Goal: Task Accomplishment & Management: Complete application form

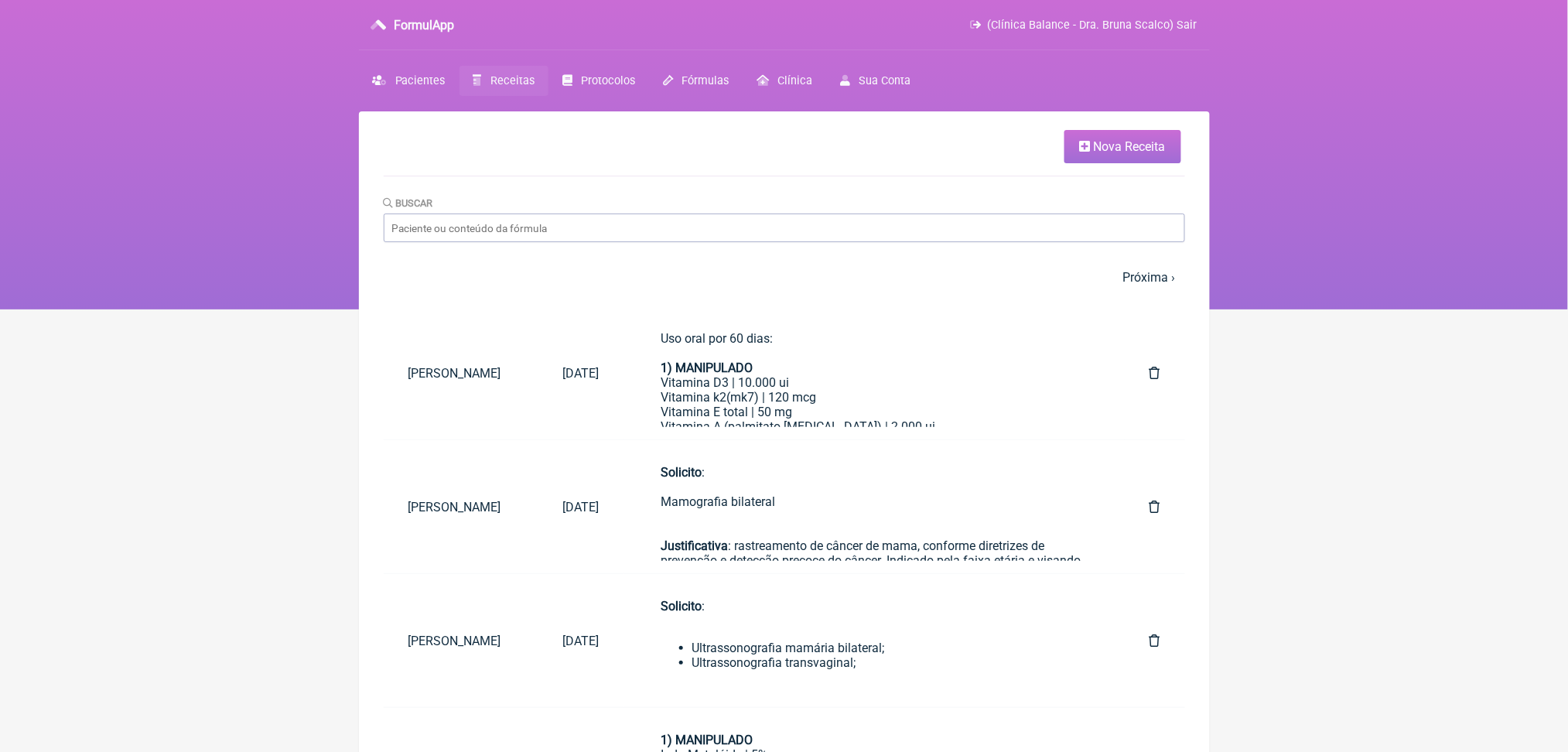
click at [1098, 154] on span "Nova Receita" at bounding box center [1129, 147] width 72 height 15
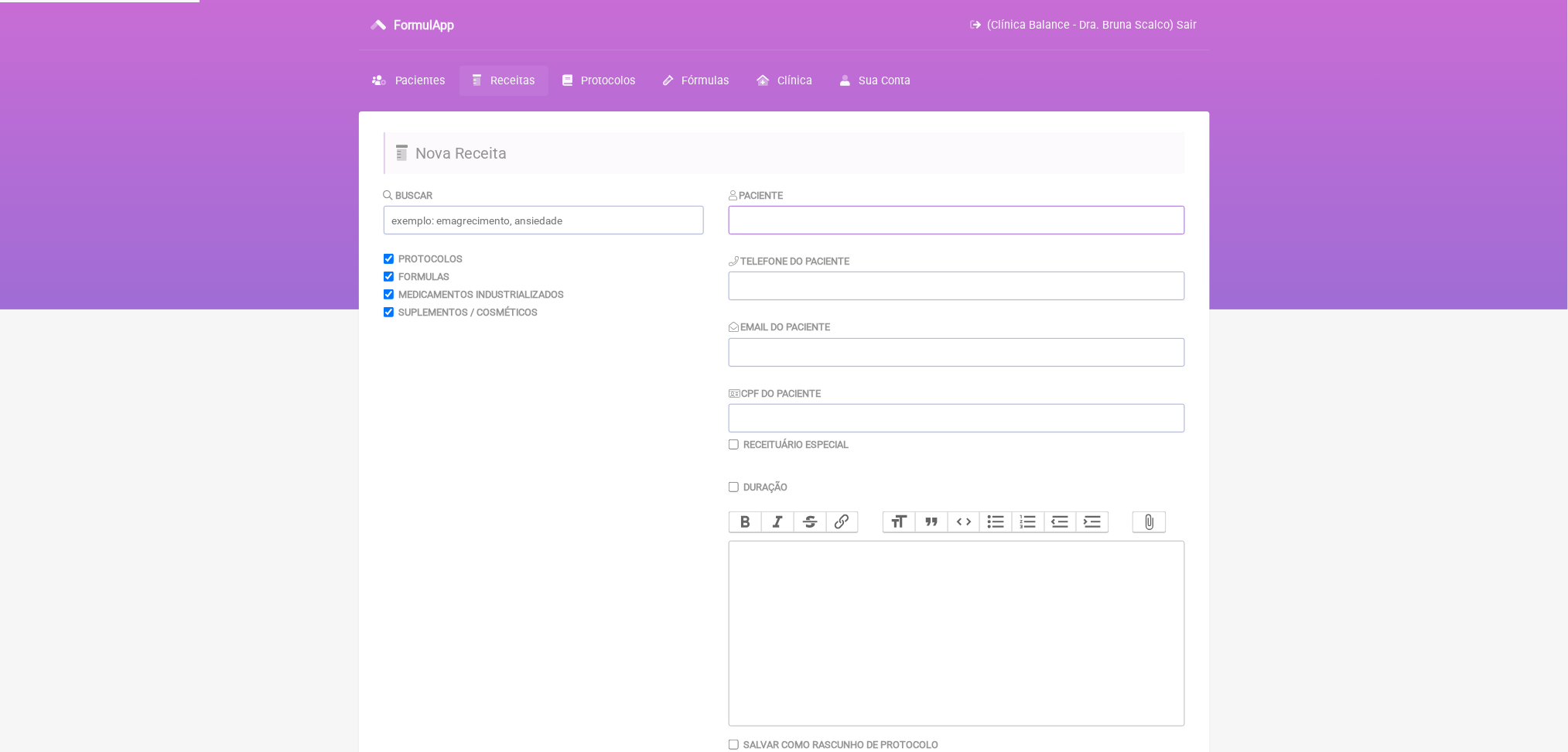
click at [962, 235] on input "text" at bounding box center [957, 220] width 457 height 28
type input "glei"
click at [917, 235] on input "text" at bounding box center [957, 220] width 457 height 28
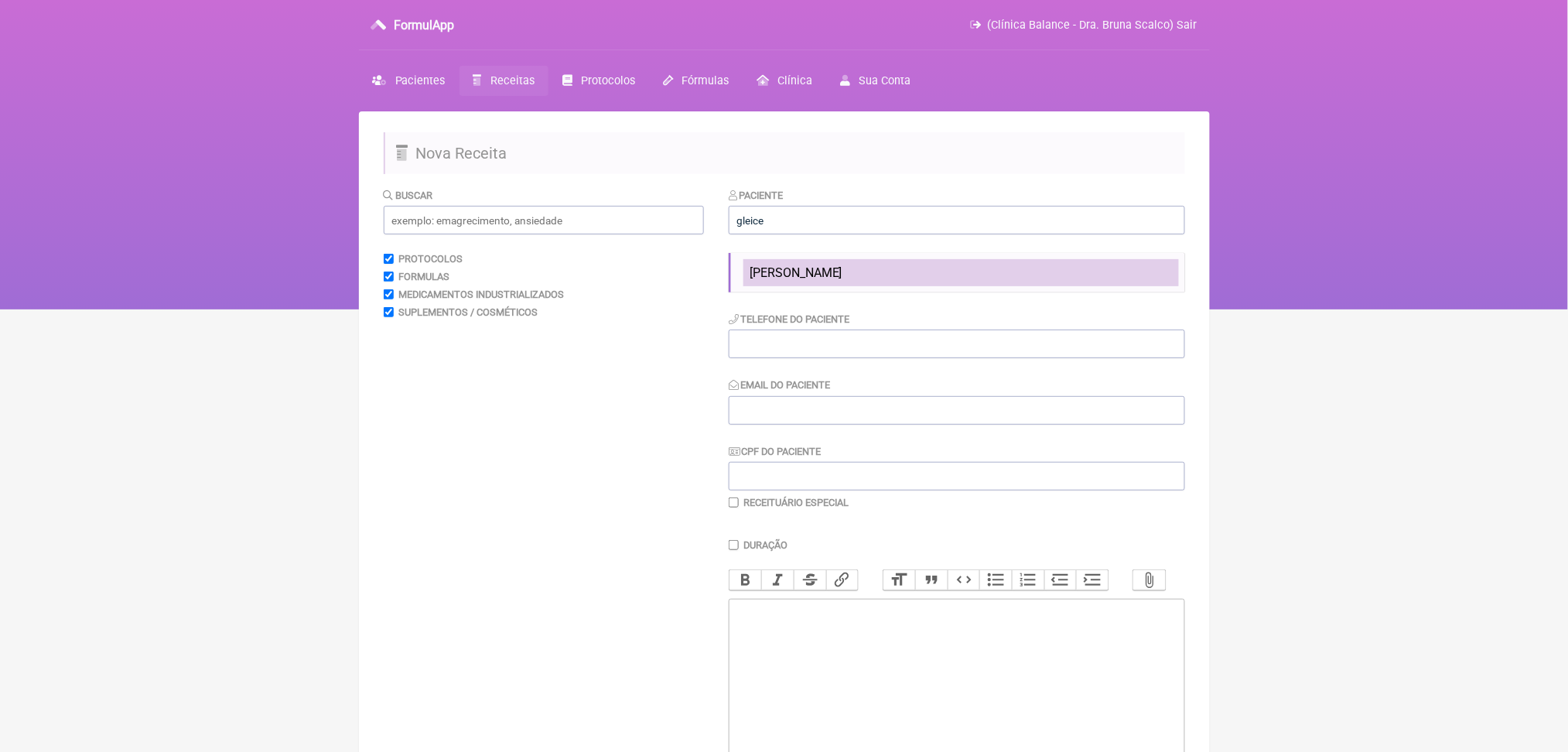
click at [917, 286] on li "[PERSON_NAME]" at bounding box center [961, 273] width 435 height 27
type input "[PERSON_NAME]"
type input "[PHONE_NUMBER]"
type input "[EMAIL_ADDRESS][DOMAIN_NAME]"
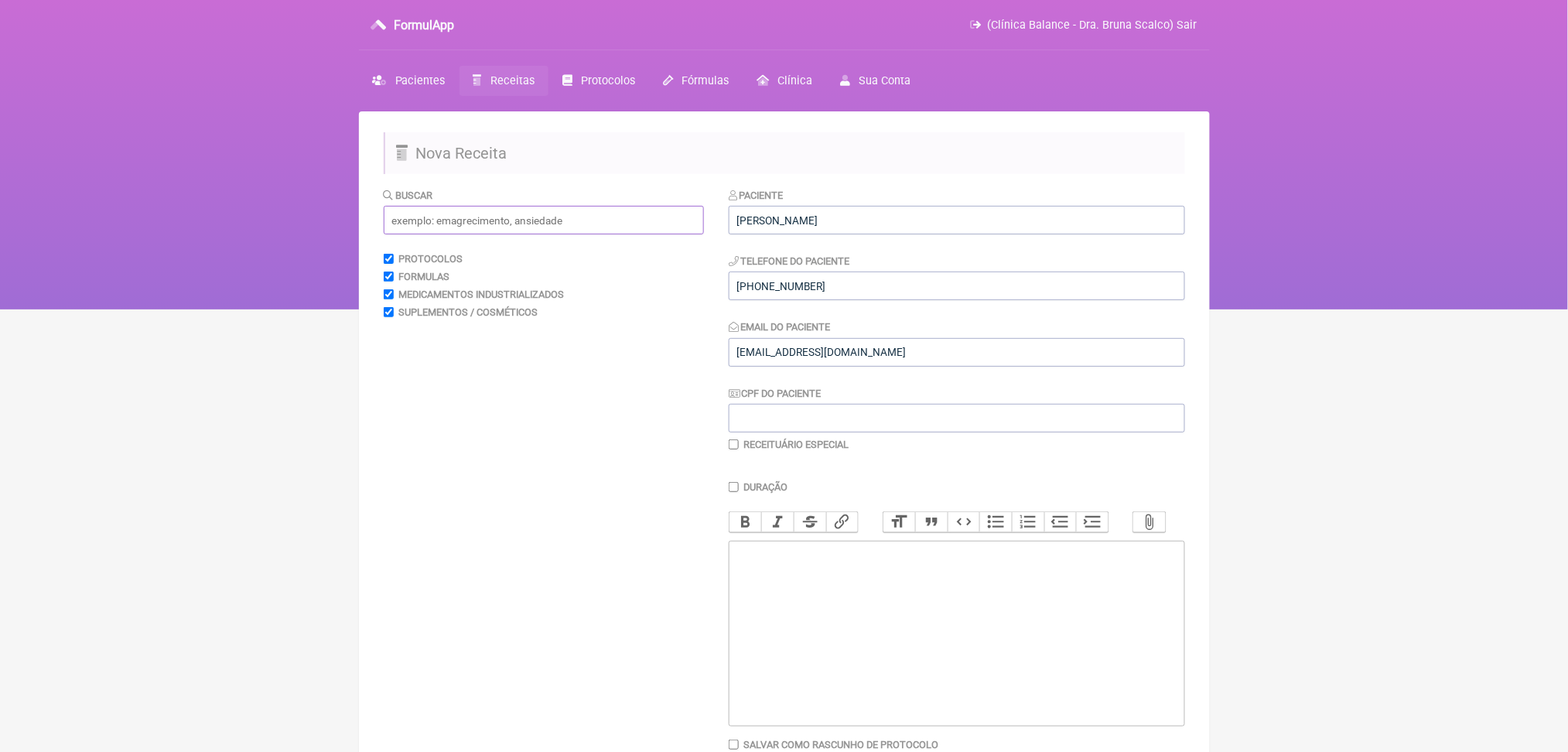
click at [598, 235] on input "text" at bounding box center [544, 220] width 321 height 28
type input "c"
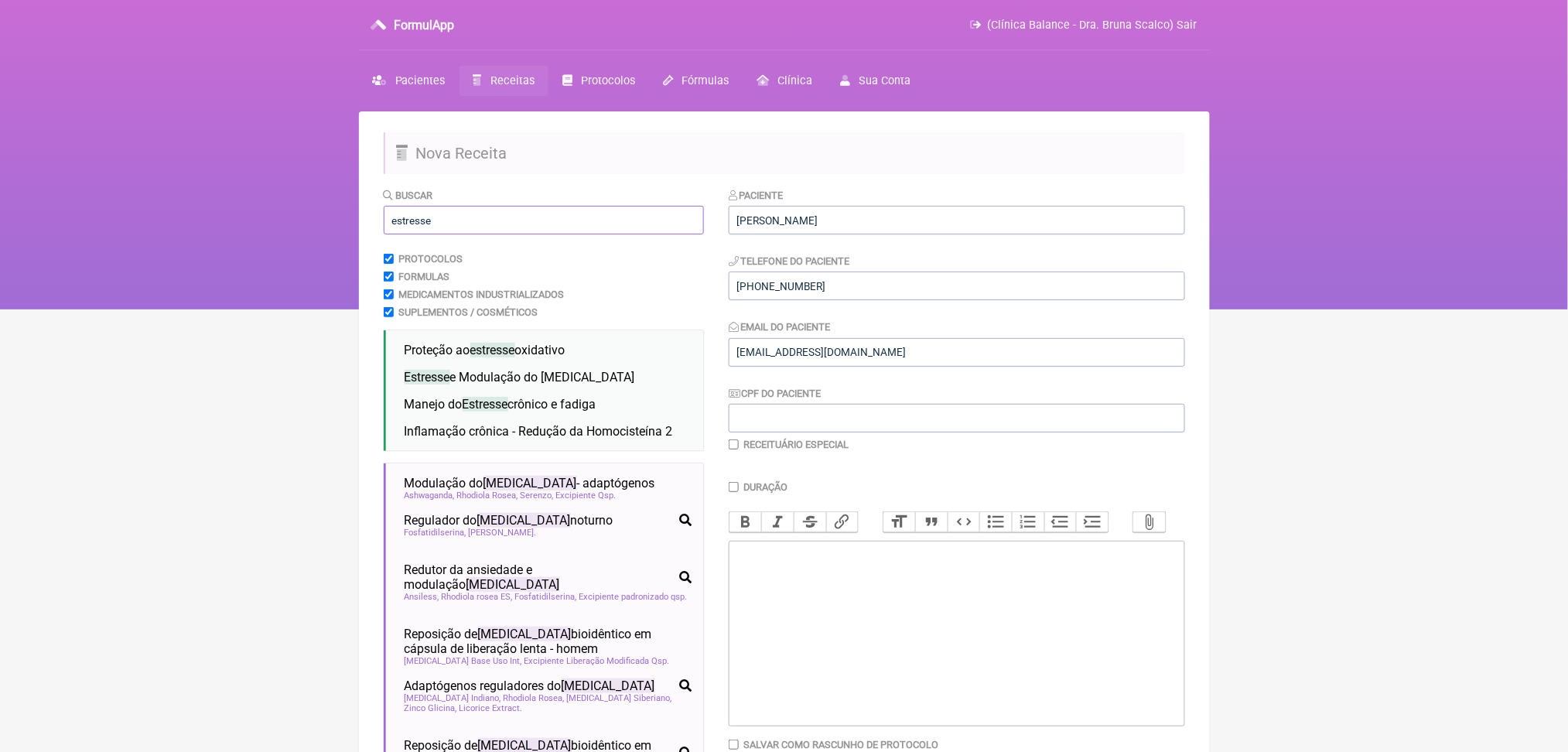
type input "estresse"
click at [354, 253] on nav "FormulApp (Clínica Balance - Dra. Bruna Scalco) Sair [GEOGRAPHIC_DATA] Receitas…" at bounding box center [784, 154] width 1568 height 310
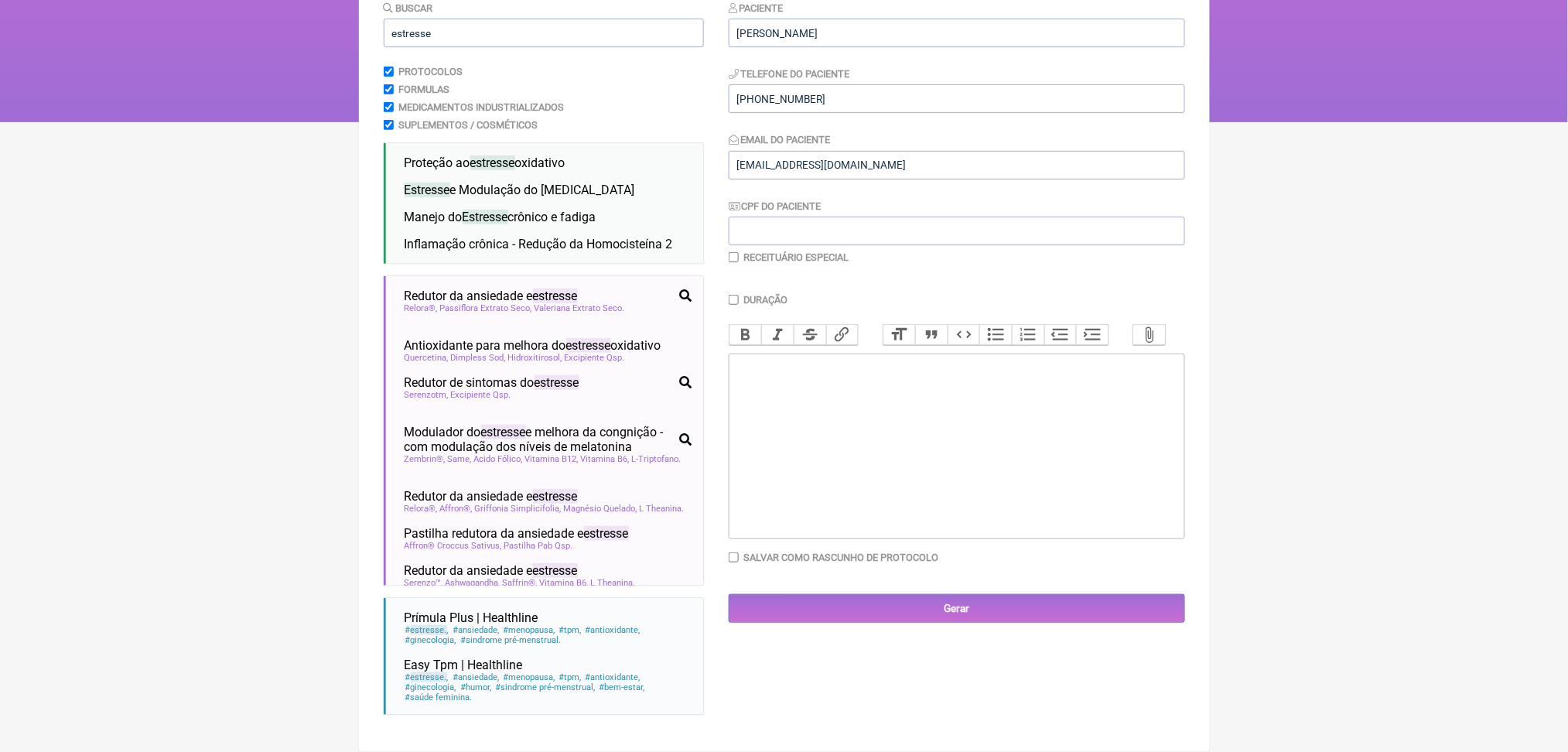
scroll to position [329, 0]
click at [532, 304] on span "Passiflora Extrato Seco" at bounding box center [486, 309] width 92 height 10
click at [1017, 431] on div "Posologia : Tomar 1 dose 2x ao dia ㅤ" at bounding box center [956, 434] width 440 height 31
click at [749, 359] on strong "1) MANIPULADO" at bounding box center [782, 366] width 92 height 15
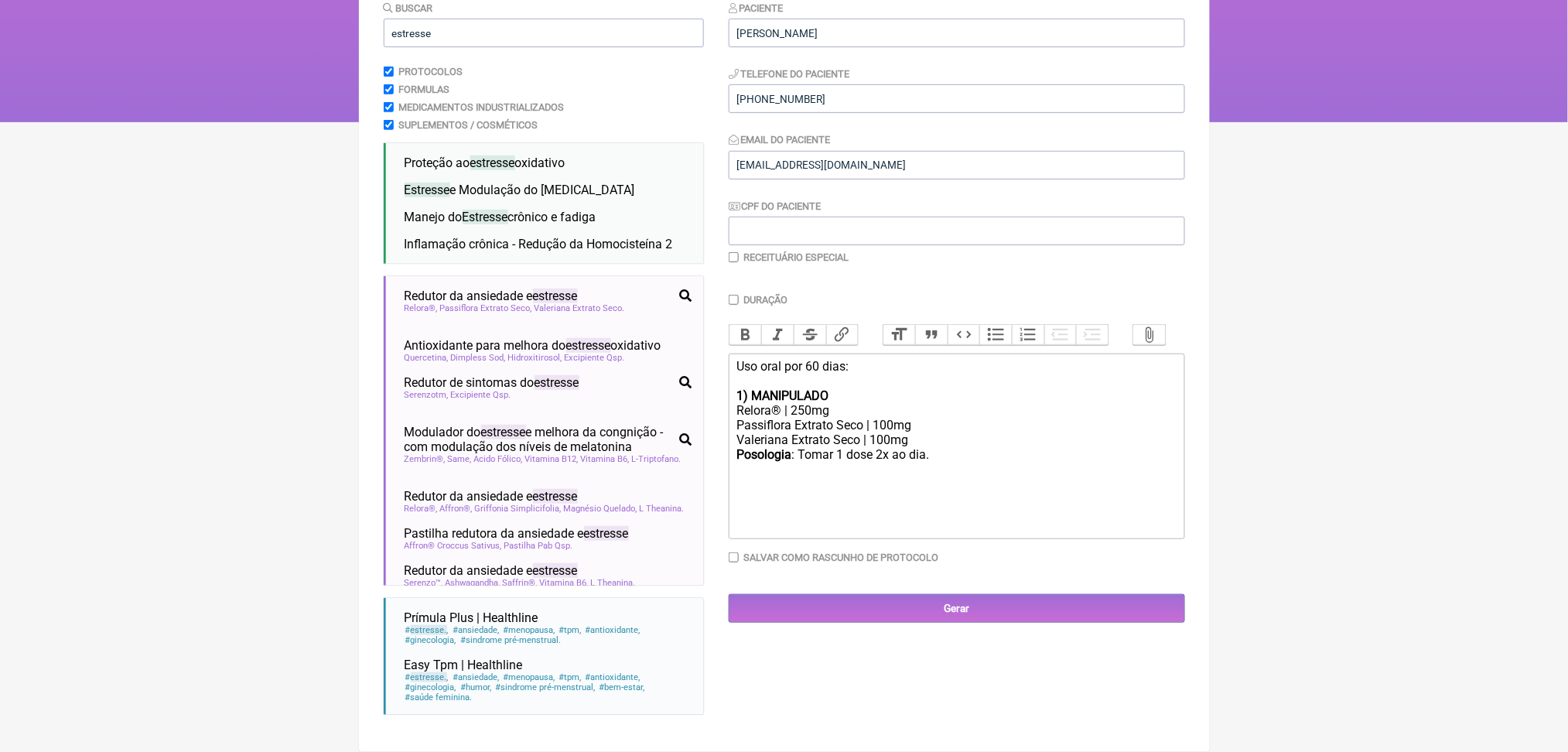
click at [934, 502] on trix-editor "Uso oral por 60 dias: 1) MANIPULADO Relora® | 250mg Passiflora Extrato Seco | 1…" at bounding box center [957, 446] width 457 height 185
type trix-editor "<div>Uso oral por 60 dias:<br><br><strong>1) MANIPULADO</strong></div><div>Relo…"
click at [434, 47] on input "estresse" at bounding box center [544, 33] width 321 height 28
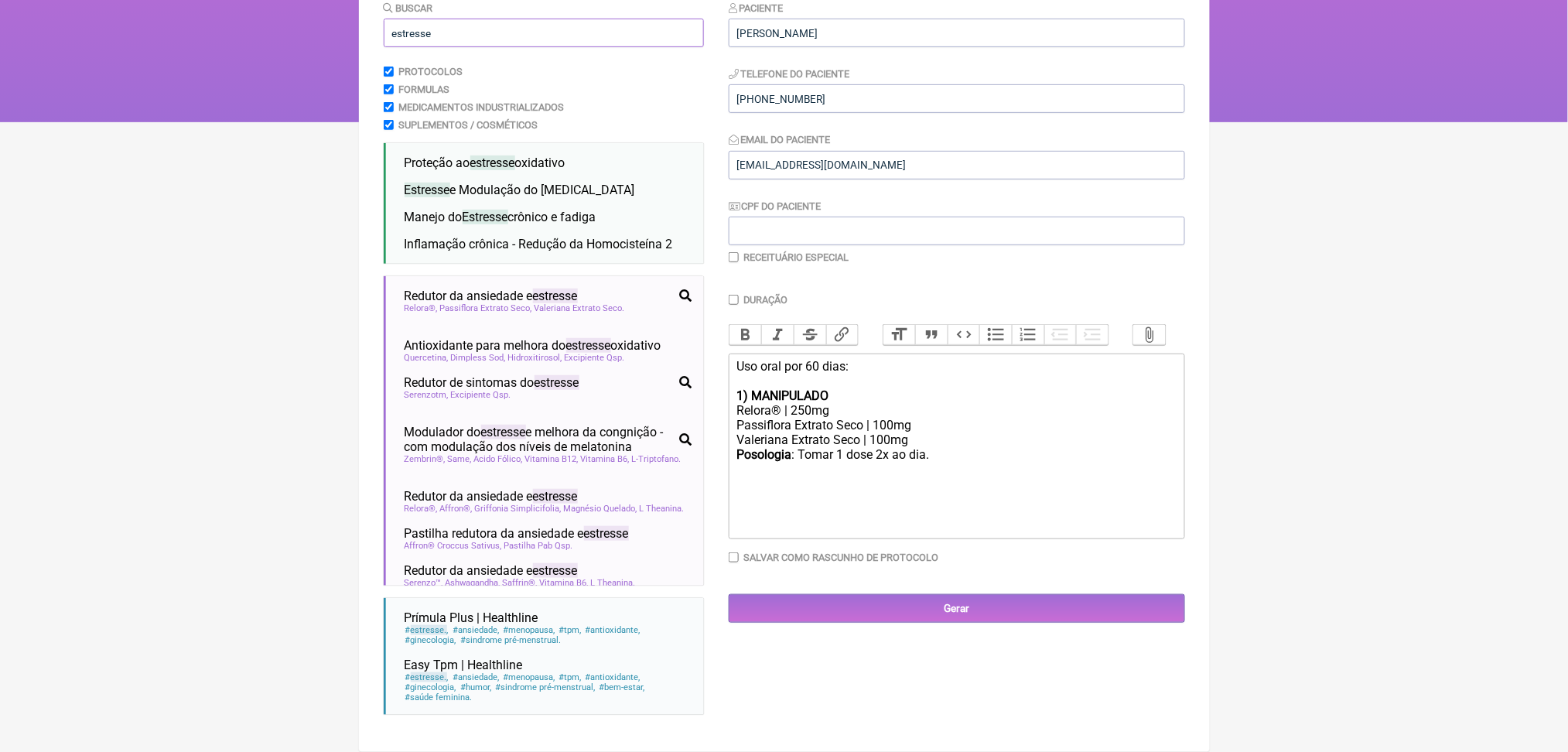
click at [434, 47] on input "estresse" at bounding box center [544, 33] width 321 height 28
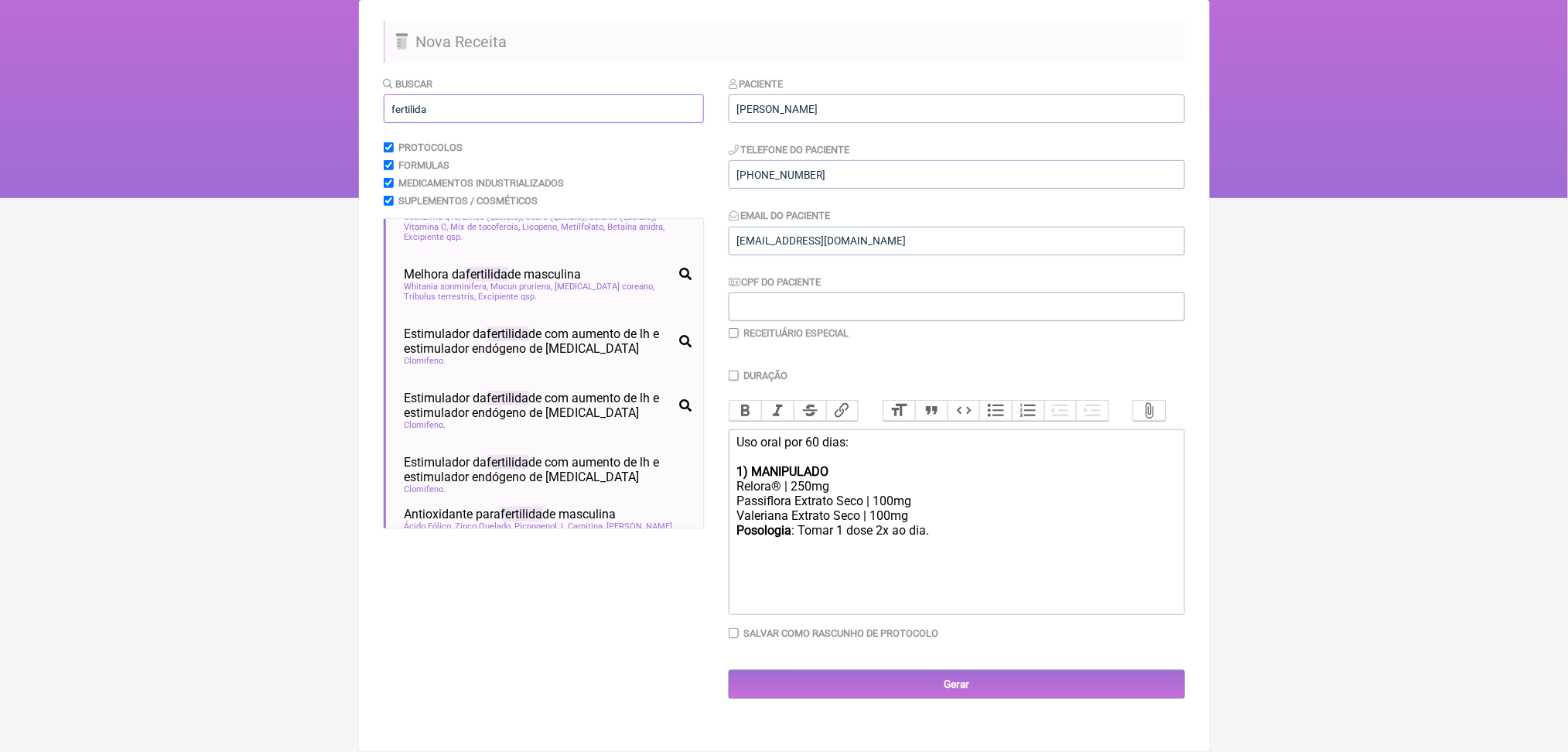
scroll to position [0, 0]
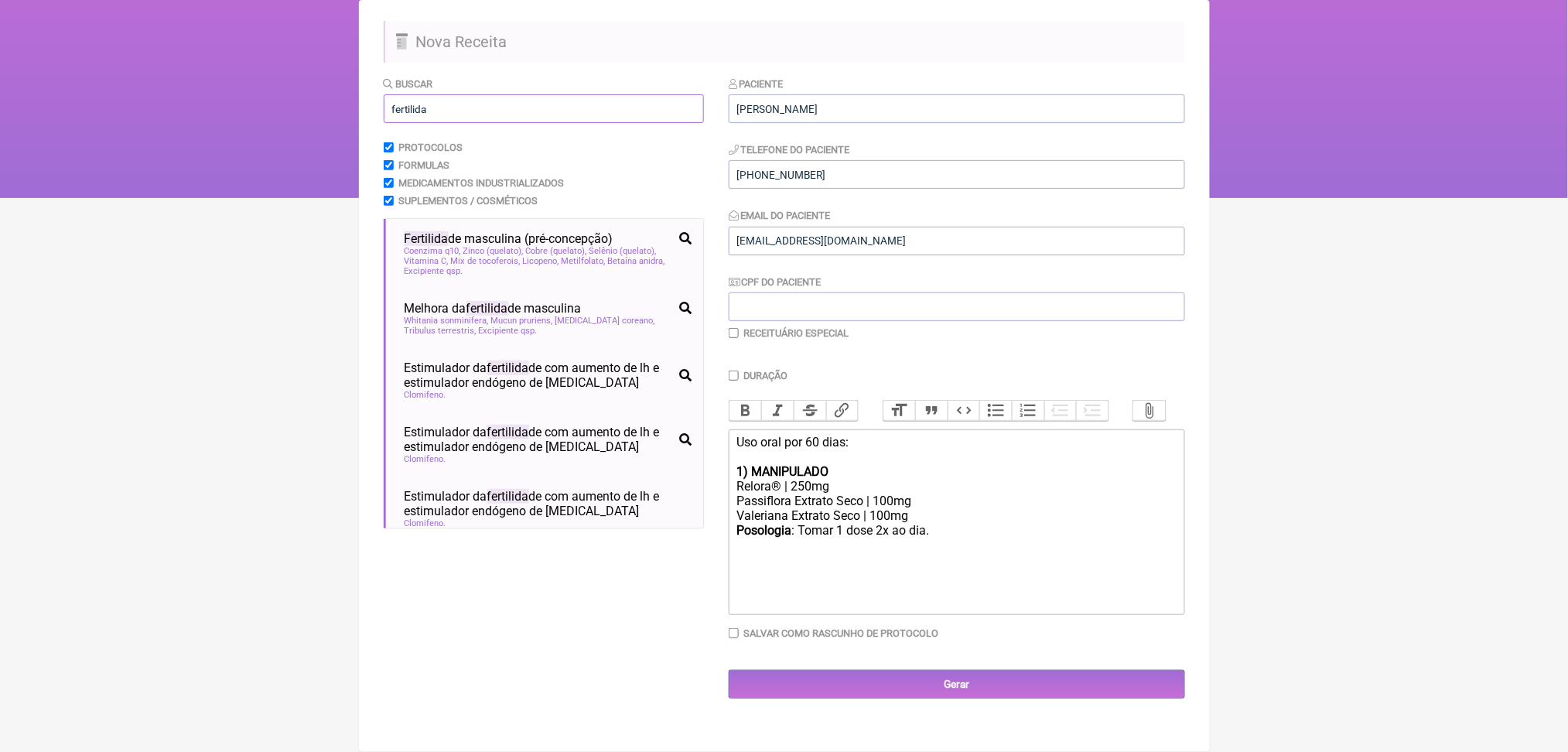
click at [411, 94] on input "fertilida" at bounding box center [544, 108] width 321 height 28
click at [461, 94] on input "fertilida" at bounding box center [544, 108] width 321 height 28
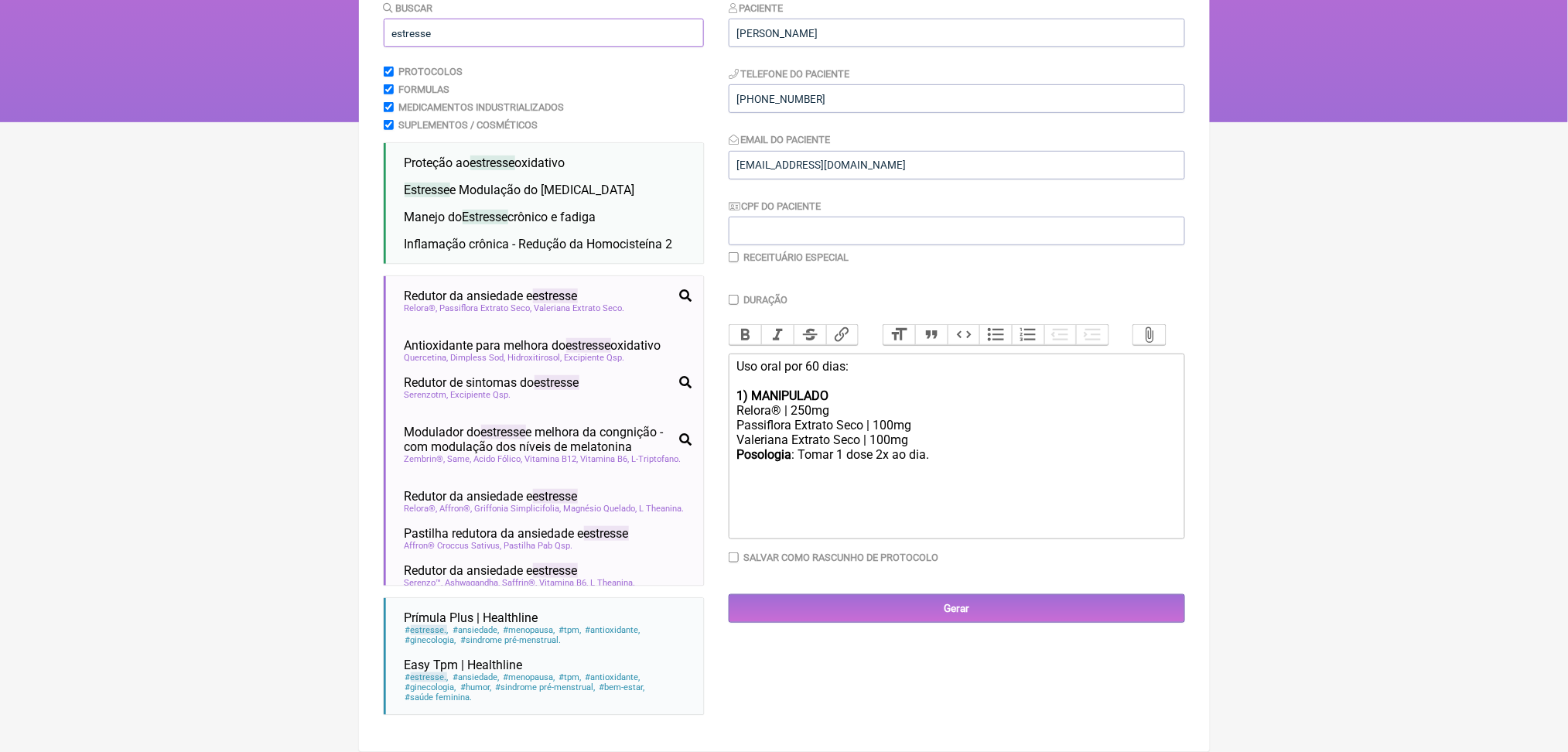
type input "estresse"
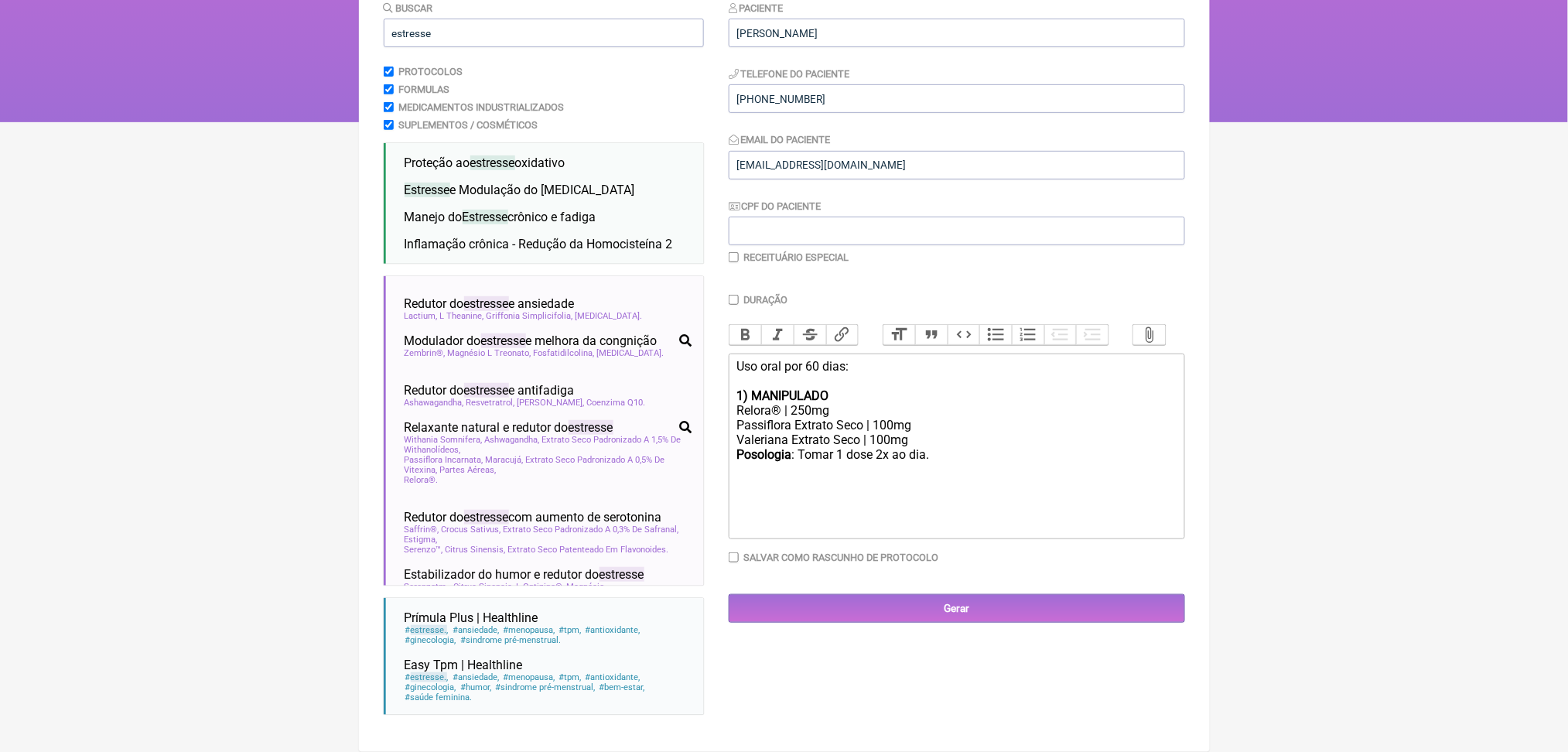
scroll to position [423, 0]
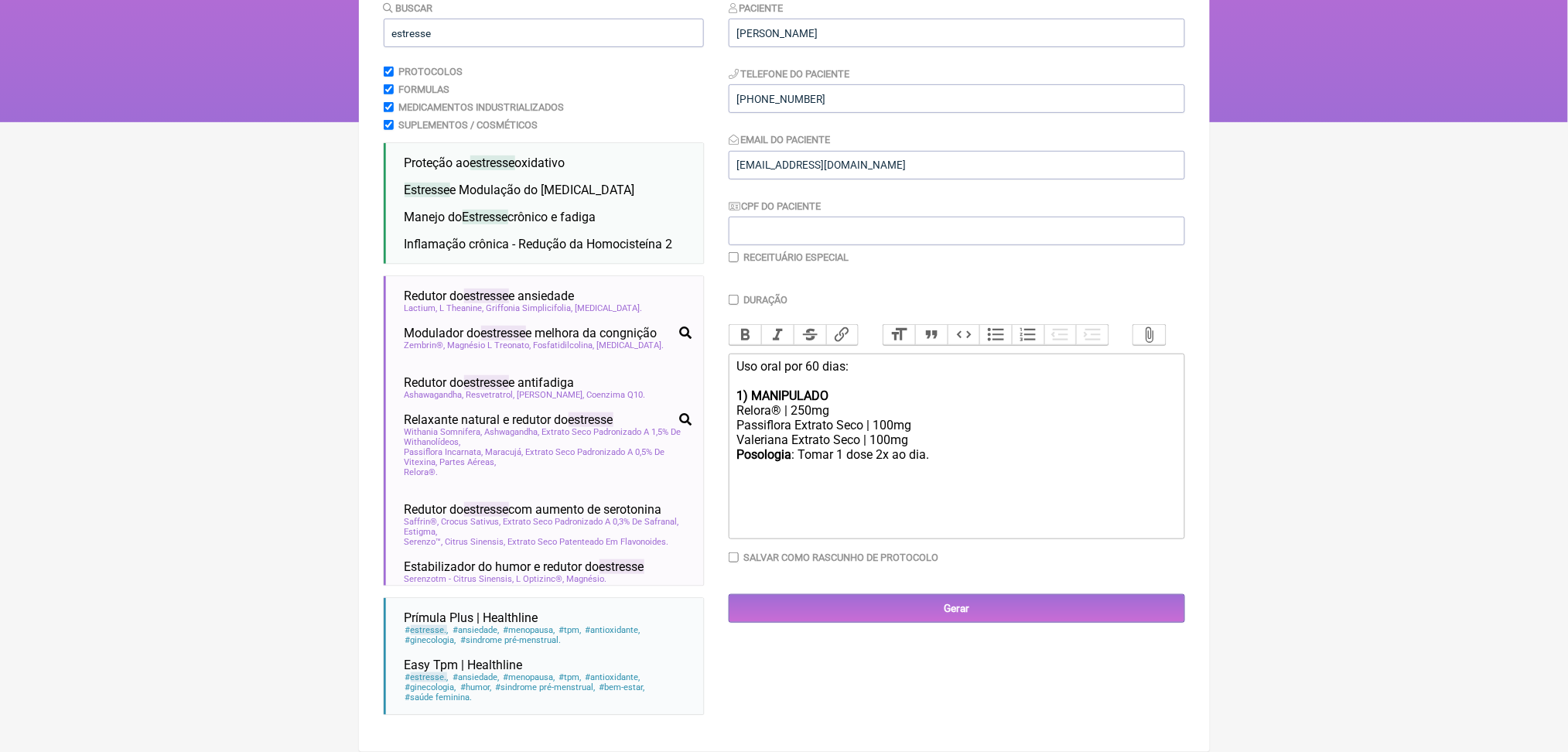
click at [570, 264] on span "[PERSON_NAME] Officinalis Extract" at bounding box center [518, 259] width 140 height 10
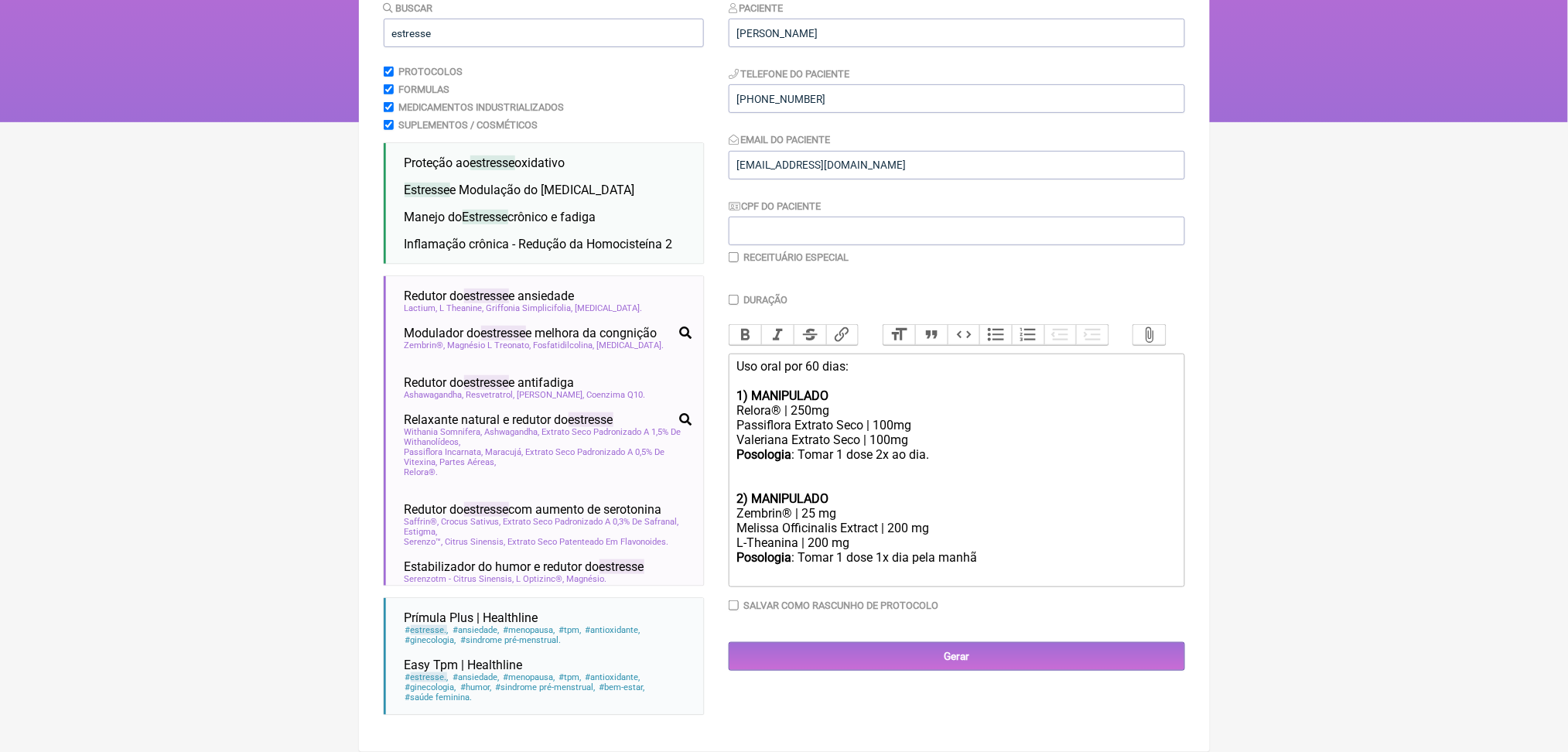
click at [833, 479] on div "Posologia : Tomar 1 dose 2x ao dia." at bounding box center [956, 469] width 440 height 44
click at [775, 528] on div "Melissa Officinalis Extract | 200 mg" at bounding box center [956, 528] width 440 height 15
click at [767, 519] on div "Zembrin® | 25 mg" at bounding box center [956, 513] width 440 height 15
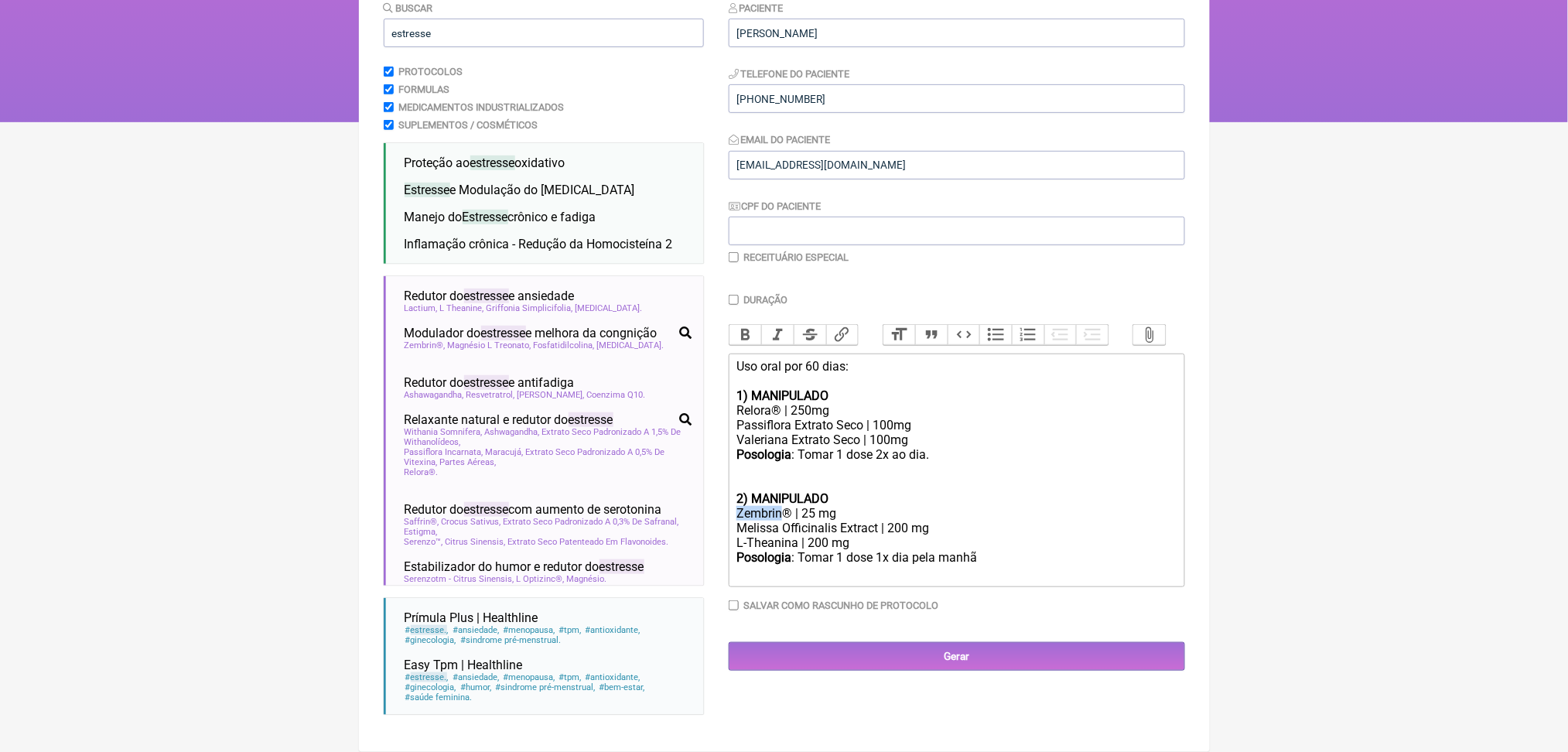
copy div "Zembrin"
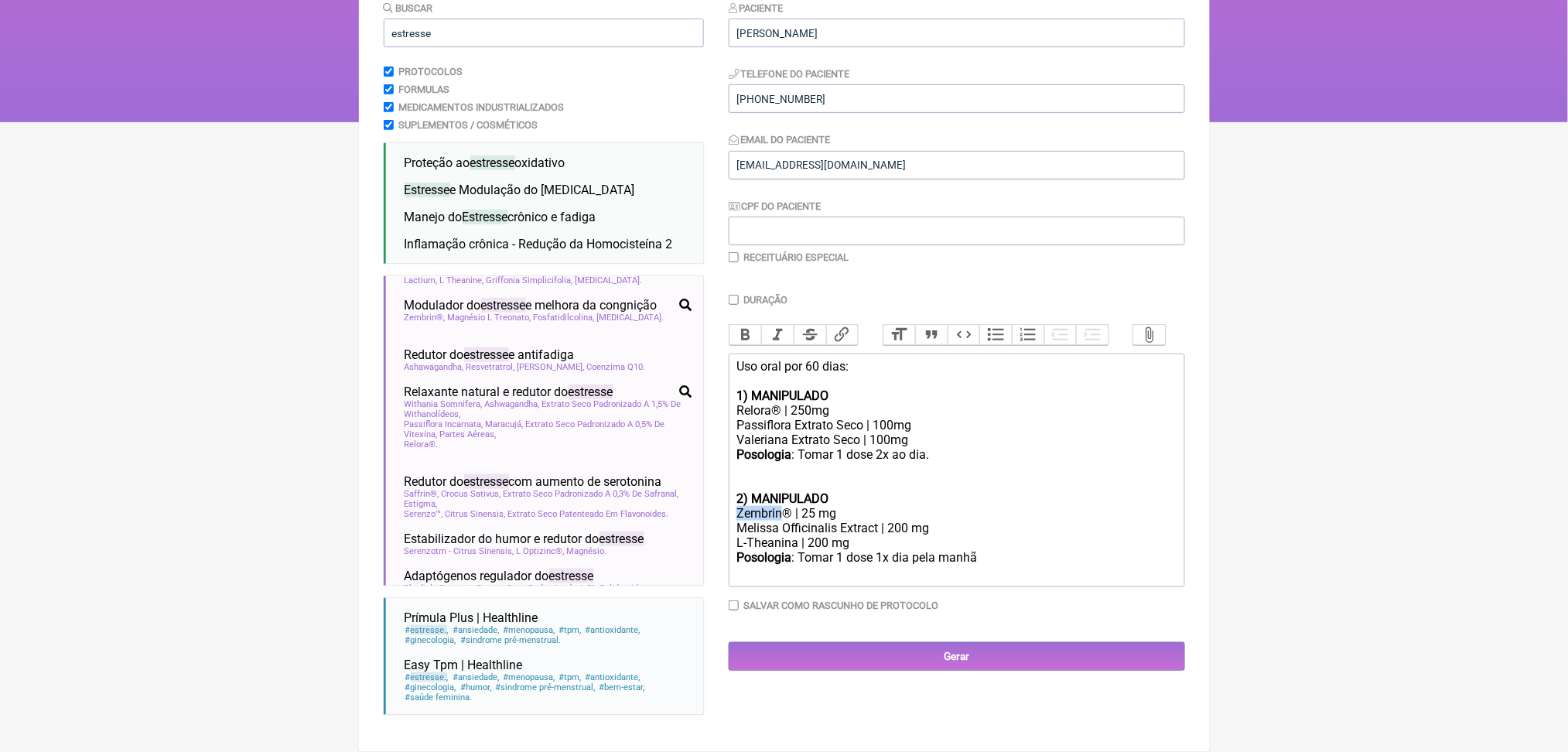
scroll to position [467, 0]
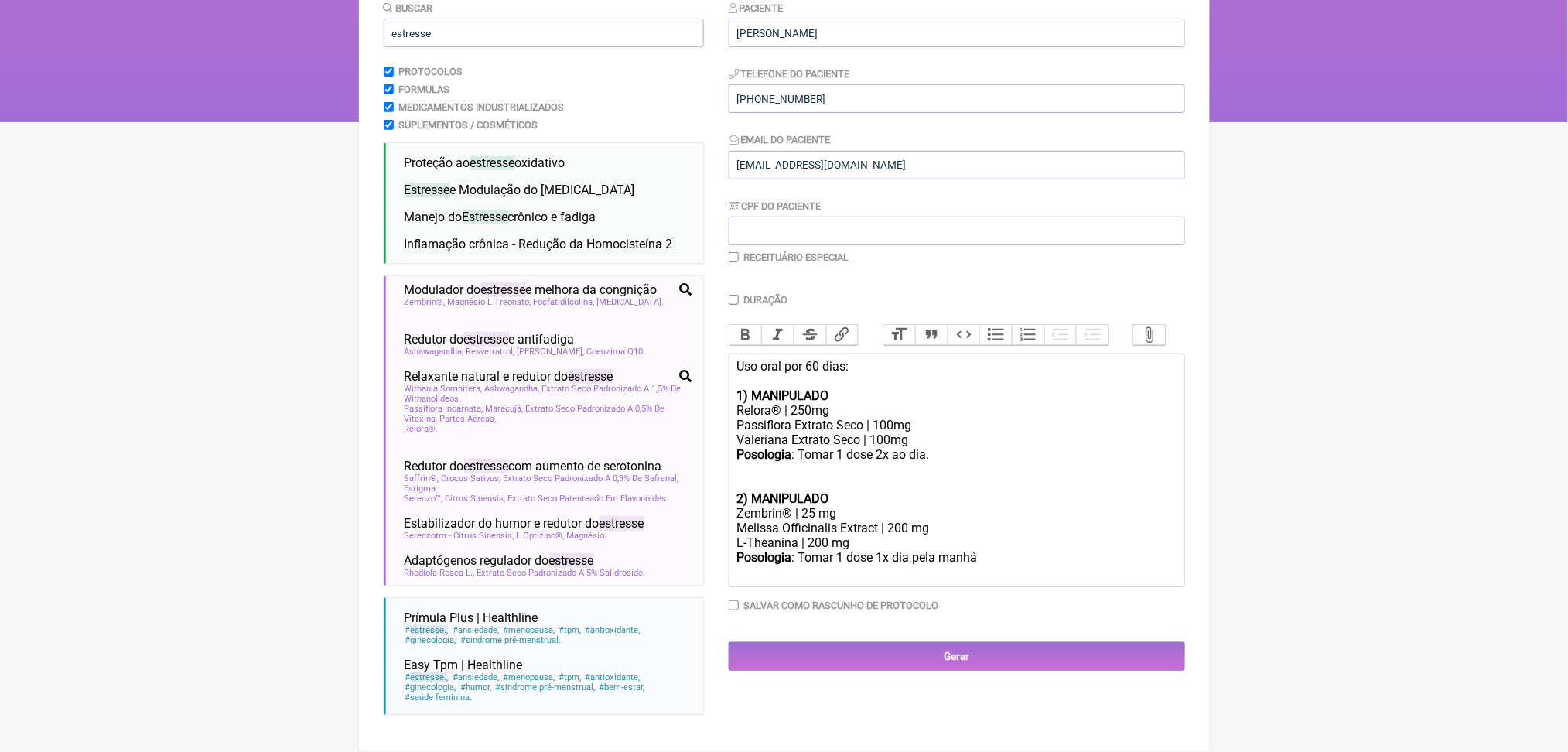
click at [784, 472] on div "Posologia : Tomar 1 dose 2x ao dia." at bounding box center [956, 469] width 440 height 44
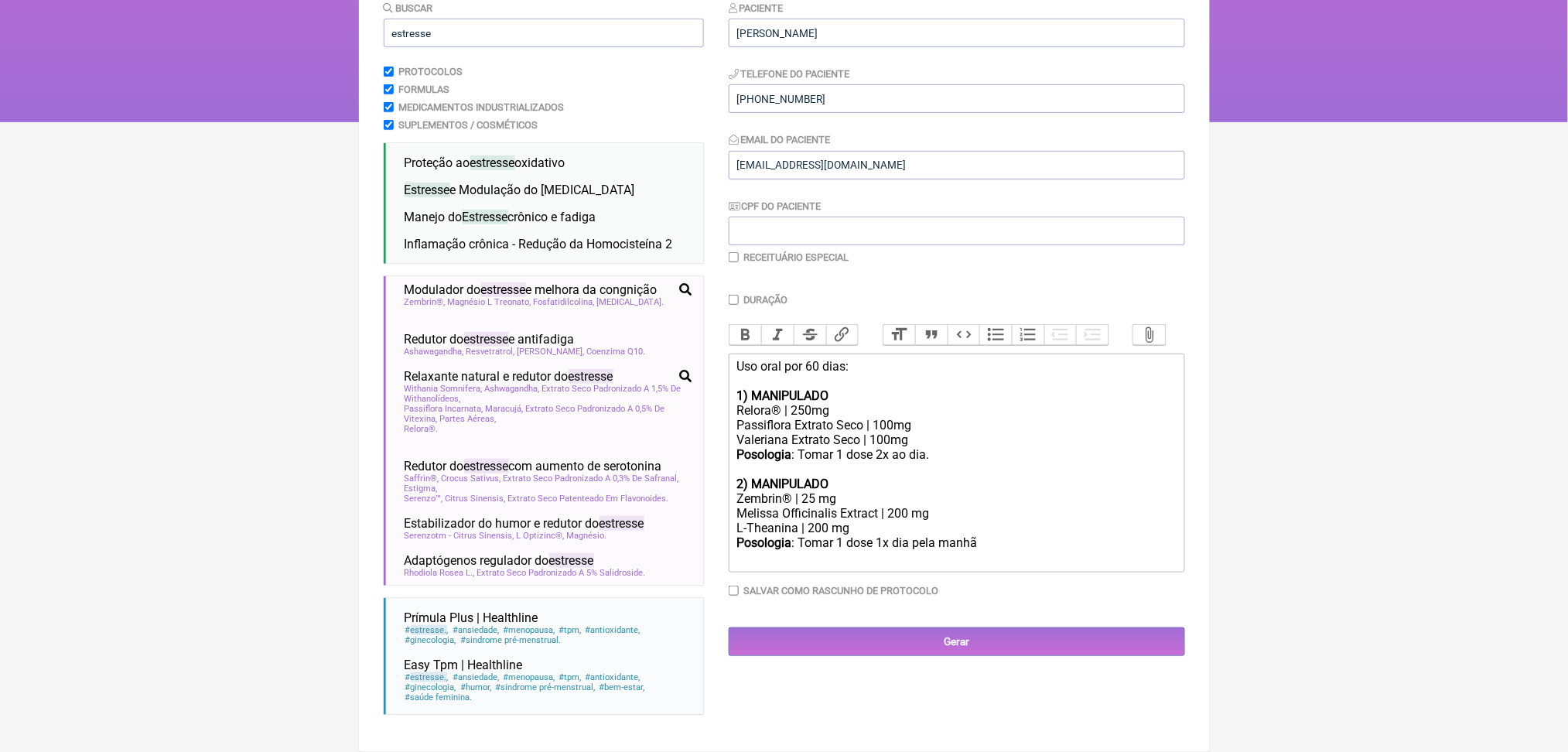
click at [1068, 558] on div "Posologia : Tomar 1 dose 1x dia pela manhã ㅤ" at bounding box center [956, 551] width 440 height 31
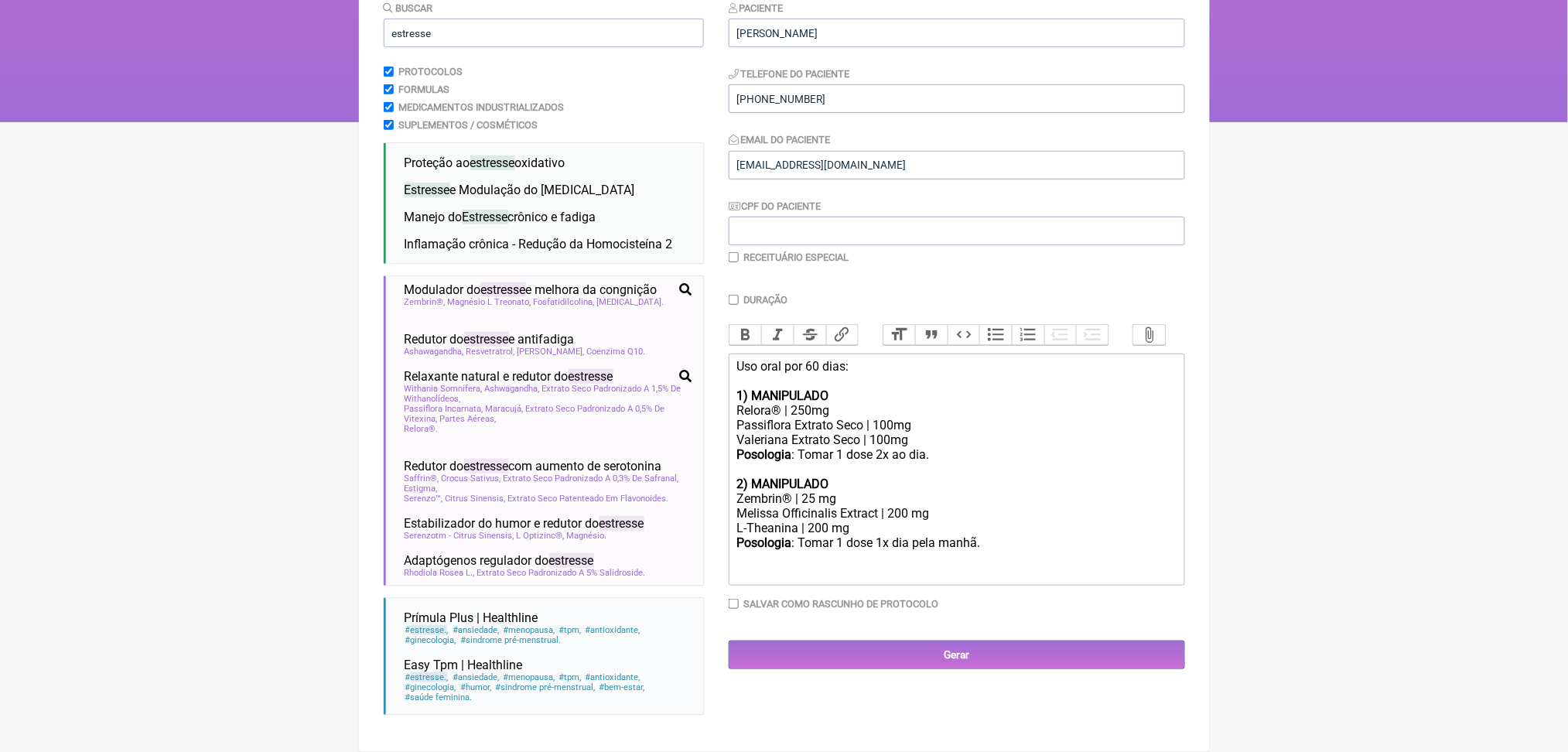
type trix-editor "<div>Uso oral por 60 dias:<br><br><strong>1) MANIPULADO</strong></div><div>Relo…"
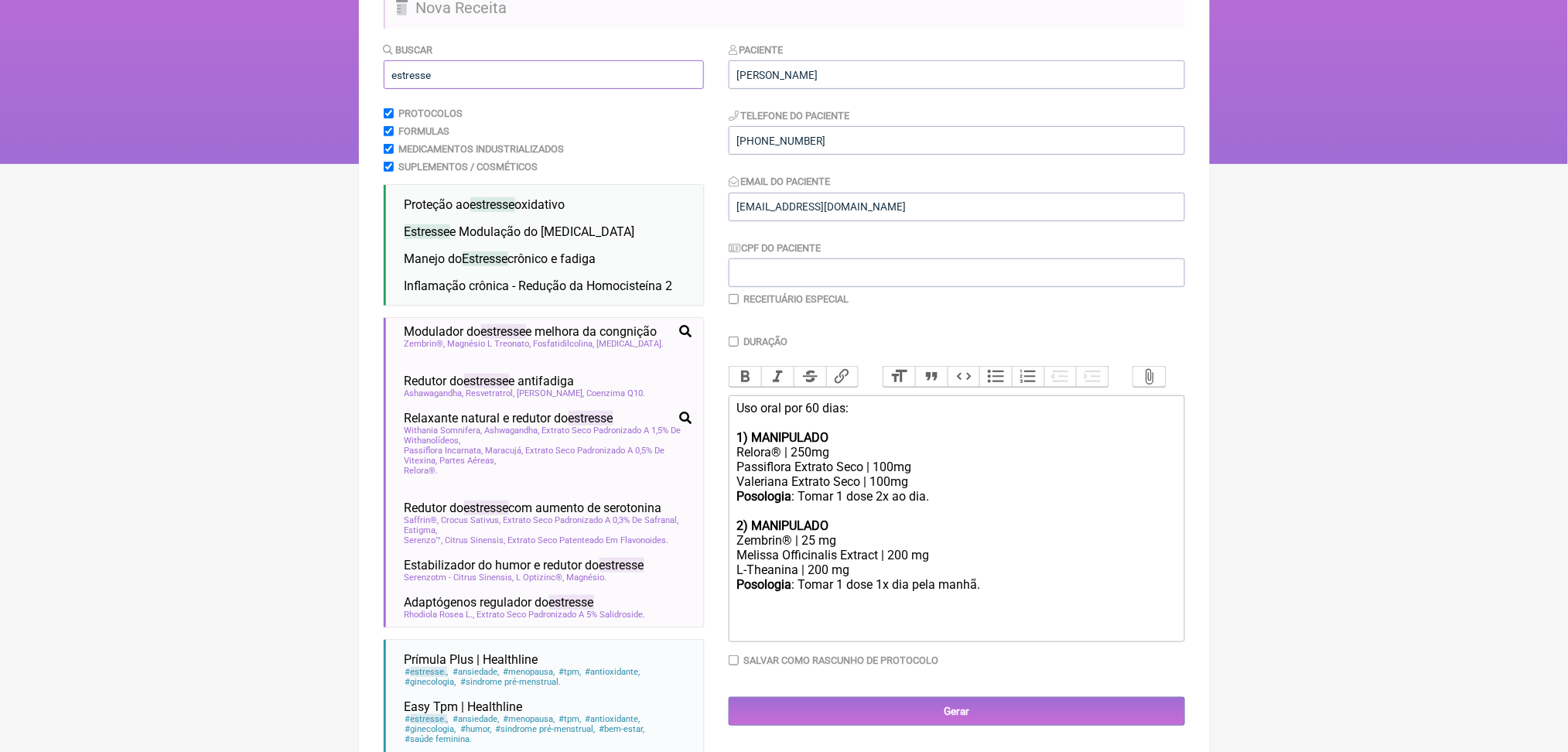
click at [597, 89] on input "estresse" at bounding box center [544, 74] width 321 height 28
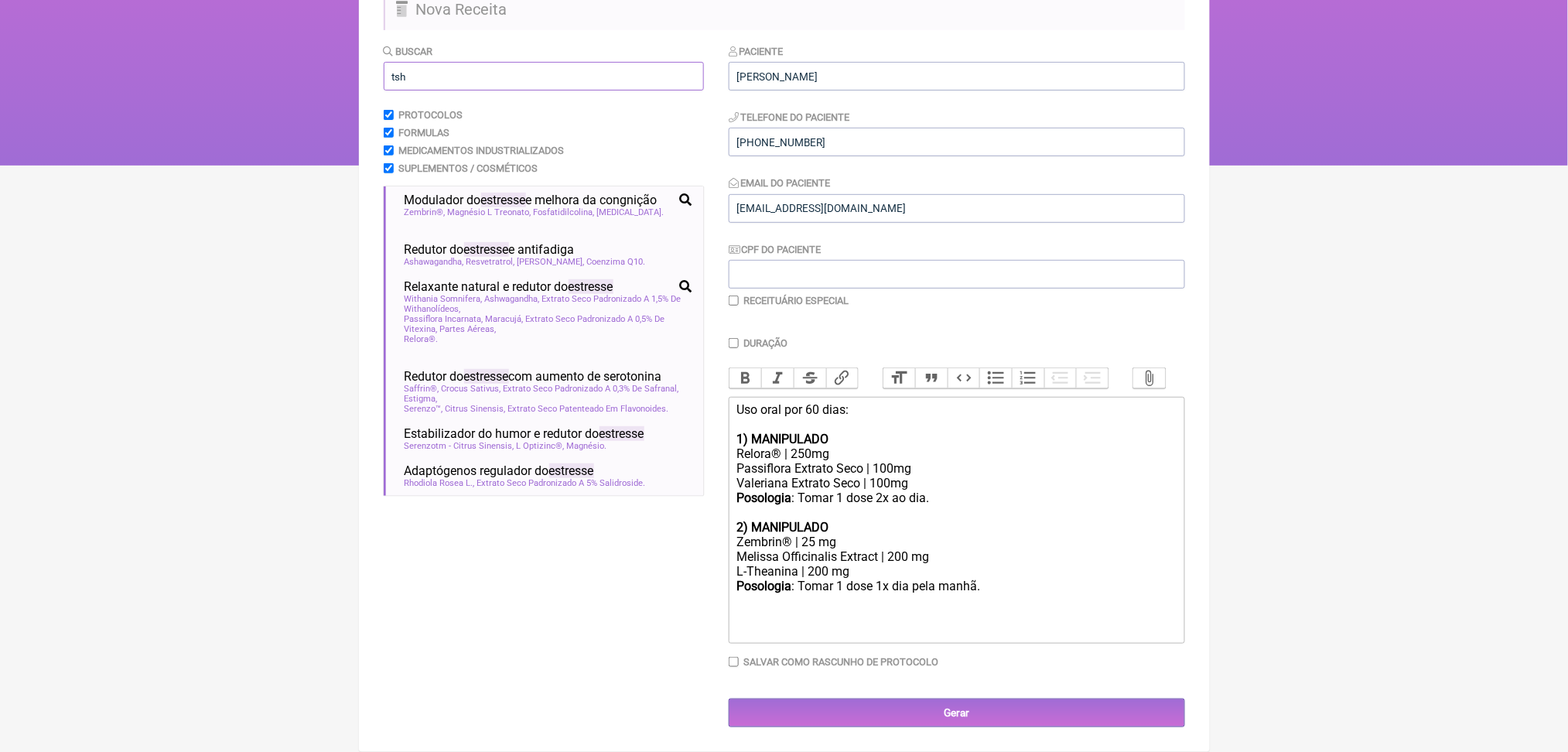
scroll to position [0, 0]
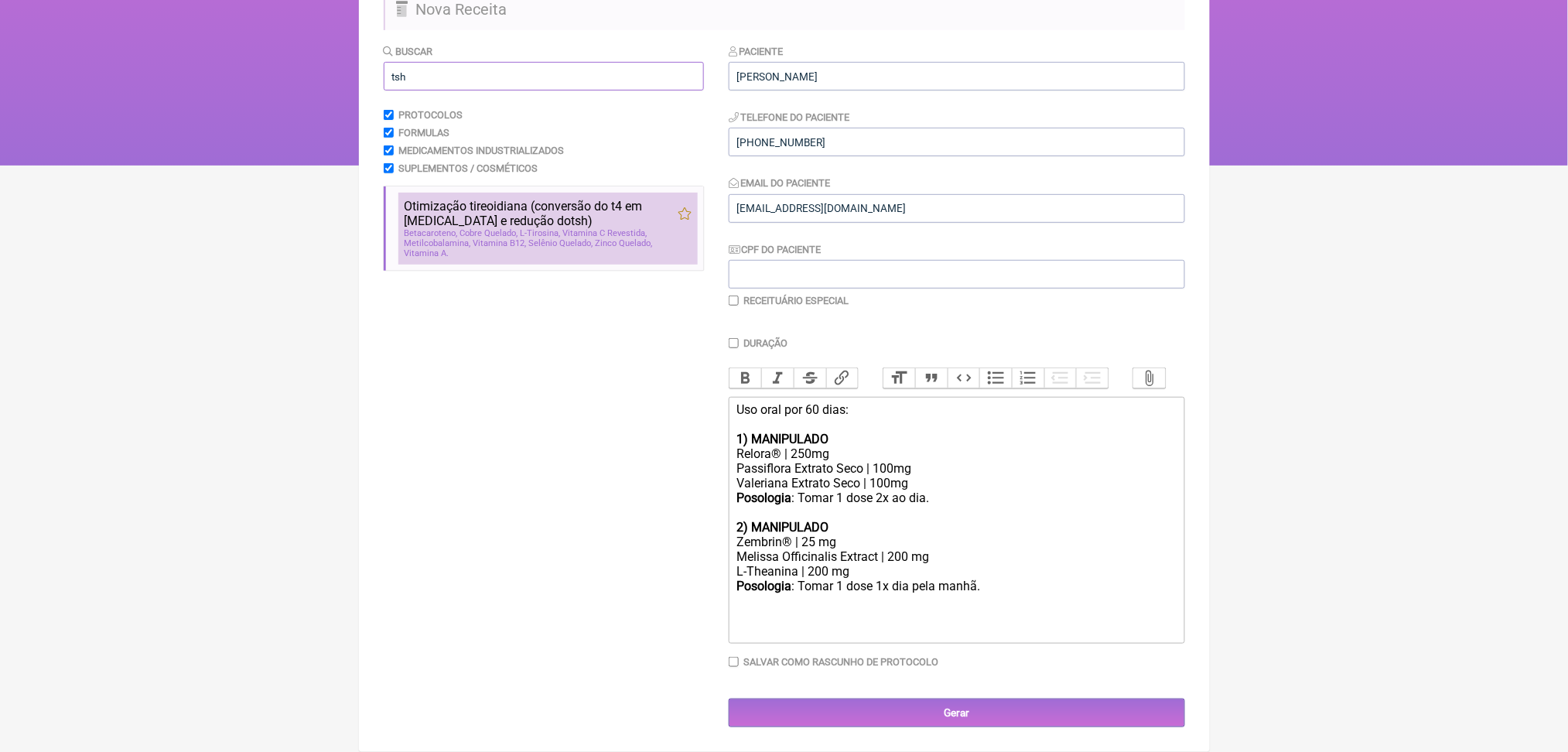
type input "tsh"
click at [578, 229] on span "Otimização tireoidiana (conversão do t4 em [MEDICAL_DATA] e redução do tsh )" at bounding box center [540, 214] width 273 height 29
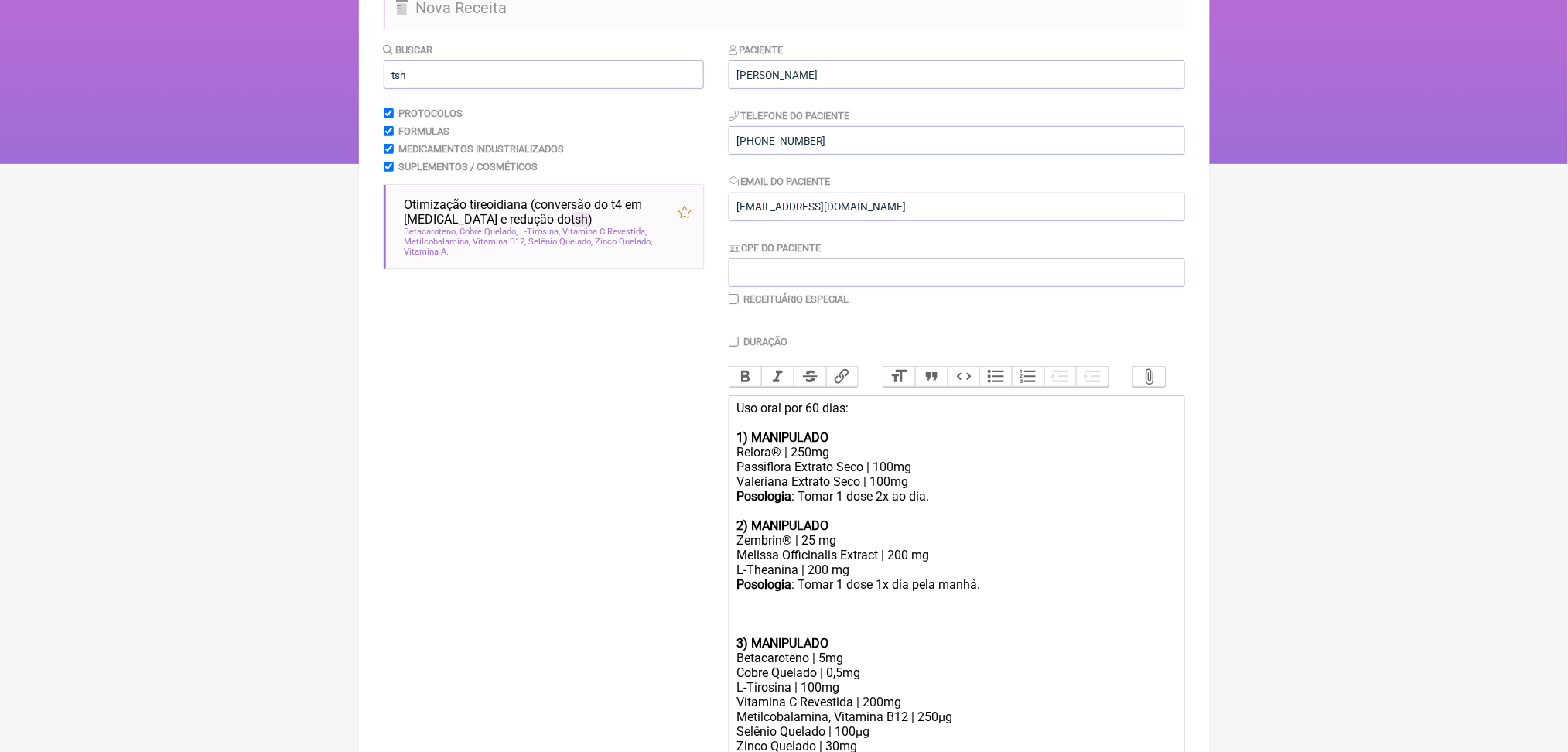
scroll to position [576, 0]
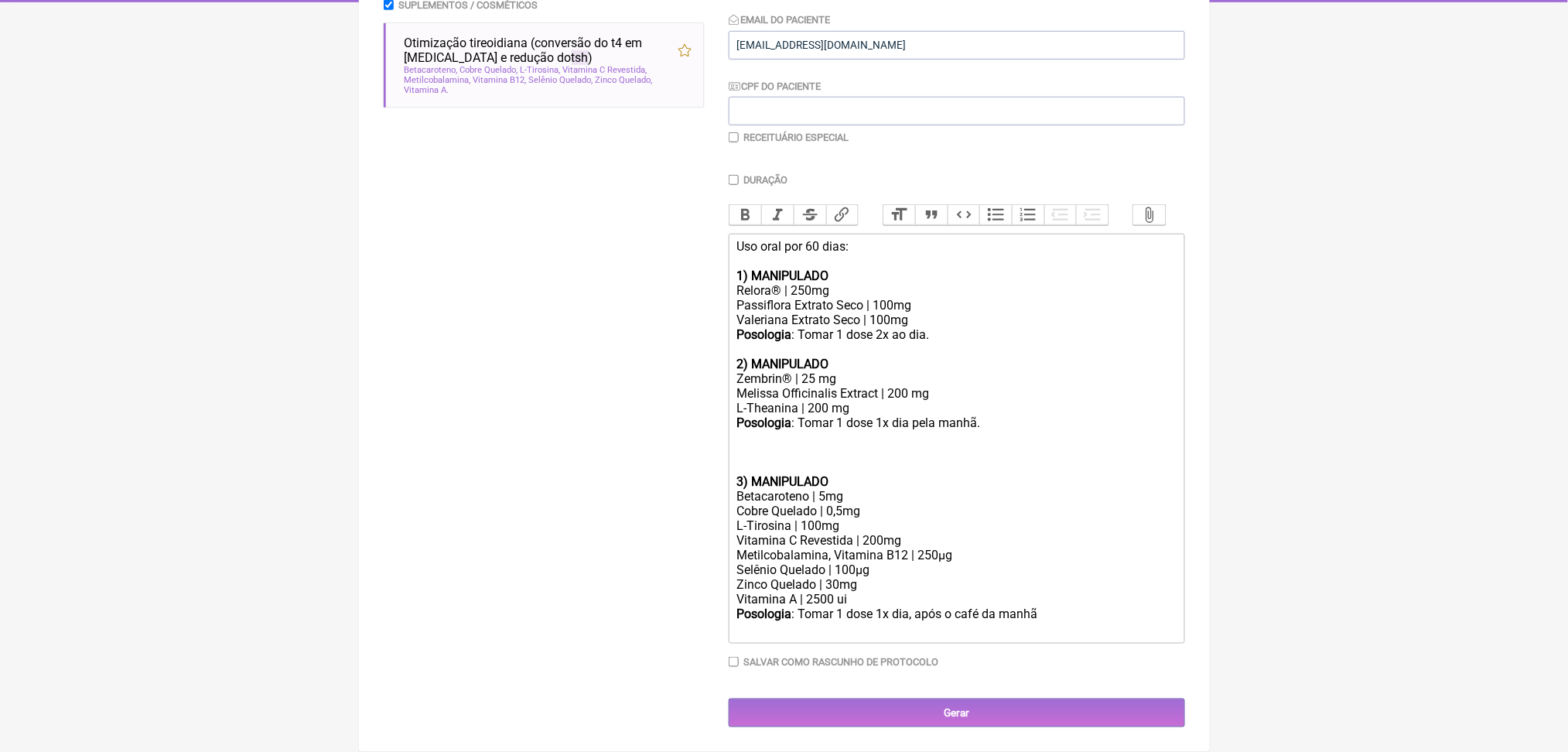
click at [769, 416] on div "Posologia : Tomar 1 dose 1x dia pela manhã." at bounding box center [956, 445] width 440 height 59
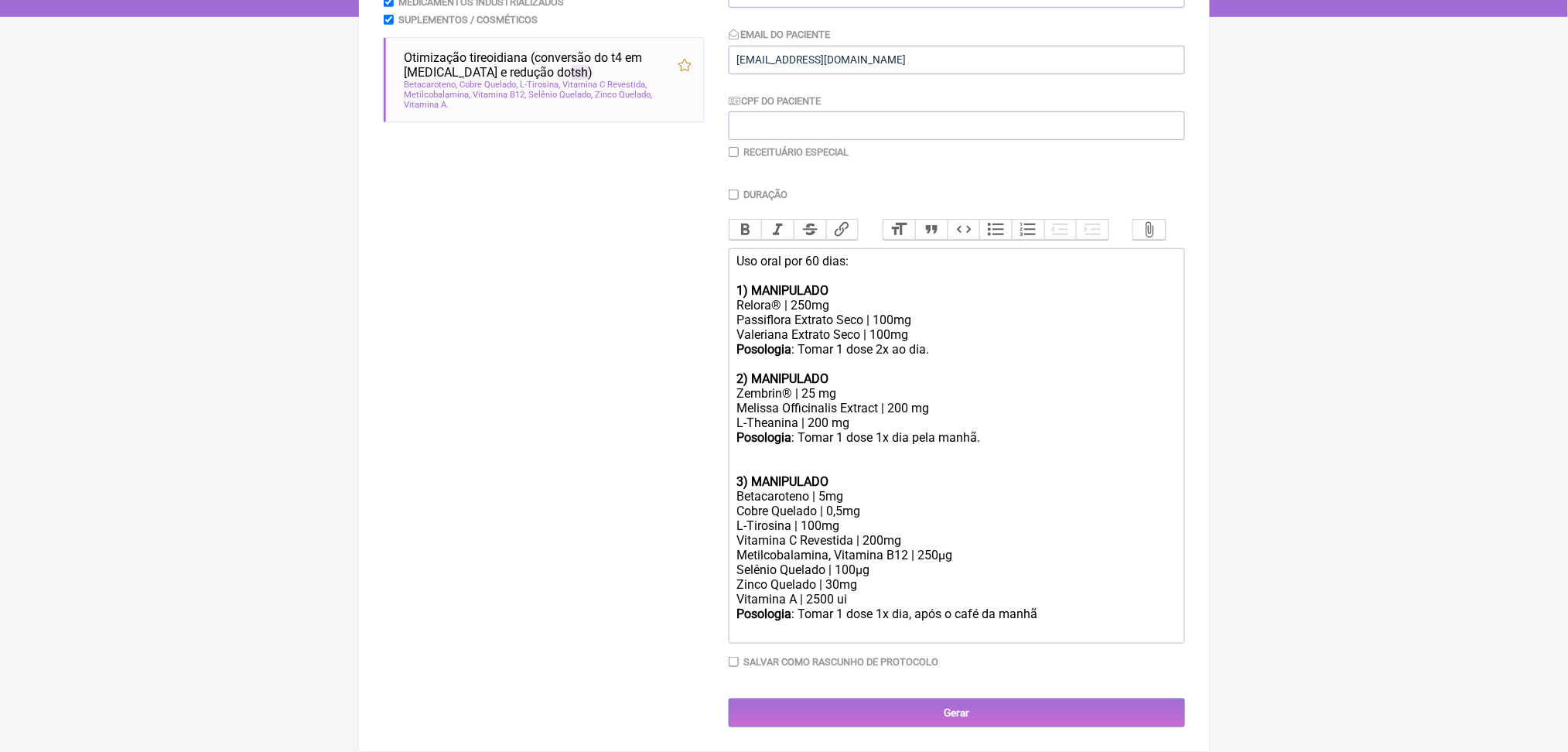
scroll to position [538, 0]
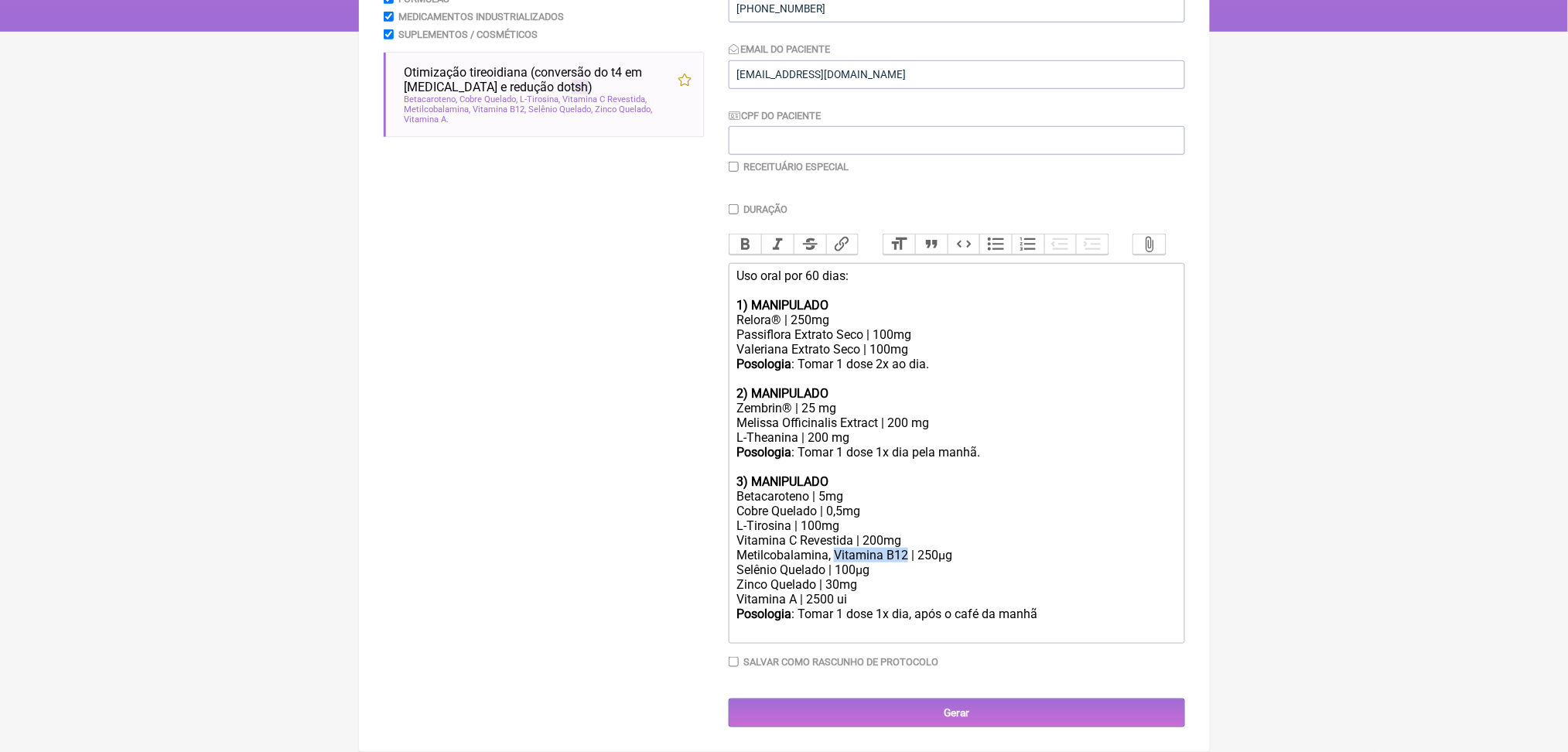
drag, startPoint x: 872, startPoint y: 501, endPoint x: 958, endPoint y: 509, distance: 86.4
click at [958, 548] on div "Metilcobalamina, Vitamina B12 | 250µg" at bounding box center [956, 555] width 440 height 15
click at [845, 548] on div "Metilfolato | 250µg" at bounding box center [956, 555] width 440 height 15
drag, startPoint x: 834, startPoint y: 509, endPoint x: 872, endPoint y: 507, distance: 38.1
click at [872, 548] on div "Metilfolato | 500µg" at bounding box center [956, 555] width 440 height 15
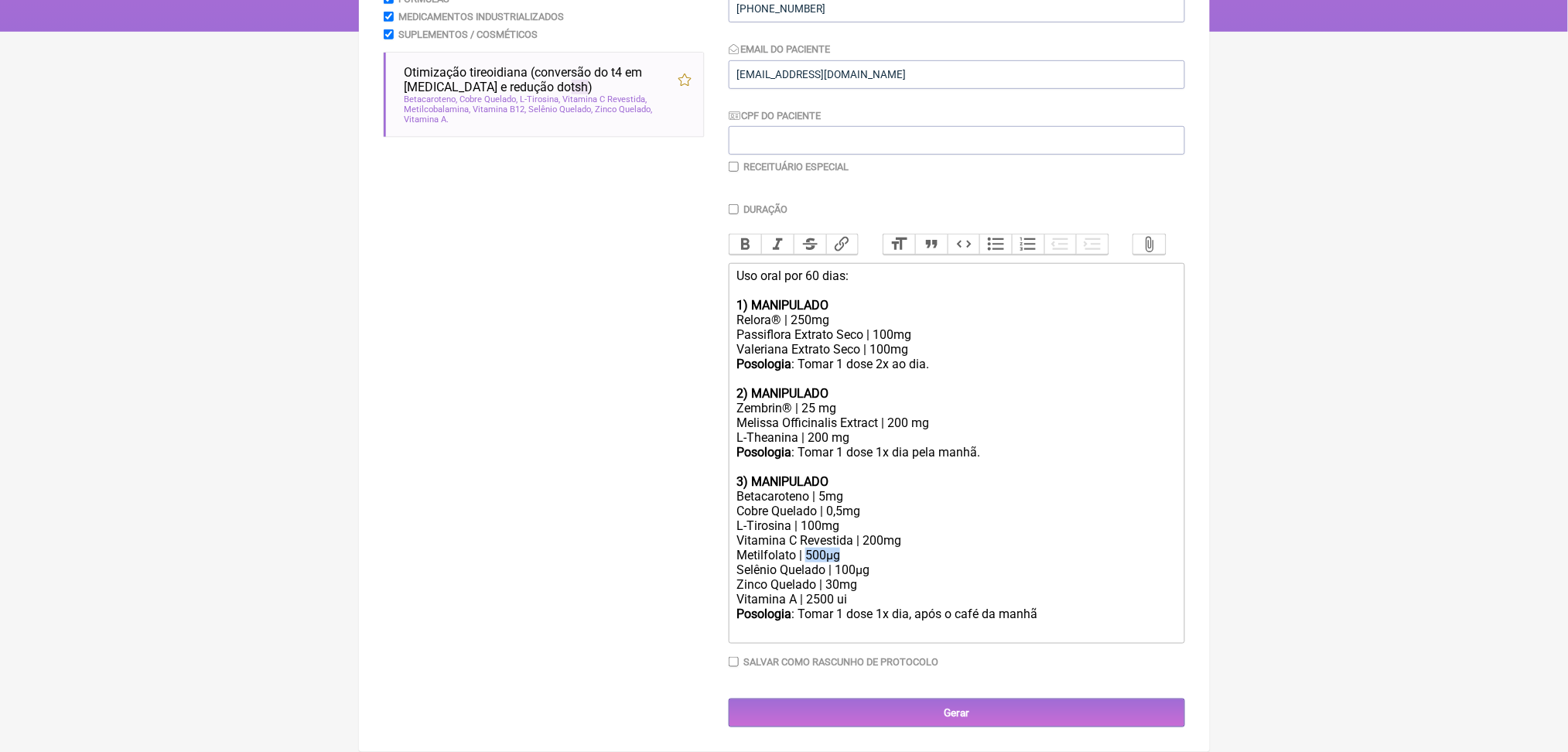
click at [872, 548] on div "Metilfolato | 500µg" at bounding box center [956, 555] width 440 height 15
click at [871, 562] on div "Selênio Quelado | 100µg" at bounding box center [956, 569] width 440 height 15
click at [865, 578] on div "Zinco Quelado | 30mg" at bounding box center [956, 585] width 440 height 15
click at [840, 592] on div "Vitamina A | 2500 ui" at bounding box center [956, 599] width 440 height 15
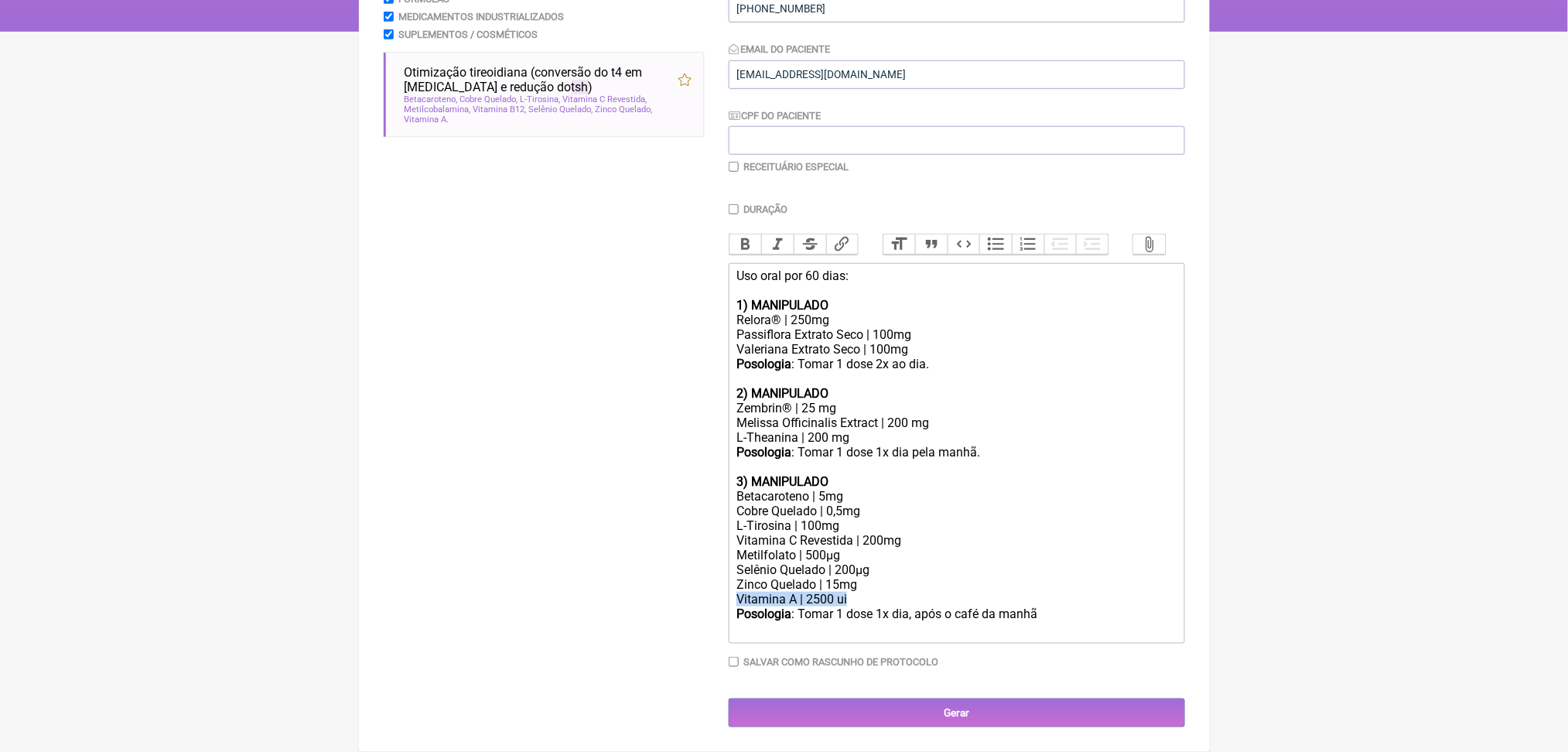
click at [840, 592] on div "Vitamina A | 2500 ui" at bounding box center [956, 599] width 440 height 15
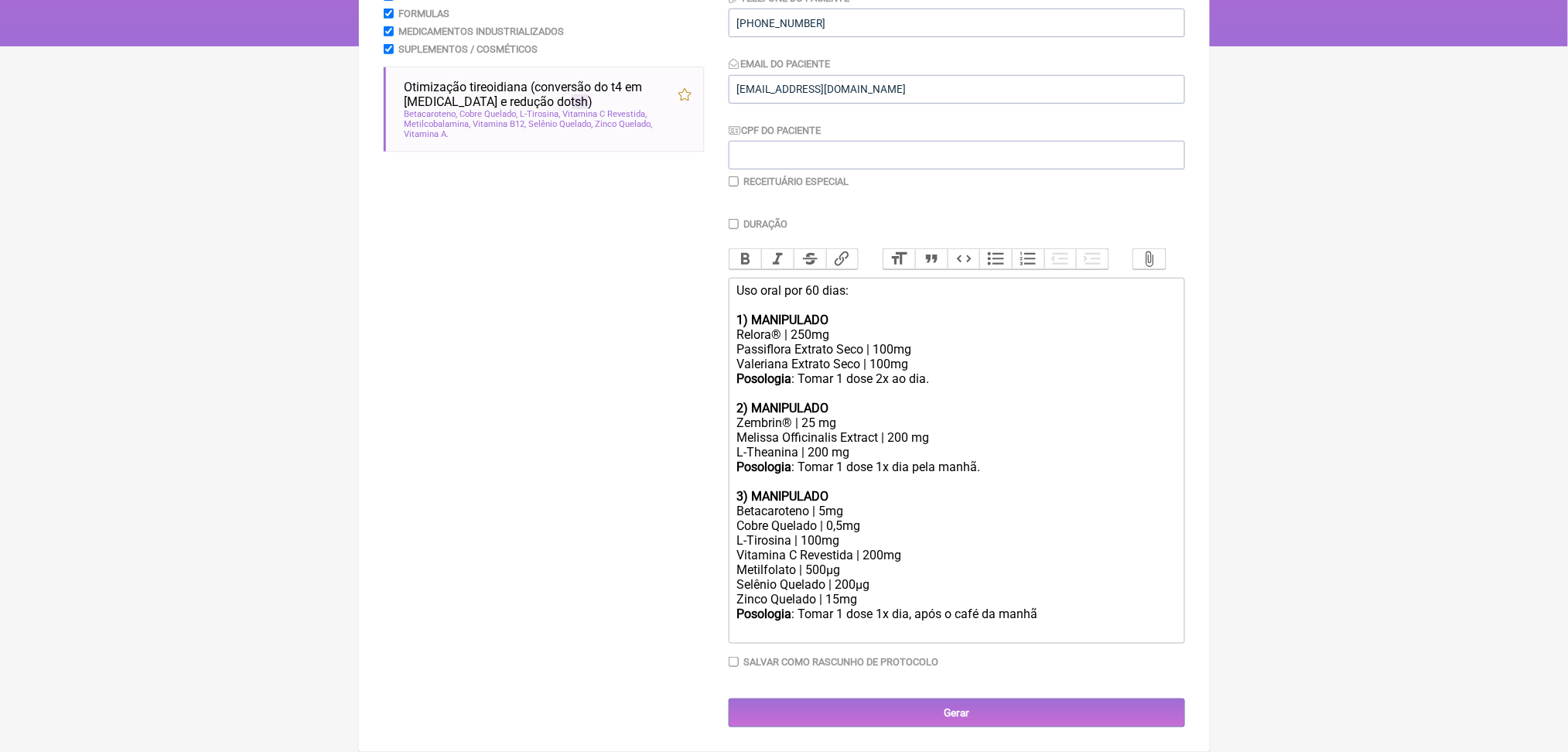
scroll to position [518, 0]
drag, startPoint x: 922, startPoint y: 580, endPoint x: 969, endPoint y: 578, distance: 47.0
click at [969, 607] on div "Posologia : Tomar 1 dose 1x dia, após o café da manhã ㅤ" at bounding box center [956, 623] width 440 height 31
click at [540, 278] on div "Buscar tsh Protocolos Formulas Medicamentos Industrializados Suplementos / Cosm…" at bounding box center [544, 326] width 321 height 804
click at [1071, 607] on div "Posologia : Tomar 1 dose após o café da manhã ㅤ" at bounding box center [956, 623] width 440 height 31
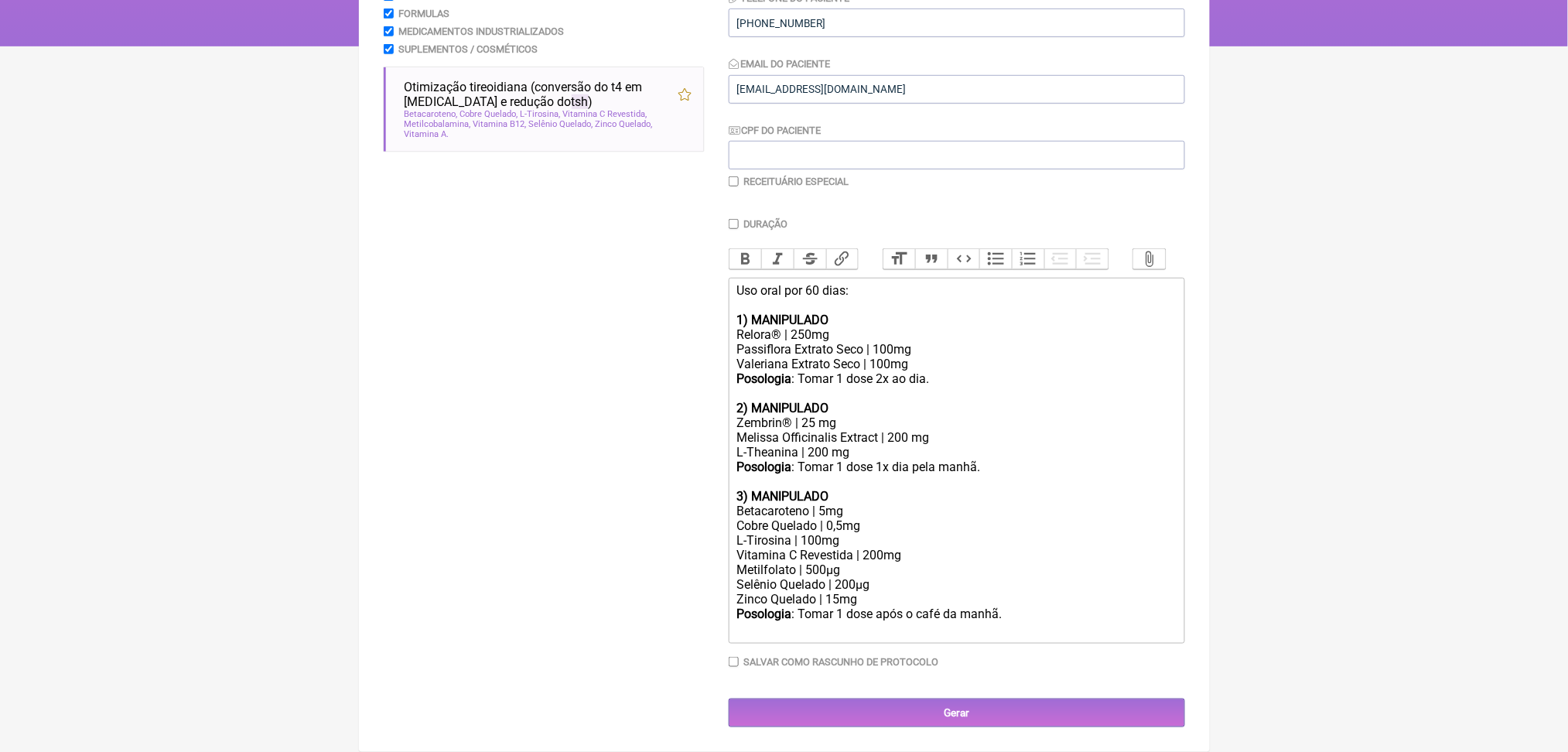
type trix-editor "<div>Uso oral por 60 dias:<br><br><strong>1) MANIPULADO</strong></div><div>Relo…"
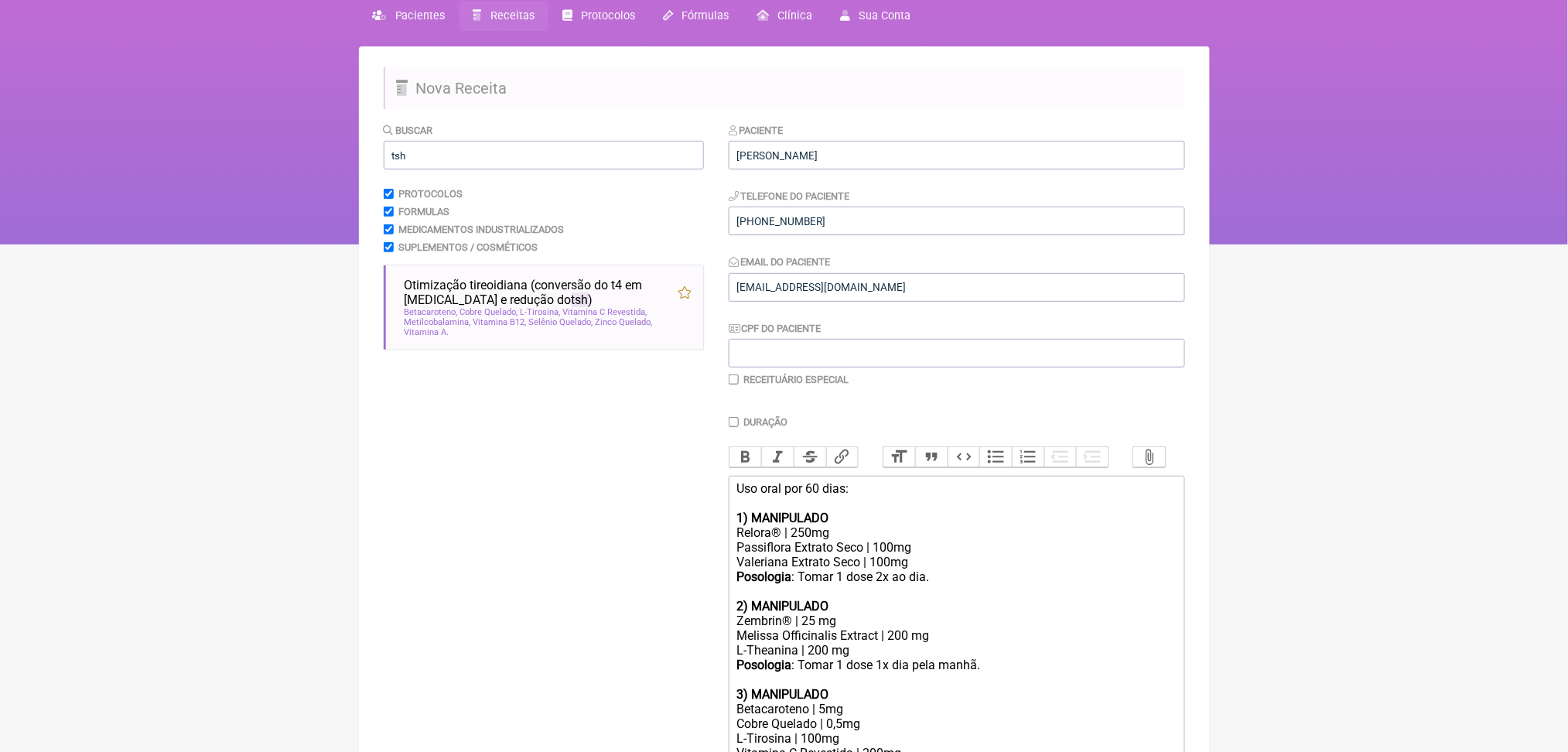
scroll to position [0, 0]
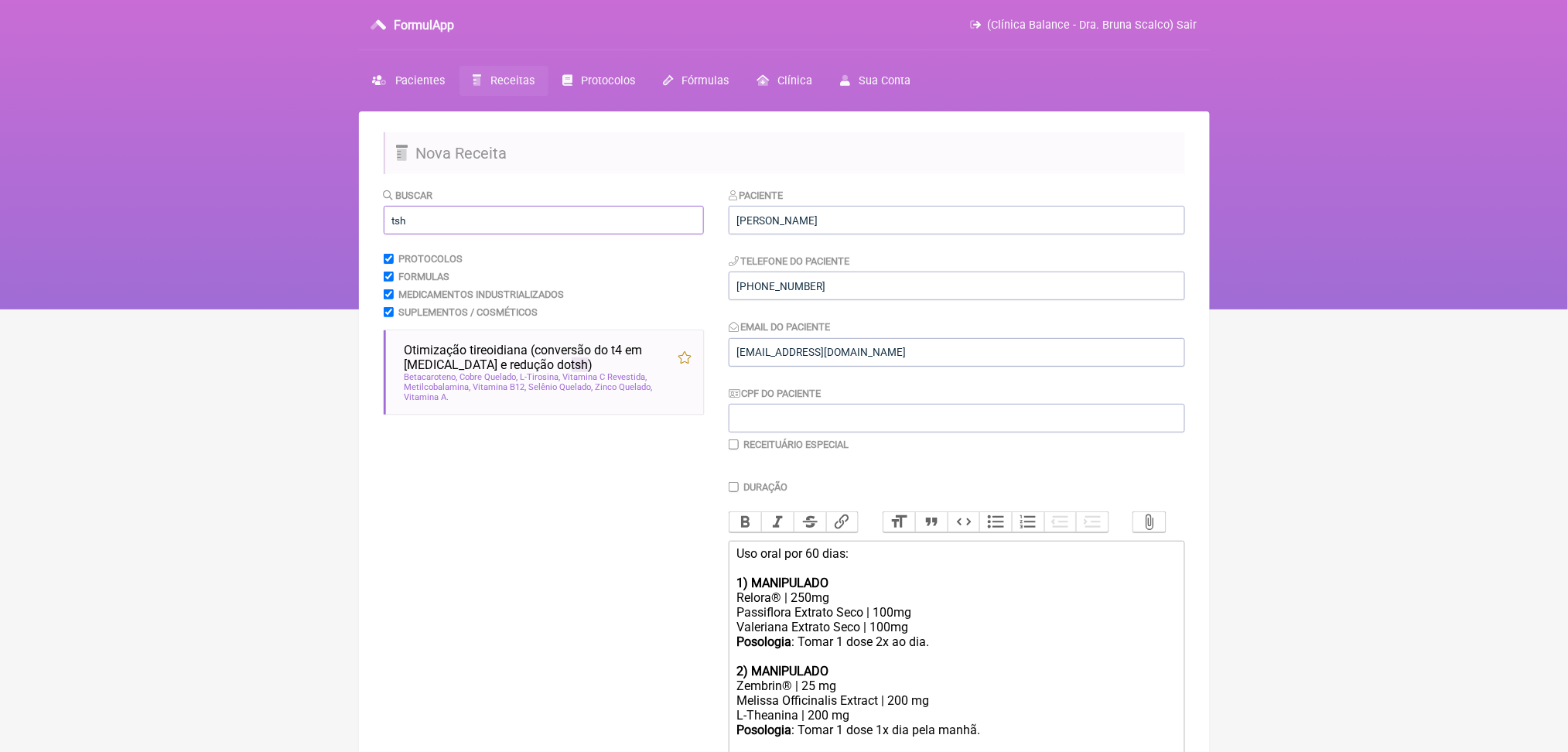
click at [434, 235] on input "tsh" at bounding box center [544, 220] width 321 height 28
type input "t"
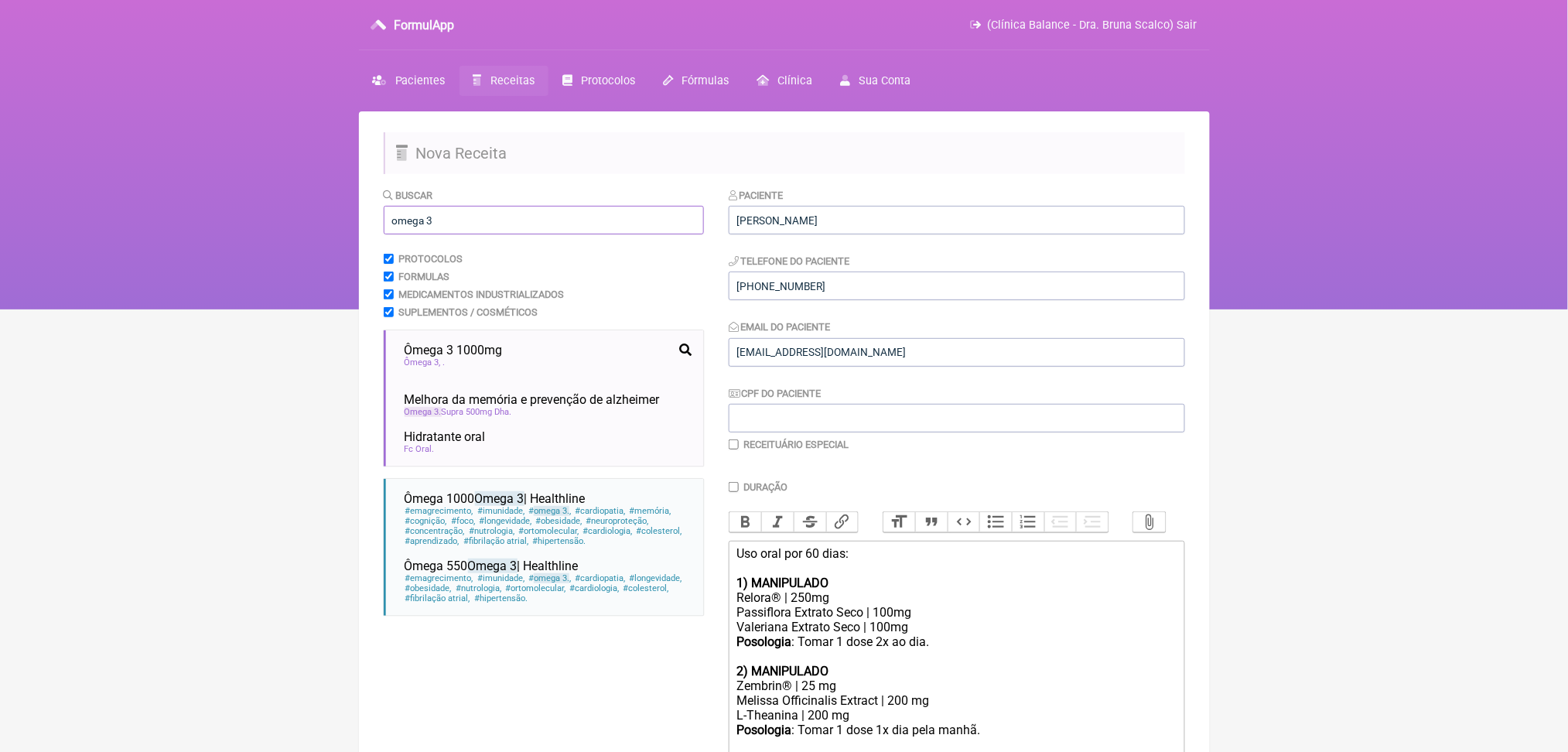
click at [443, 235] on input "omega 3" at bounding box center [544, 220] width 321 height 28
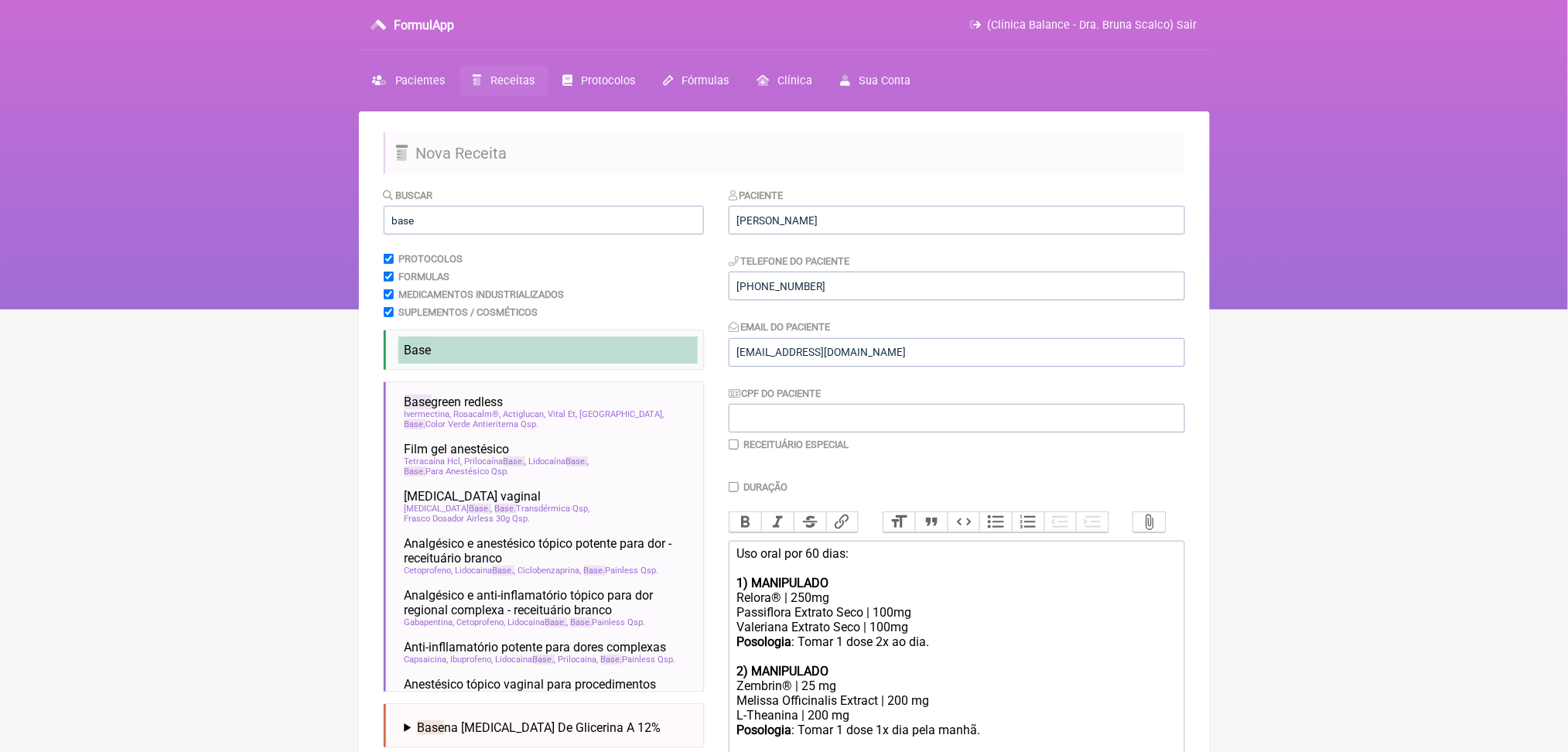
click at [492, 364] on li "Base" at bounding box center [547, 349] width 299 height 27
click at [427, 235] on input "base" at bounding box center [544, 220] width 321 height 28
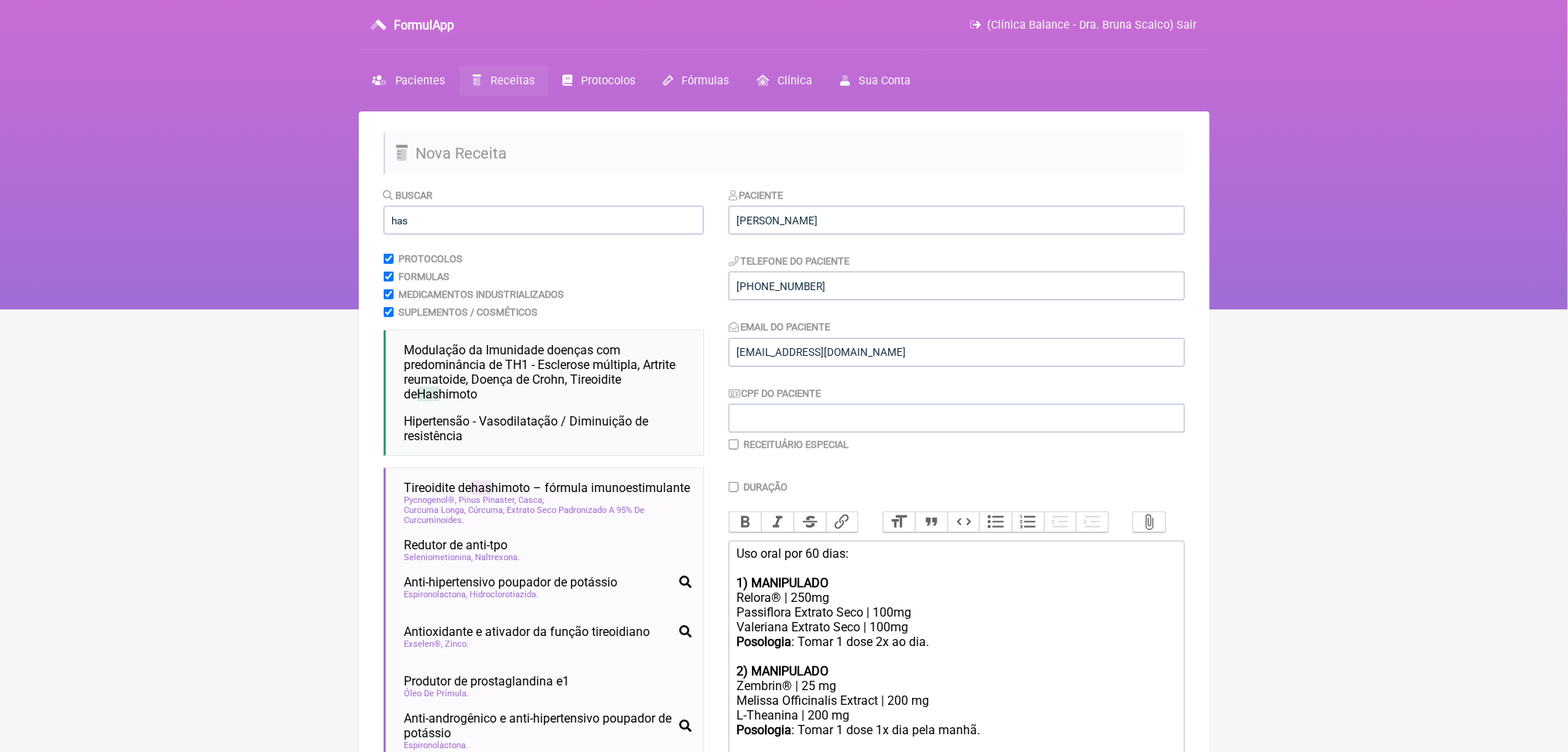
click at [233, 310] on html "FormulApp (Clínica Balance - Dra. Bruna Scalco) Sair [GEOGRAPHIC_DATA] Receitas…" at bounding box center [784, 154] width 1568 height 310
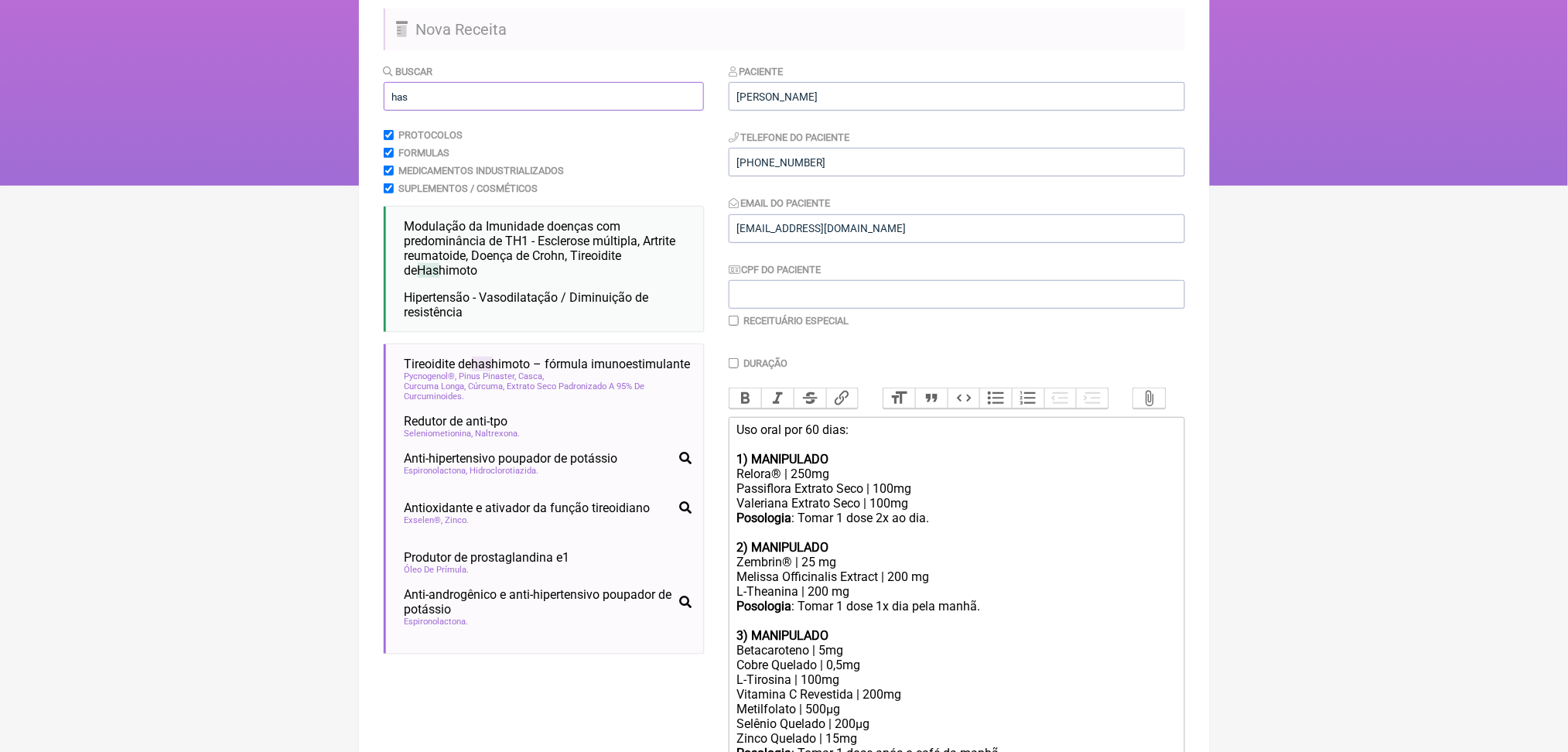
click at [529, 110] on input "has" at bounding box center [544, 96] width 321 height 28
type input "p"
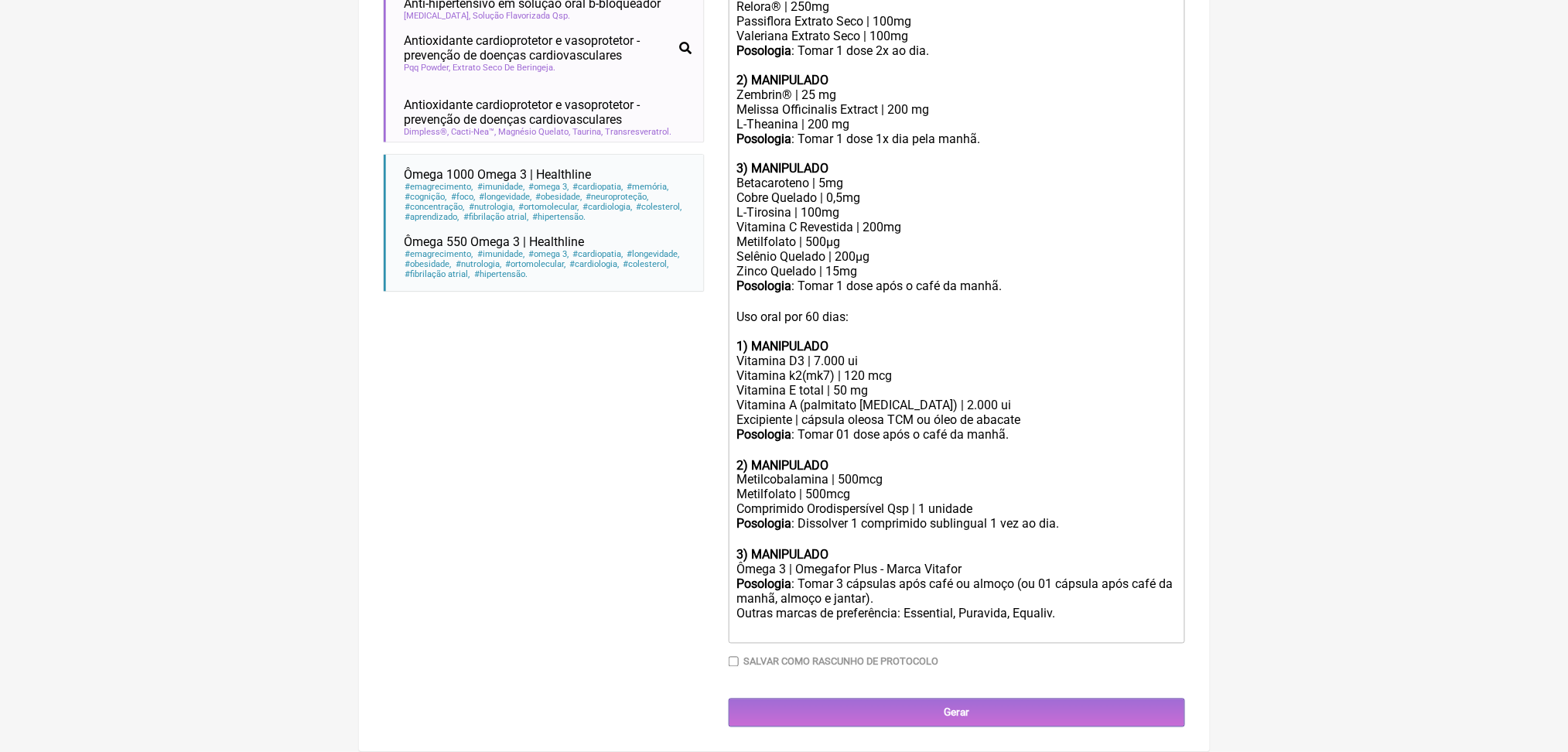
scroll to position [960, 0]
type input "hipertensao"
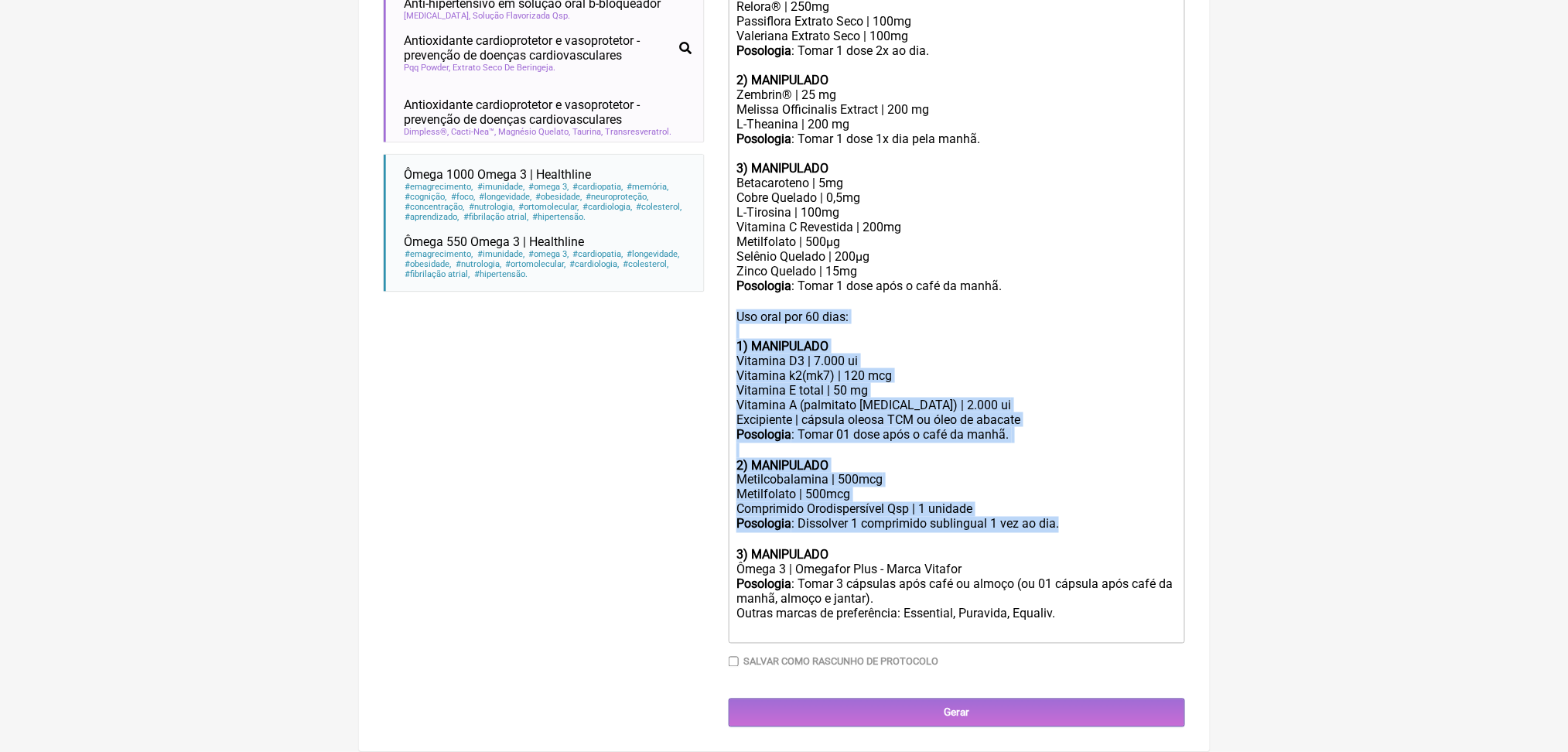
drag, startPoint x: 749, startPoint y: 173, endPoint x: 1166, endPoint y: 449, distance: 500.1
click at [1166, 449] on trix-editor "Uso oral por 60 dias: 1) MANIPULADO Relora® | 250mg Passiflora Extrato Seco | 1…" at bounding box center [957, 297] width 457 height 694
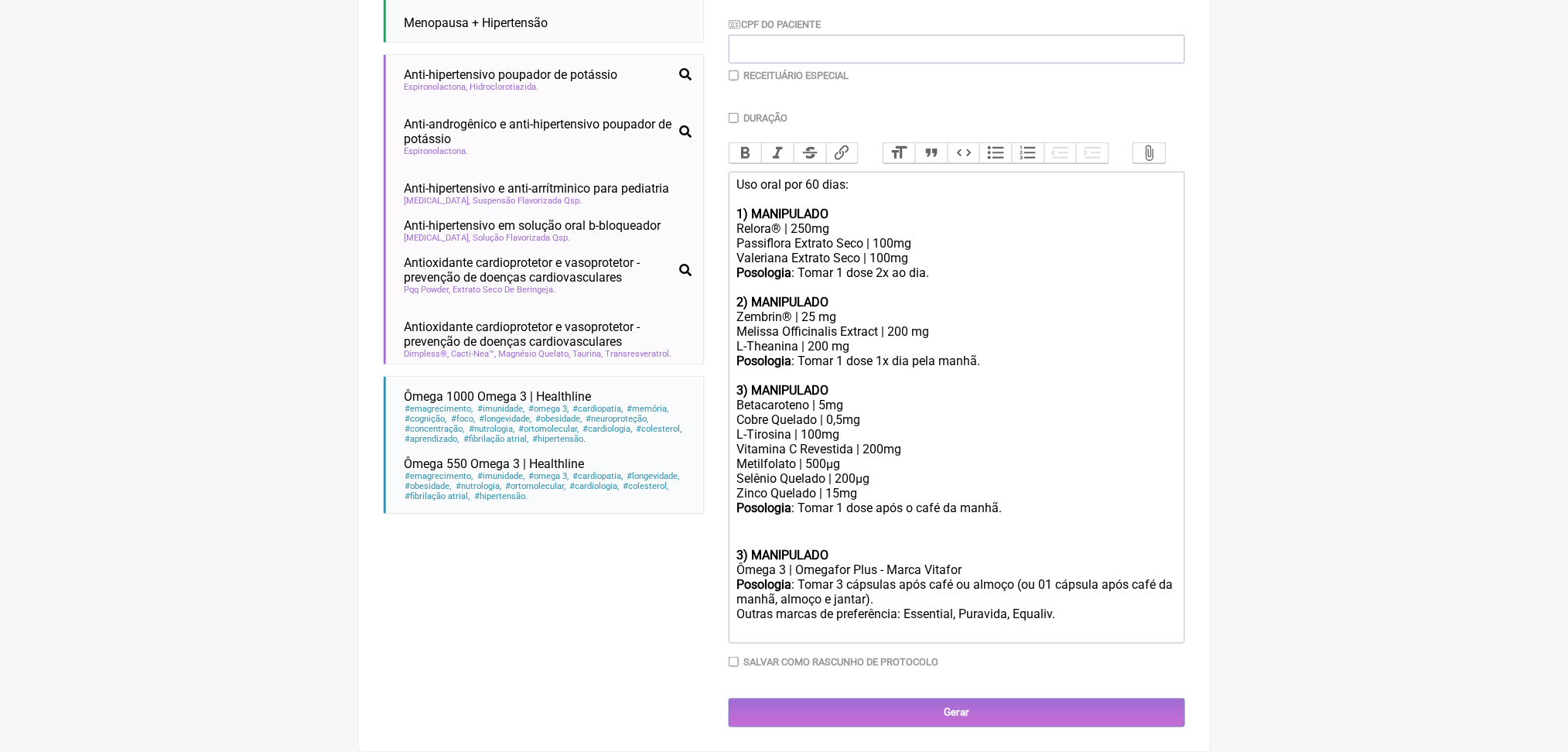
scroll to position [635, 0]
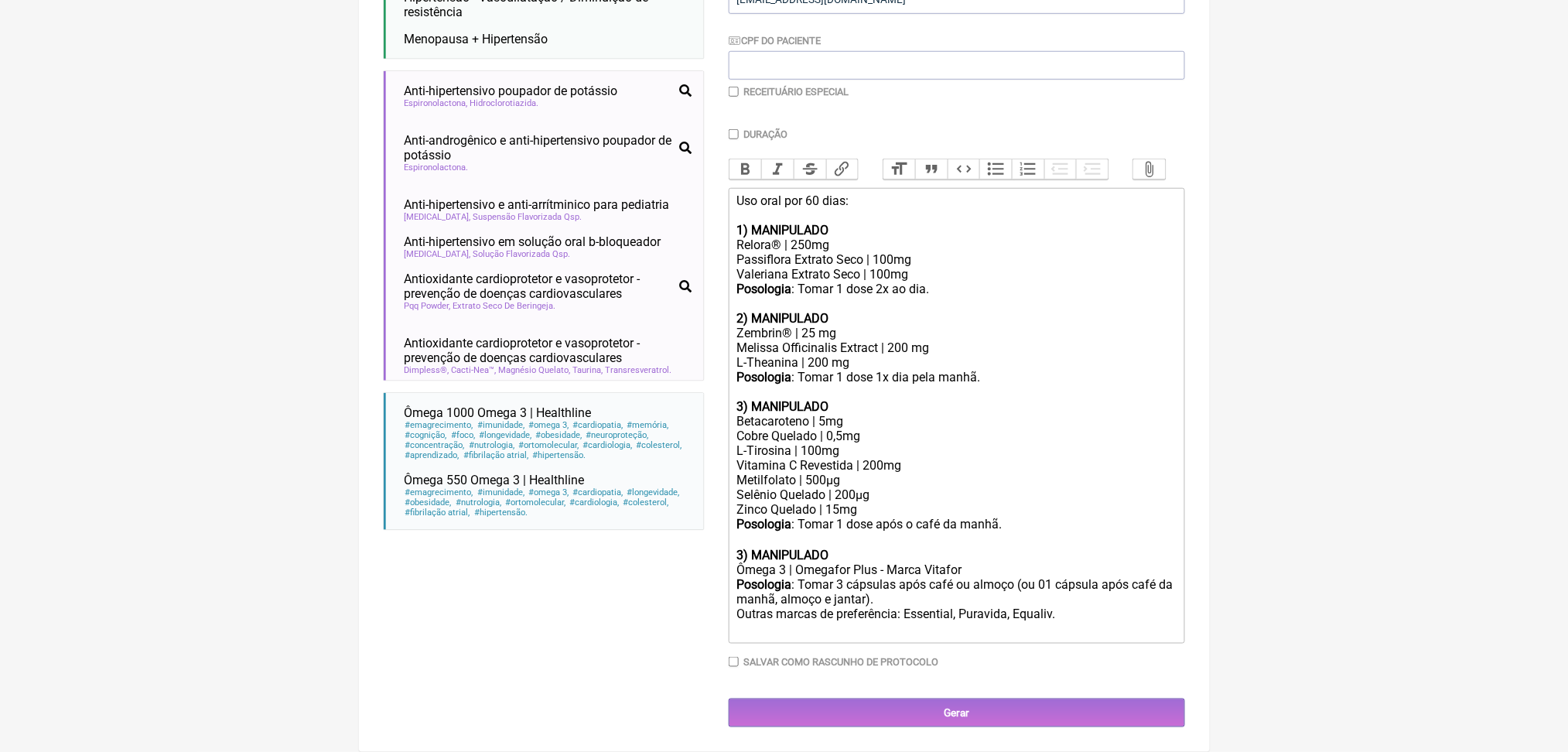
click at [811, 548] on strong "3) MANIPULADO" at bounding box center [782, 555] width 92 height 15
click at [1156, 593] on div "Posologia : Tomar 3 cápsulas após café ou almoço (ou 01 cápsula após café da ma…" at bounding box center [956, 608] width 440 height 60
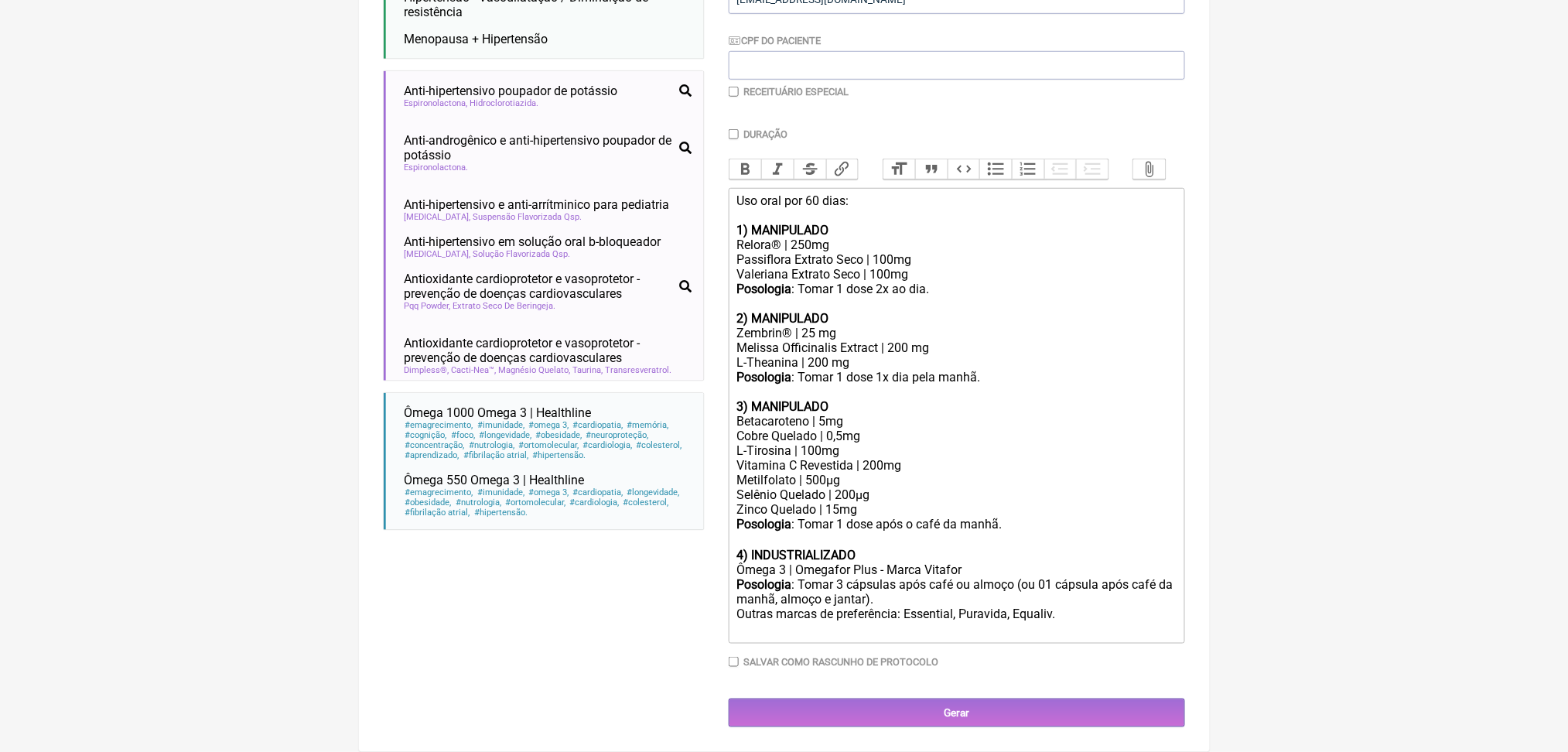
scroll to position [654, 0]
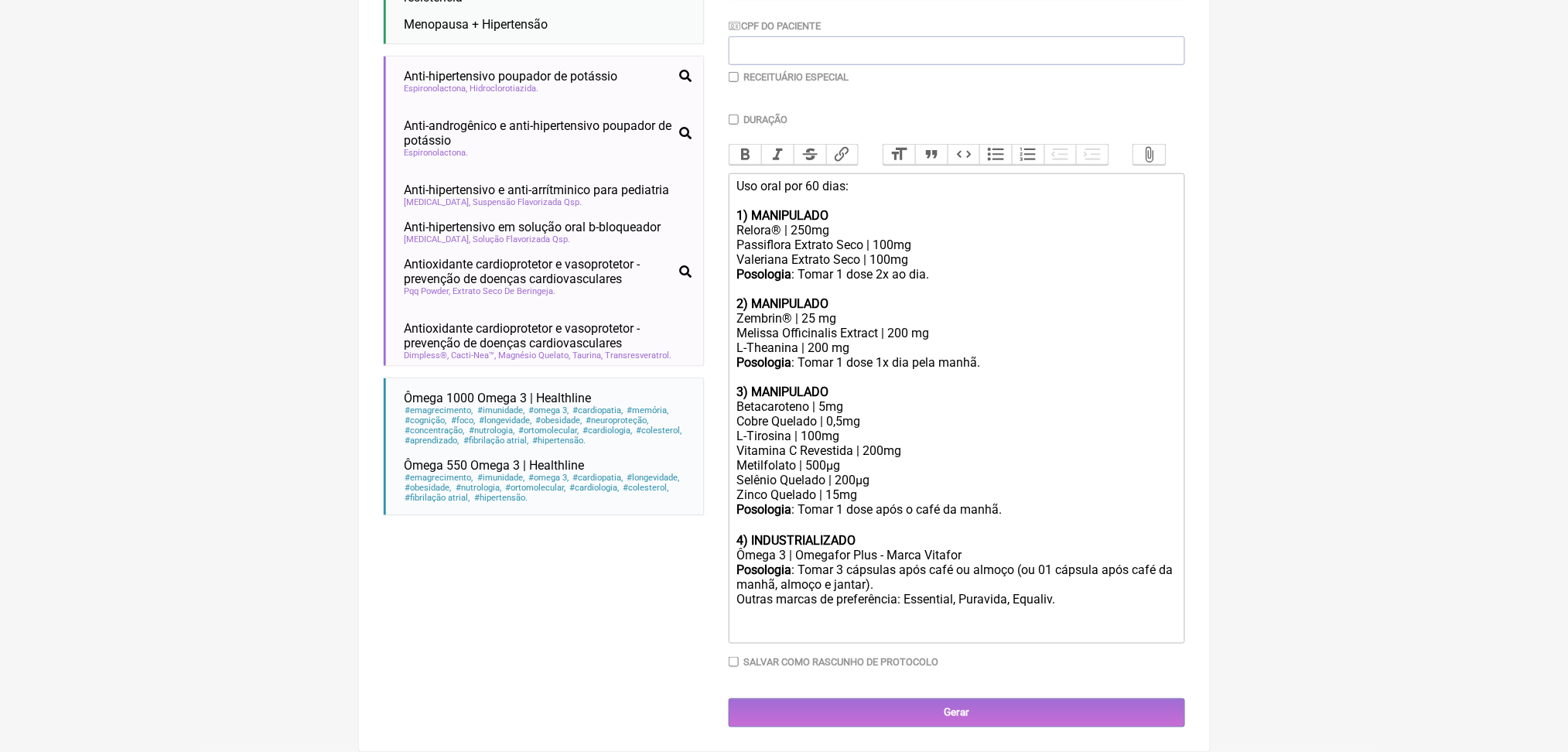
click at [918, 443] on div "Vitamina C Revestida | 200mg" at bounding box center [956, 450] width 440 height 15
click at [1148, 577] on div "Posologia : Tomar 3 cápsulas após café ou almoço (ou 01 cápsula após café da ma…" at bounding box center [956, 599] width 440 height 75
type trix-editor "<lor>Ips dolo sit 07 amet:<co><ad><elitse>9) DOEIUSMODT</incidi></utl><etd>Magn…"
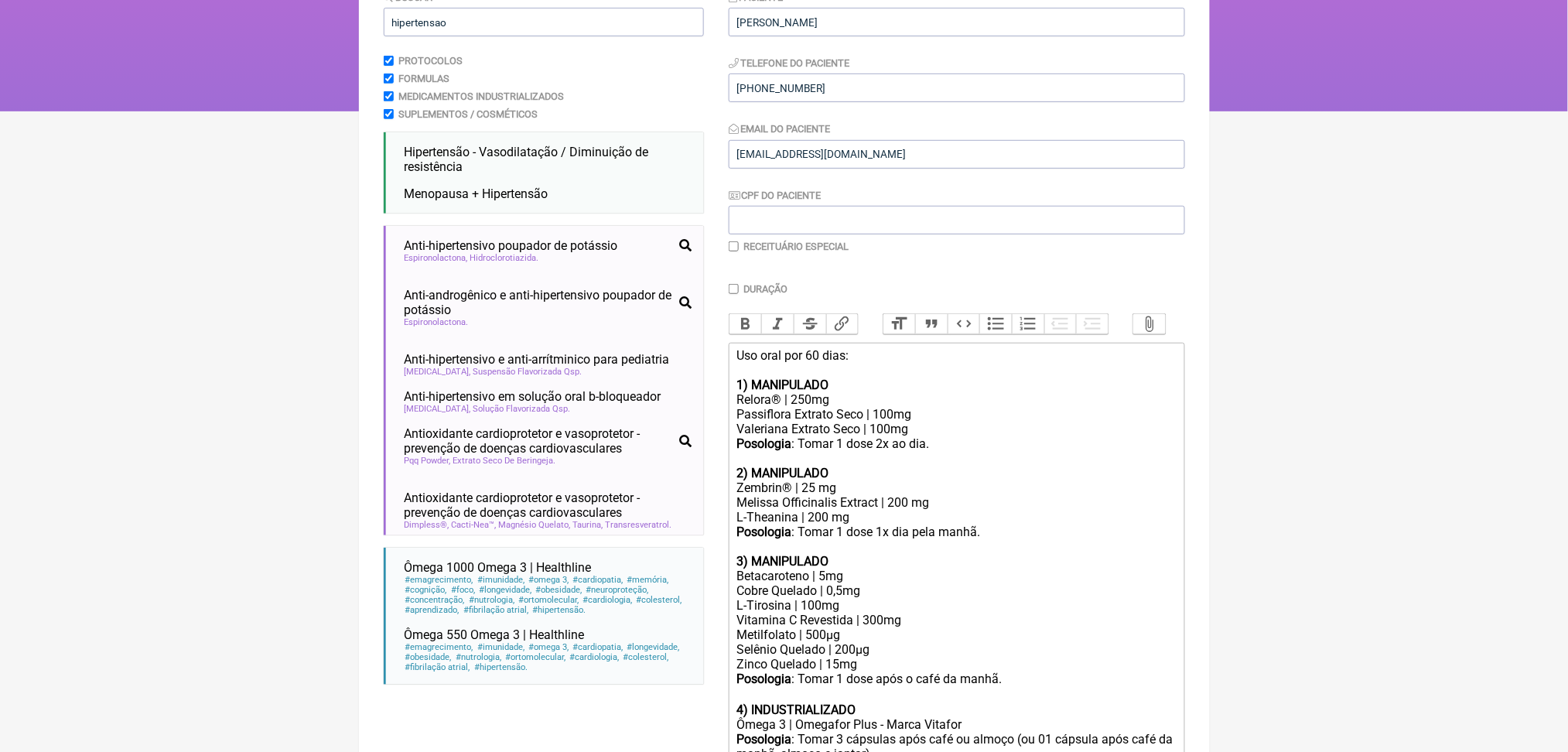
scroll to position [197, 0]
click at [441, 38] on input "hipertensao" at bounding box center [544, 23] width 321 height 28
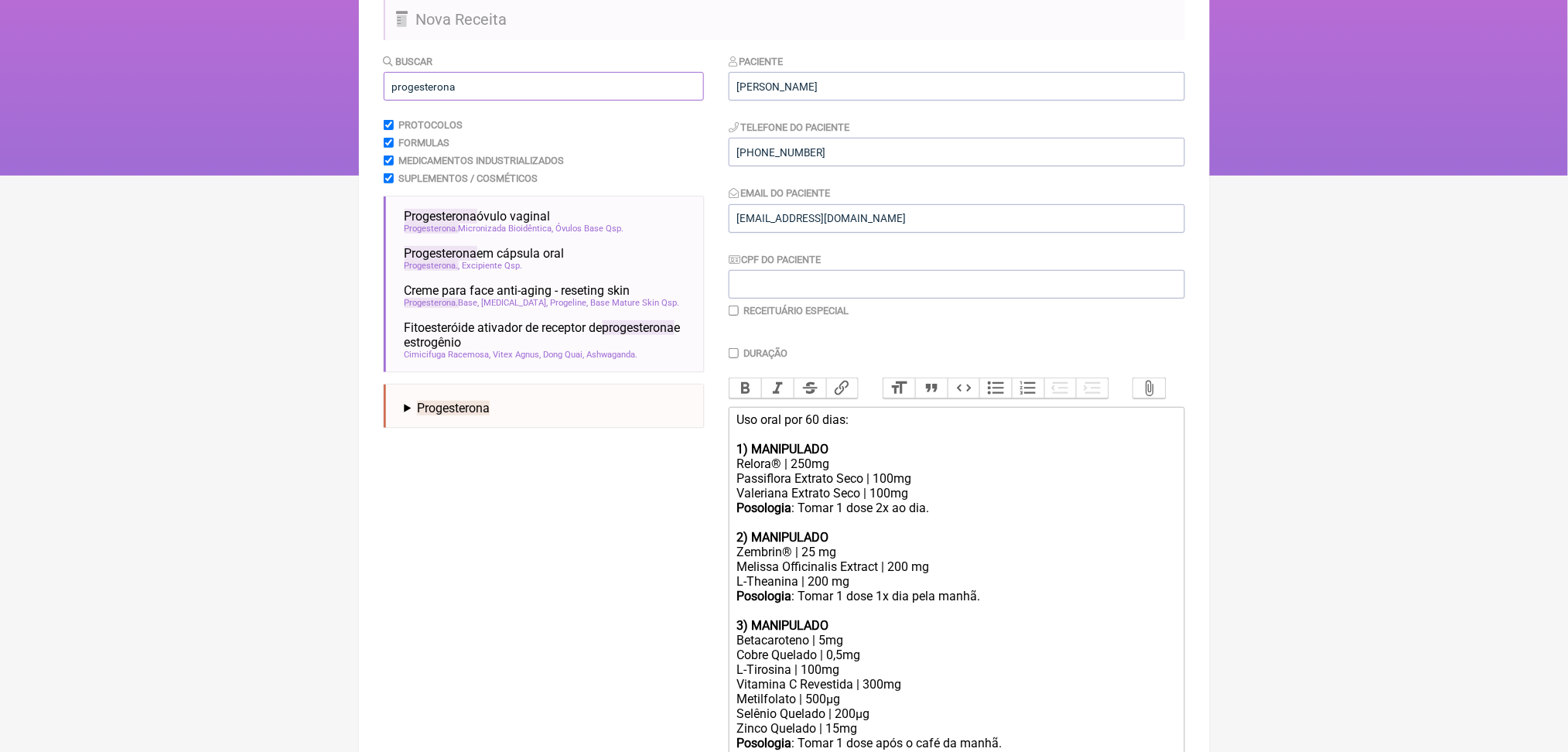
scroll to position [133, 0]
click at [462, 102] on input "progesterona" at bounding box center [544, 86] width 321 height 28
type input "p"
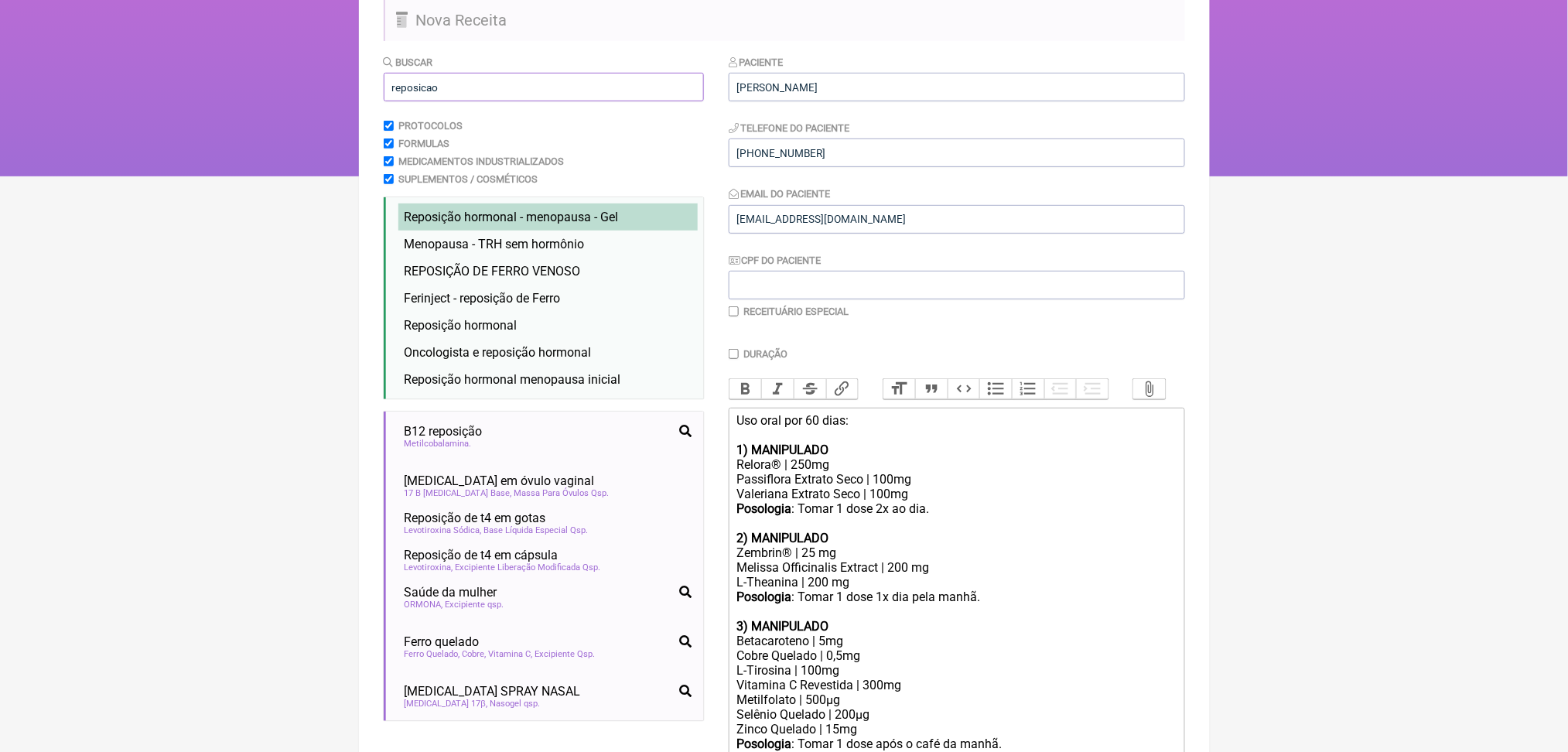
type input "reposicao"
click at [504, 230] on li "Reposição hormonal - menopausa - Gel menopausa reposição hormonal trh gel trans…" at bounding box center [547, 216] width 299 height 27
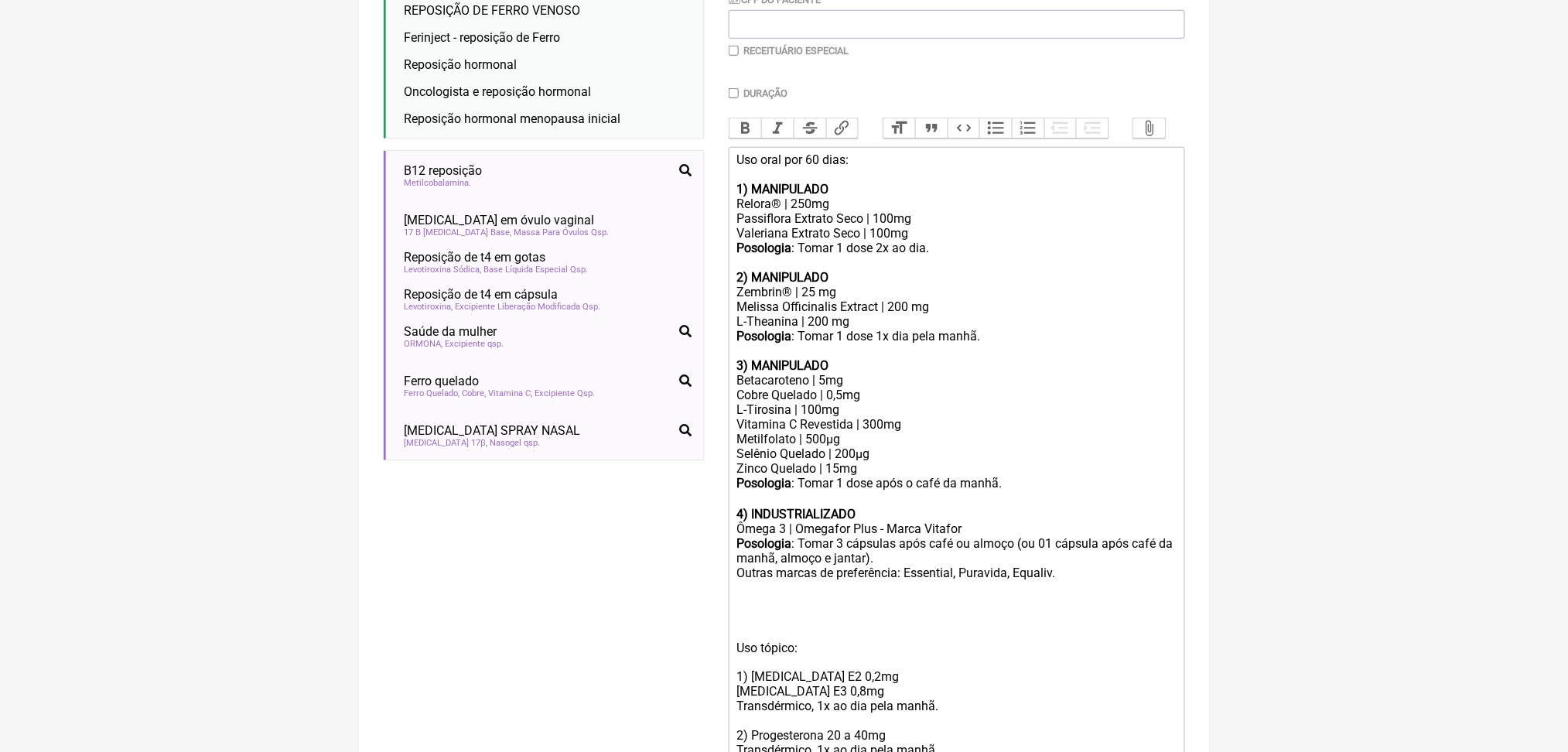
scroll to position [862, 0]
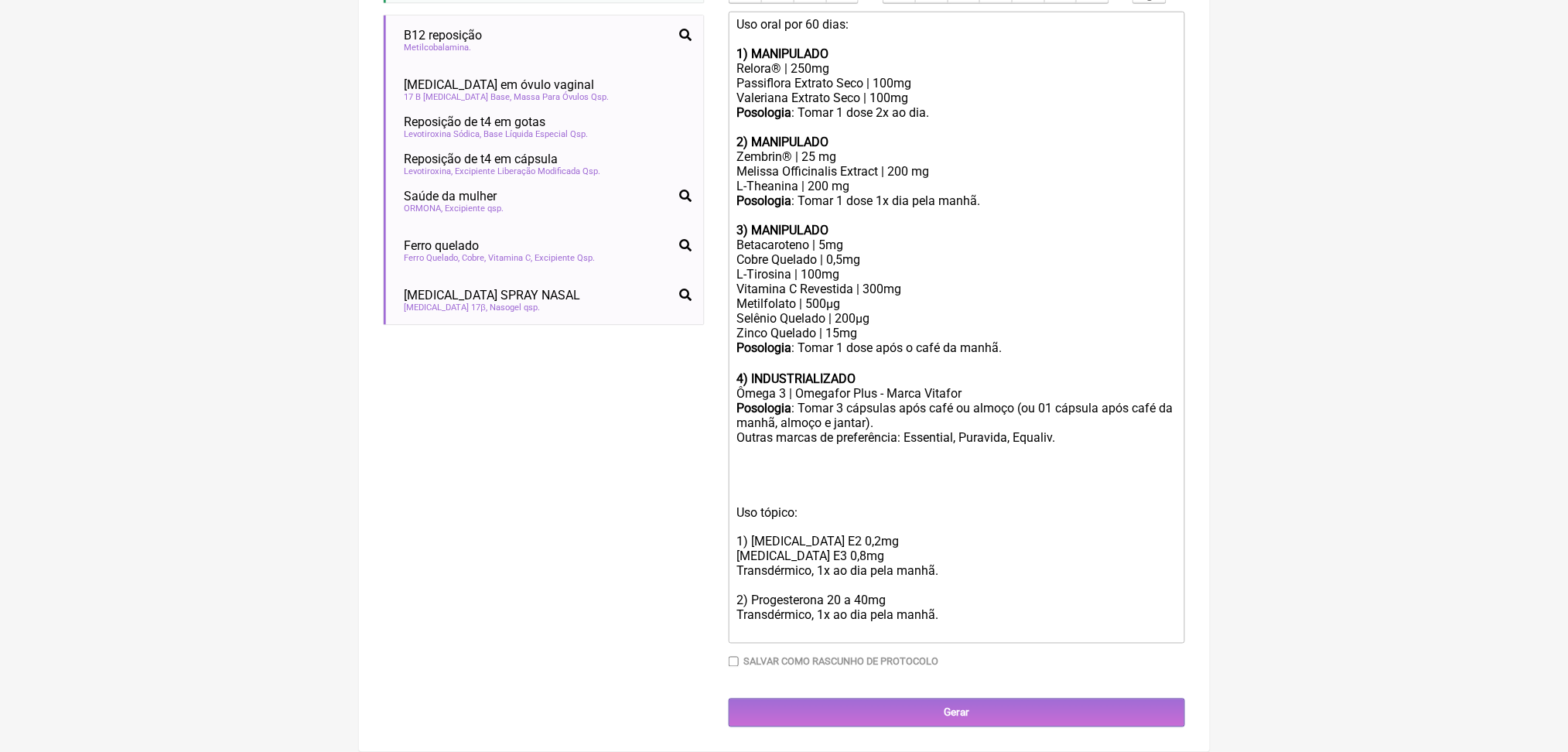
drag, startPoint x: 1013, startPoint y: 527, endPoint x: 753, endPoint y: 481, distance: 264.0
click at [753, 491] on div "Uso tópico: 1) [MEDICAL_DATA] E2 0,2mg [MEDICAL_DATA] E3 0,8mg Transdérmico, 1x…" at bounding box center [956, 564] width 440 height 147
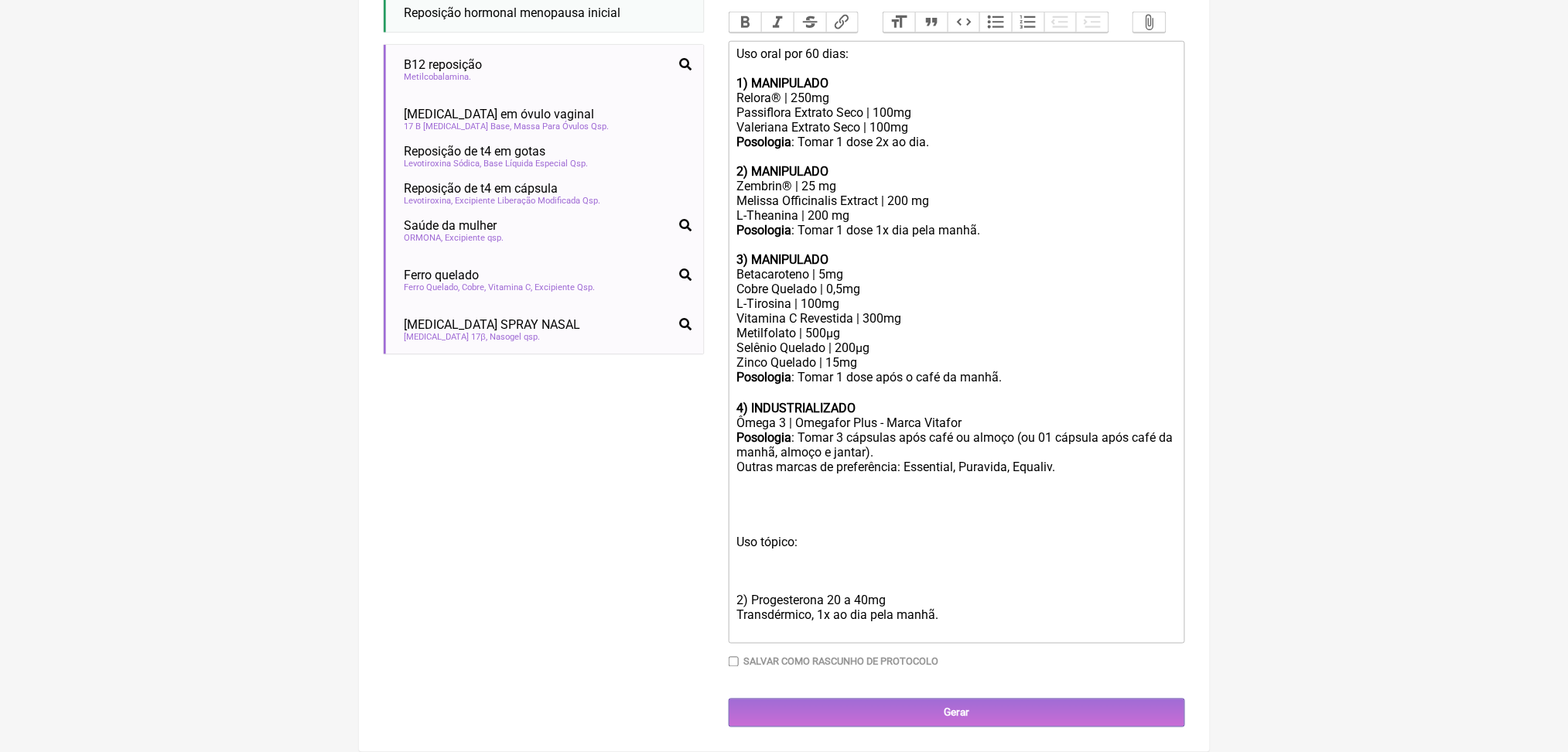
scroll to position [805, 0]
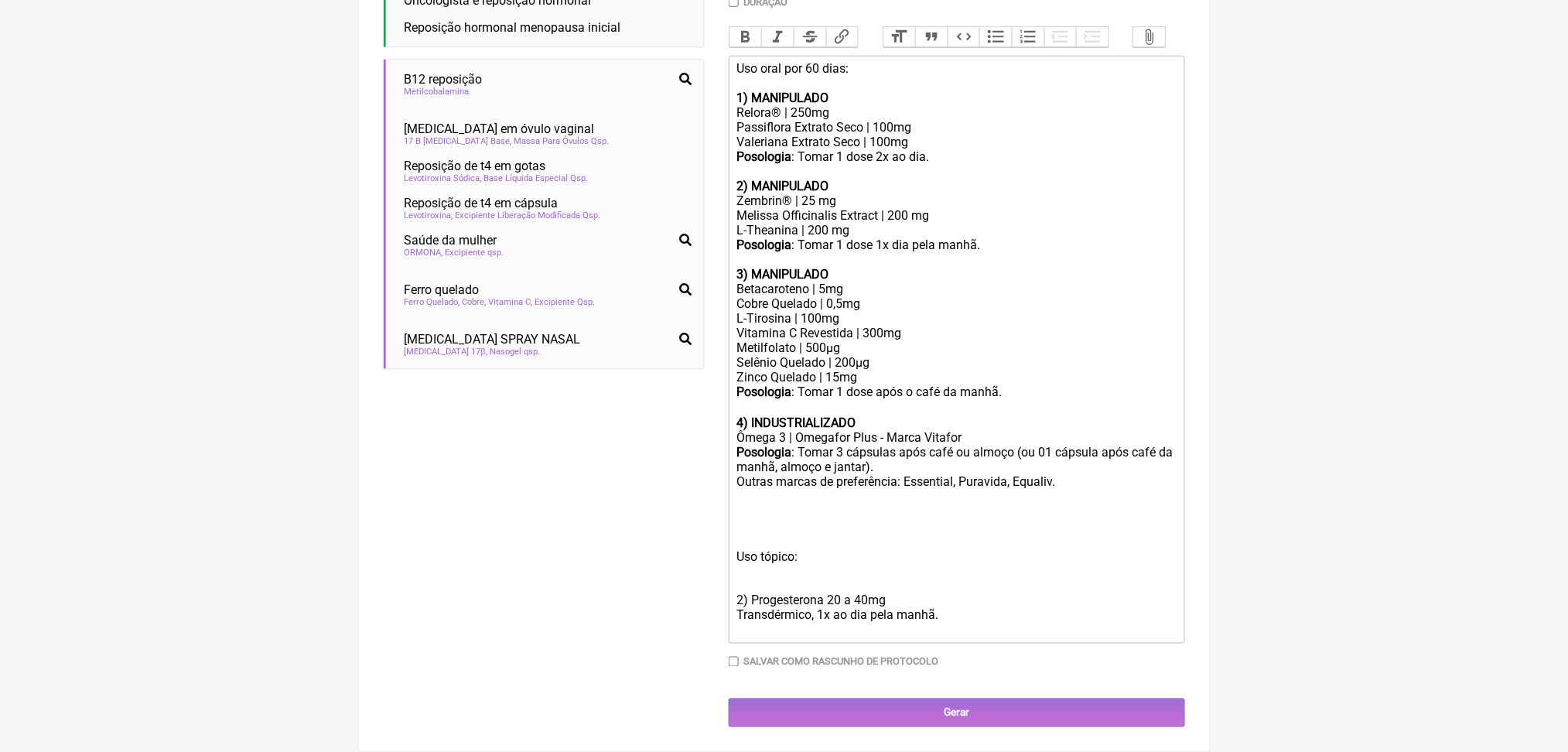
click at [746, 469] on div "Posologia : Tomar 3 cápsulas após café ou almoço (ou 01 cápsula após café da ma…" at bounding box center [956, 490] width 440 height 90
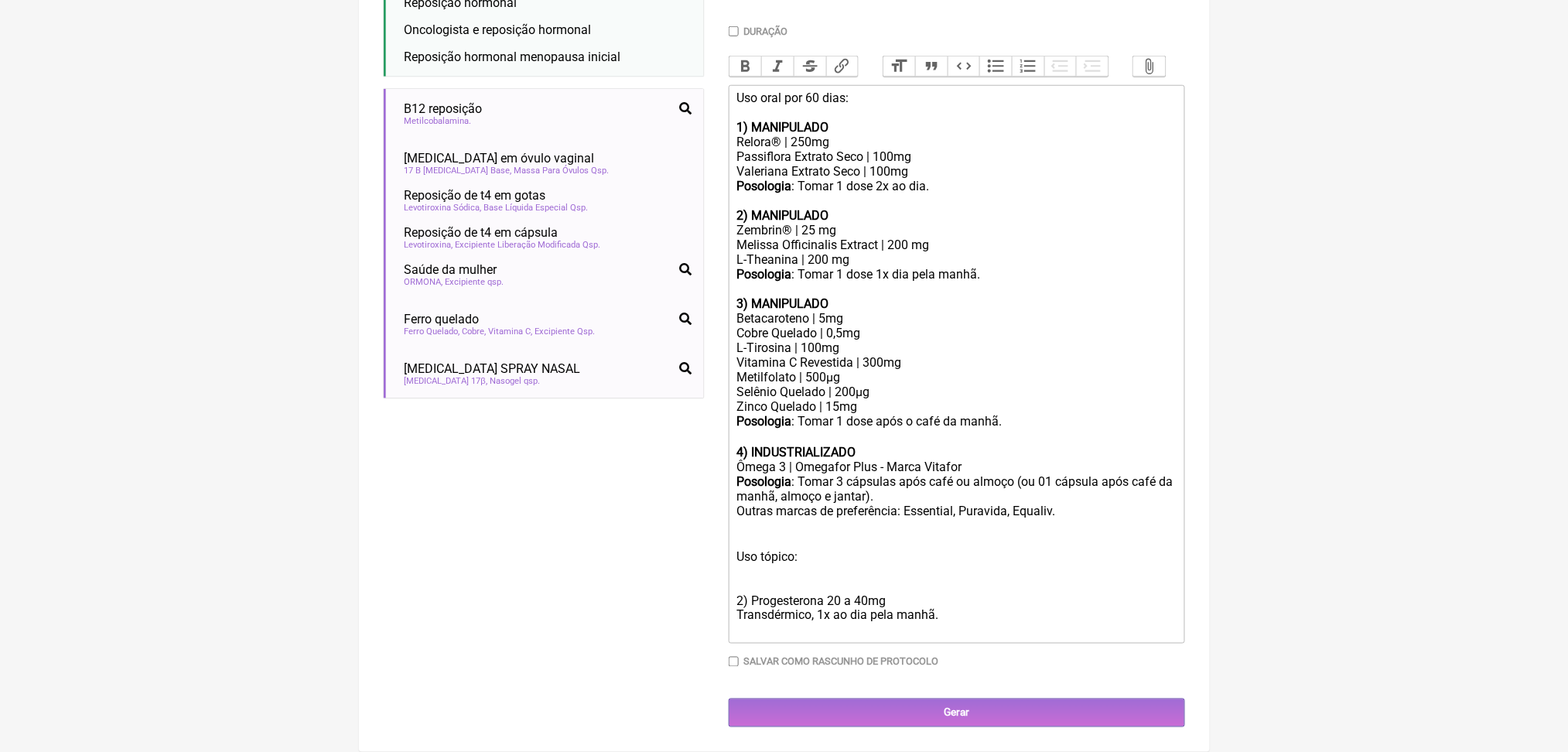
scroll to position [749, 0]
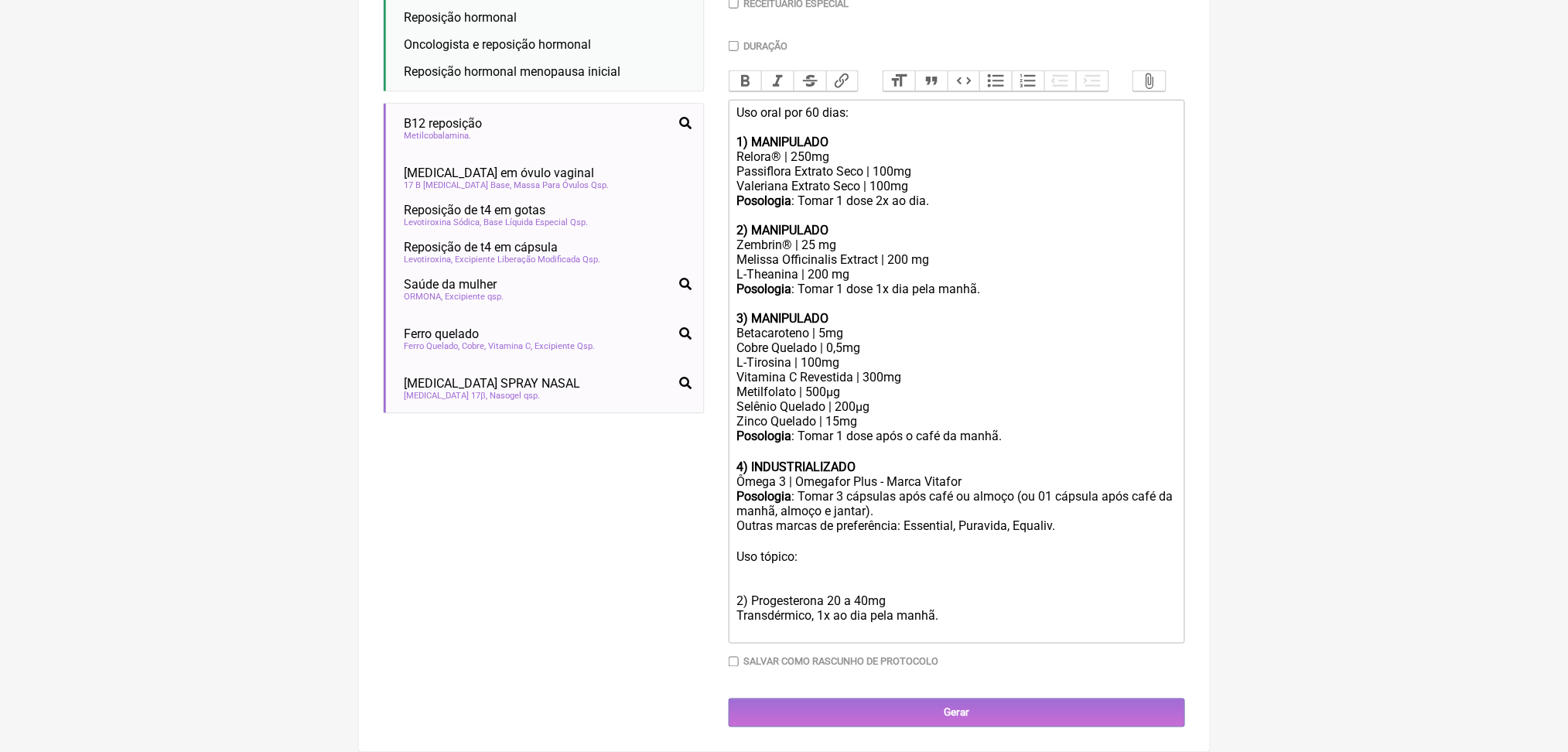
click at [860, 502] on div "Posologia : Tomar 3 cápsulas após café ou almoço (ou 01 cápsula após café da ma…" at bounding box center [956, 563] width 440 height 148
click at [788, 546] on div "Posologia : Tomar 3 cápsulas após café ou almoço (ou 01 cápsula após café da ma…" at bounding box center [956, 563] width 440 height 148
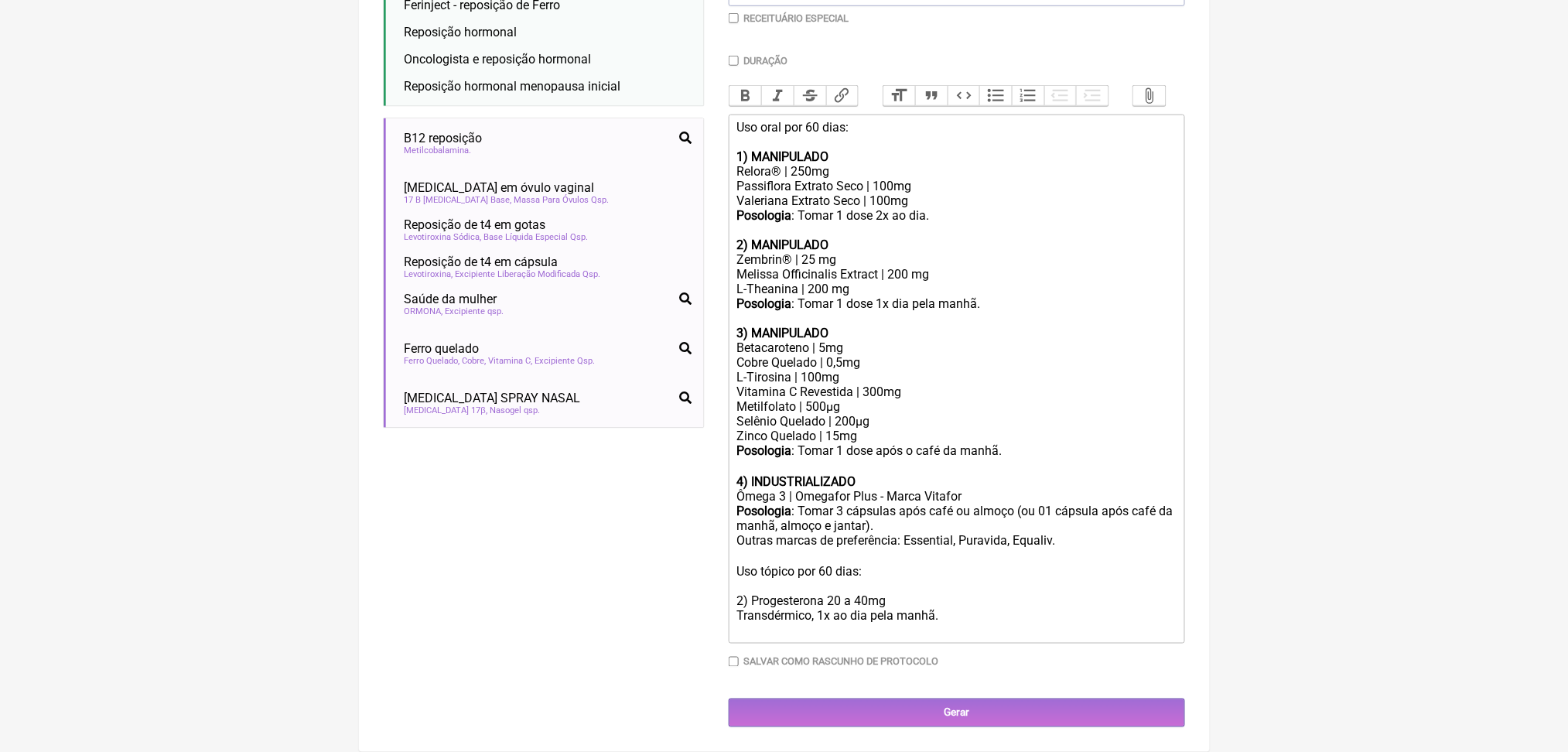
scroll to position [729, 0]
drag, startPoint x: 997, startPoint y: 584, endPoint x: 811, endPoint y: 523, distance: 195.7
click at [811, 523] on div "Posologia : Tomar 3 cápsulas após café ou almoço (ou 01 cápsula após café da ma…" at bounding box center [956, 570] width 440 height 134
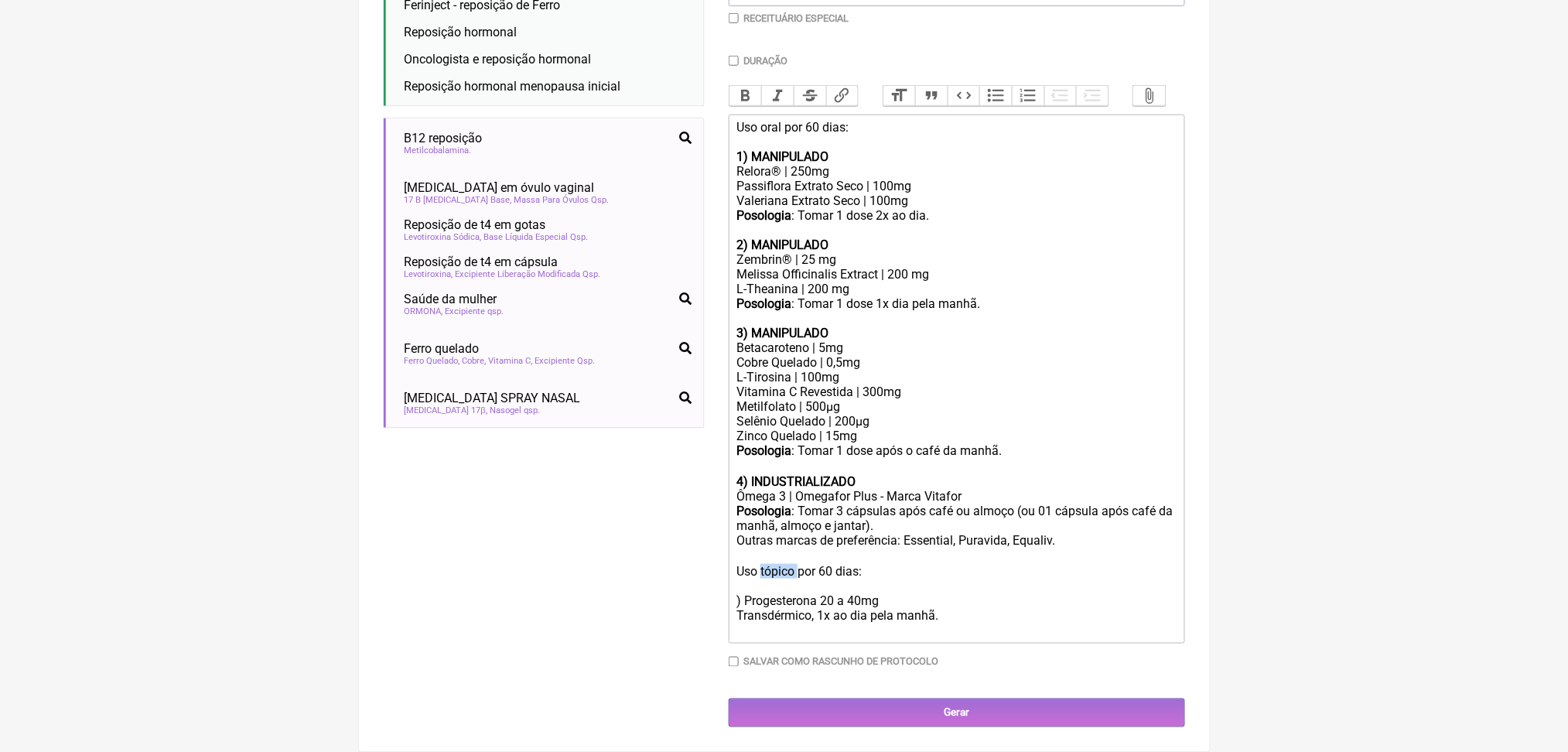
click at [811, 523] on div "Posologia : Tomar 3 cápsulas após café ou almoço (ou 01 cápsula após café da ma…" at bounding box center [956, 570] width 440 height 134
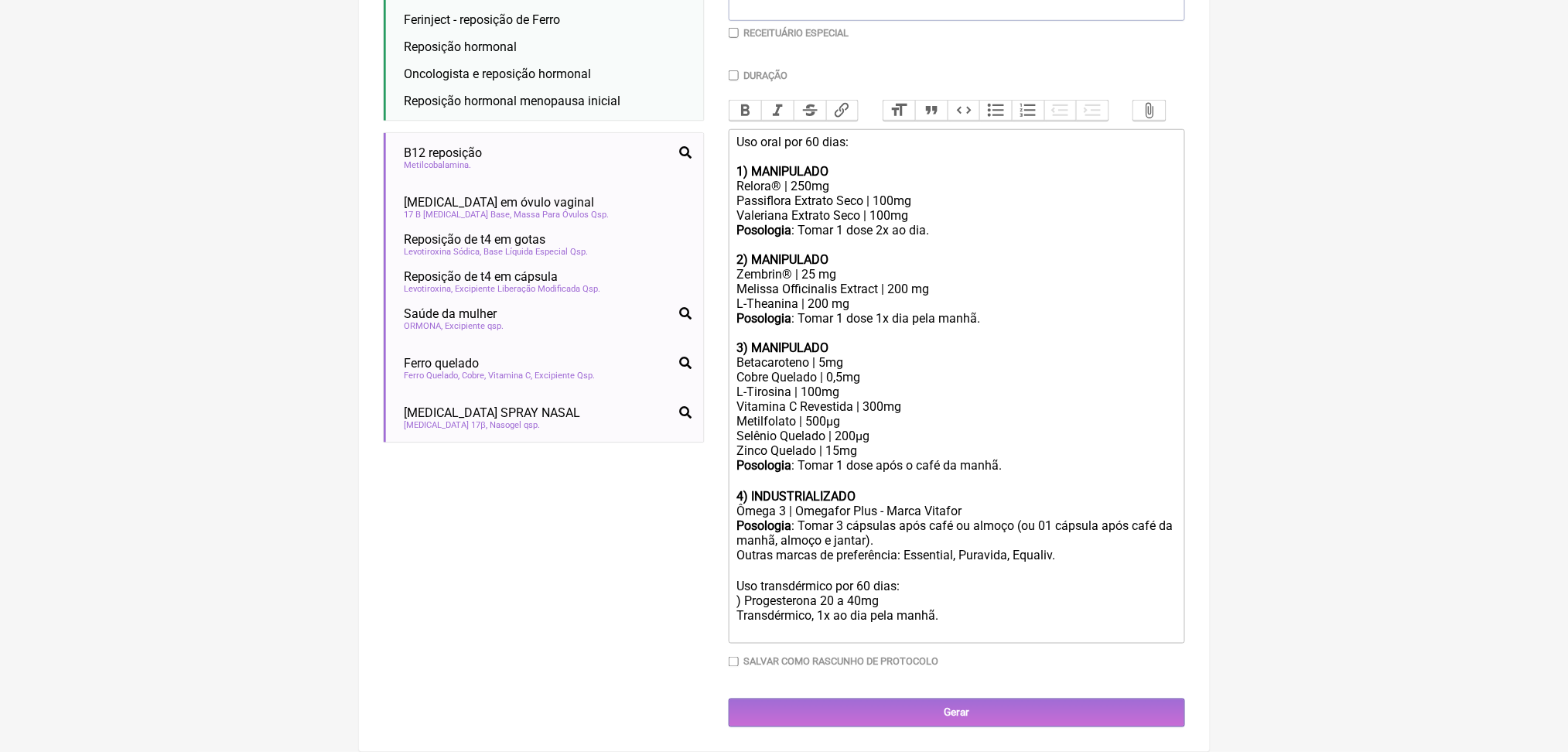
click at [739, 606] on trix-editor "Uso oral por 60 dias: 1) MANIPULADO Relora® | 250mg Passiflora Extrato Seco | 1…" at bounding box center [957, 386] width 457 height 515
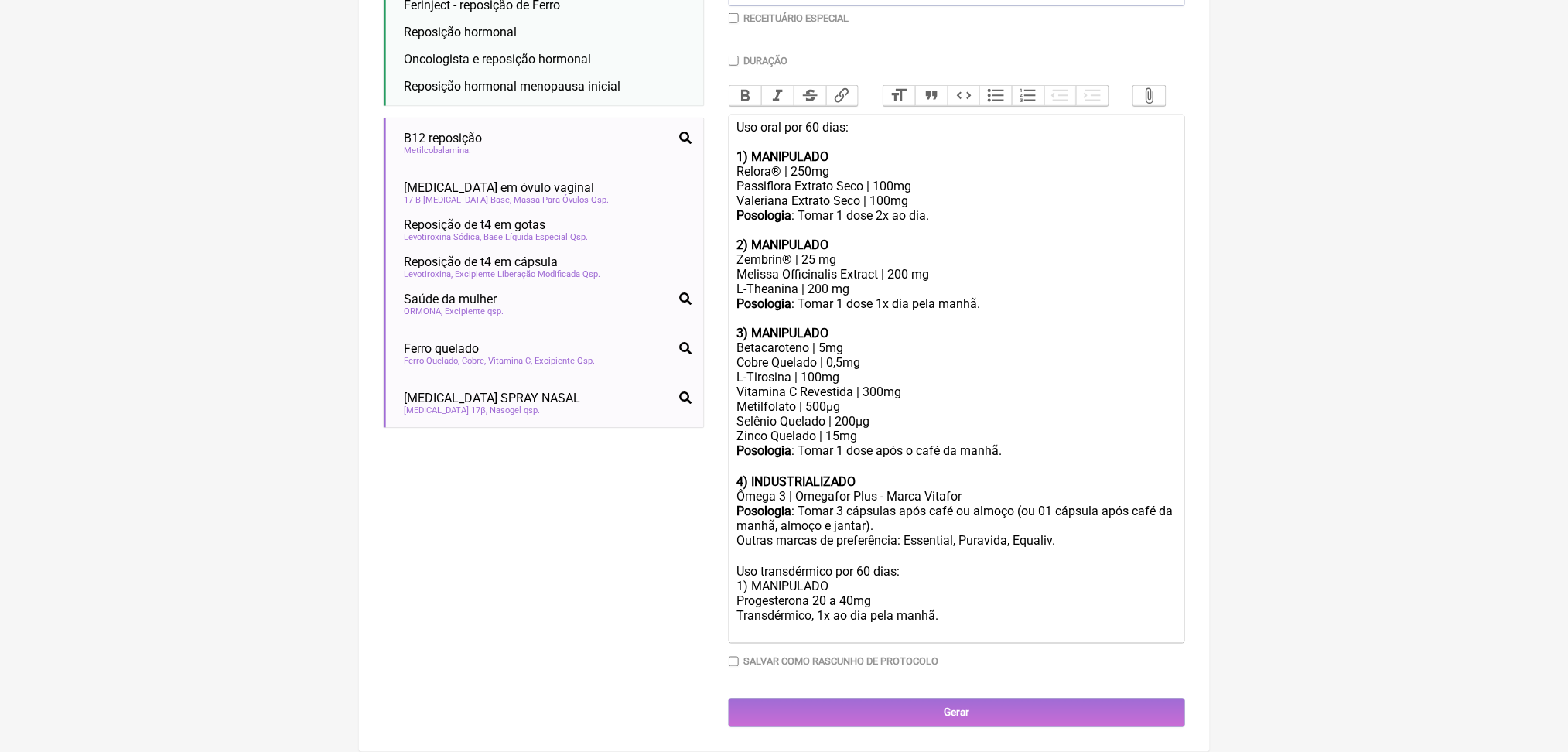
click at [845, 624] on div "Posologia : Tomar 3 cápsulas após café ou almoço (ou 01 cápsula após café da ma…" at bounding box center [956, 570] width 440 height 134
drag, startPoint x: 843, startPoint y: 624, endPoint x: 890, endPoint y: 632, distance: 47.7
click at [890, 632] on div "Posologia : Tomar 3 cápsulas após café ou almoço (ou 01 cápsula após café da ma…" at bounding box center [956, 570] width 440 height 134
click at [745, 642] on trix-editor "Uso oral por 60 dias: 1) MANIPULADO Relora® | 250mg Passiflora Extrato Seco | 1…" at bounding box center [957, 379] width 457 height 530
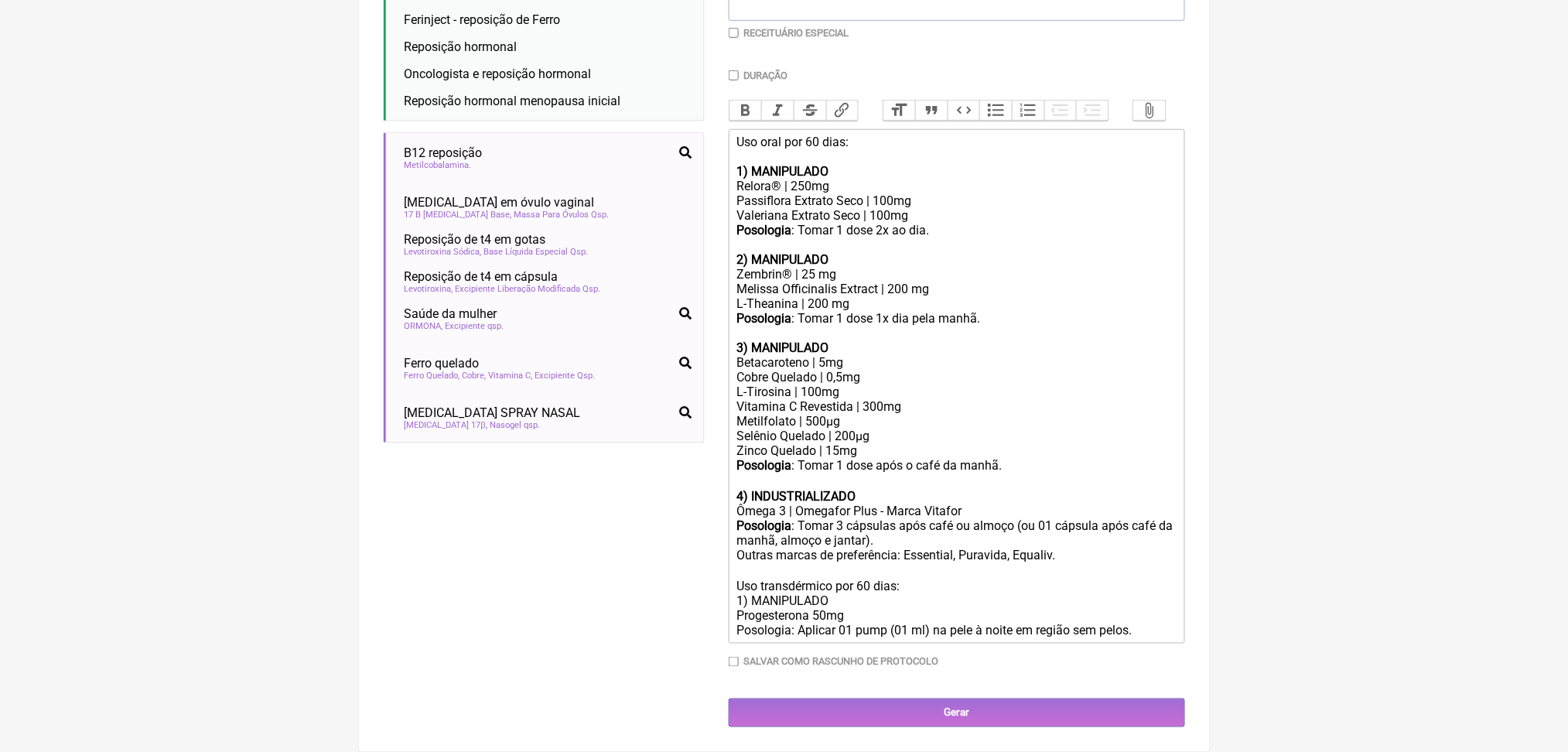
click at [984, 597] on div "Posologia : Tomar 3 cápsulas após café ou almoço (ou 01 cápsula após café da ma…" at bounding box center [956, 578] width 440 height 119
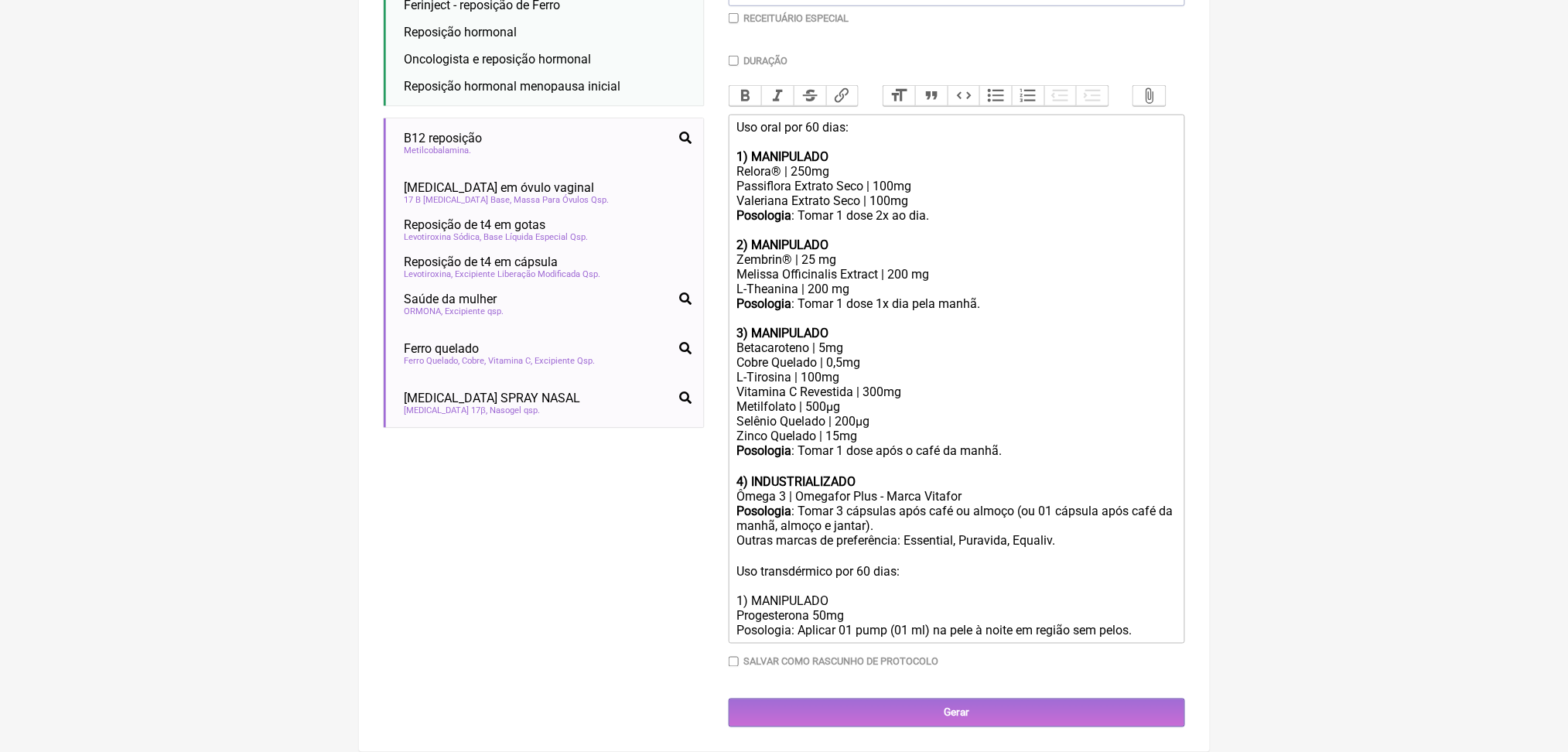
click at [803, 621] on div "Posologia : Tomar 3 cápsulas após café ou almoço (ou 01 cápsula após café da ma…" at bounding box center [956, 570] width 440 height 134
click at [762, 106] on button "Bold" at bounding box center [746, 96] width 33 height 20
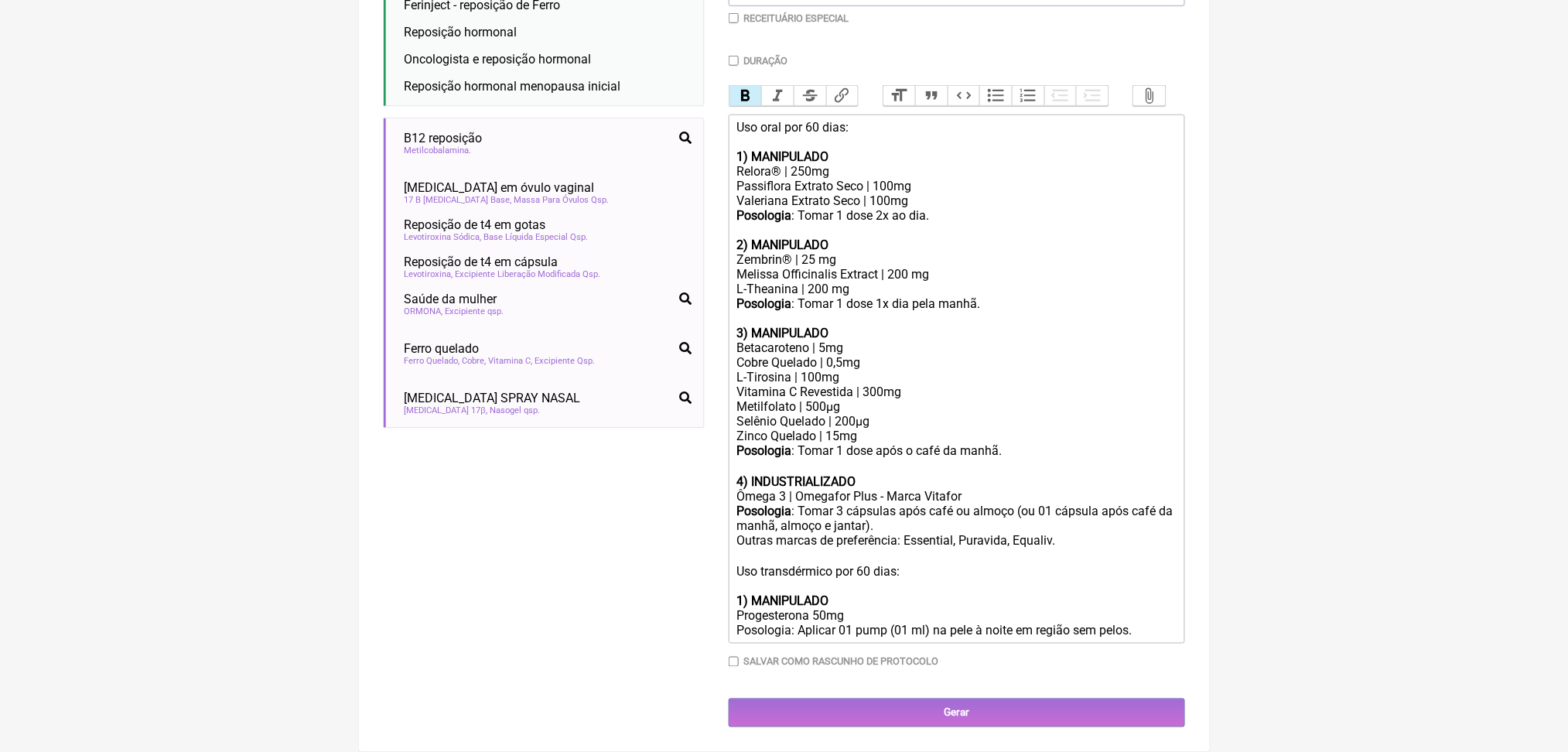
scroll to position [744, 0]
click at [790, 504] on strong "Posologia" at bounding box center [764, 511] width 55 height 15
click at [833, 504] on div "Posologia : Tomar 3 cápsulas após café ou almoço (ou 01 cápsula após café da ma…" at bounding box center [956, 570] width 440 height 134
click at [842, 515] on div "Posologia : Tomar 3 cápsulas após café ou almoço (ou 01 cápsula após café da ma…" at bounding box center [956, 570] width 440 height 134
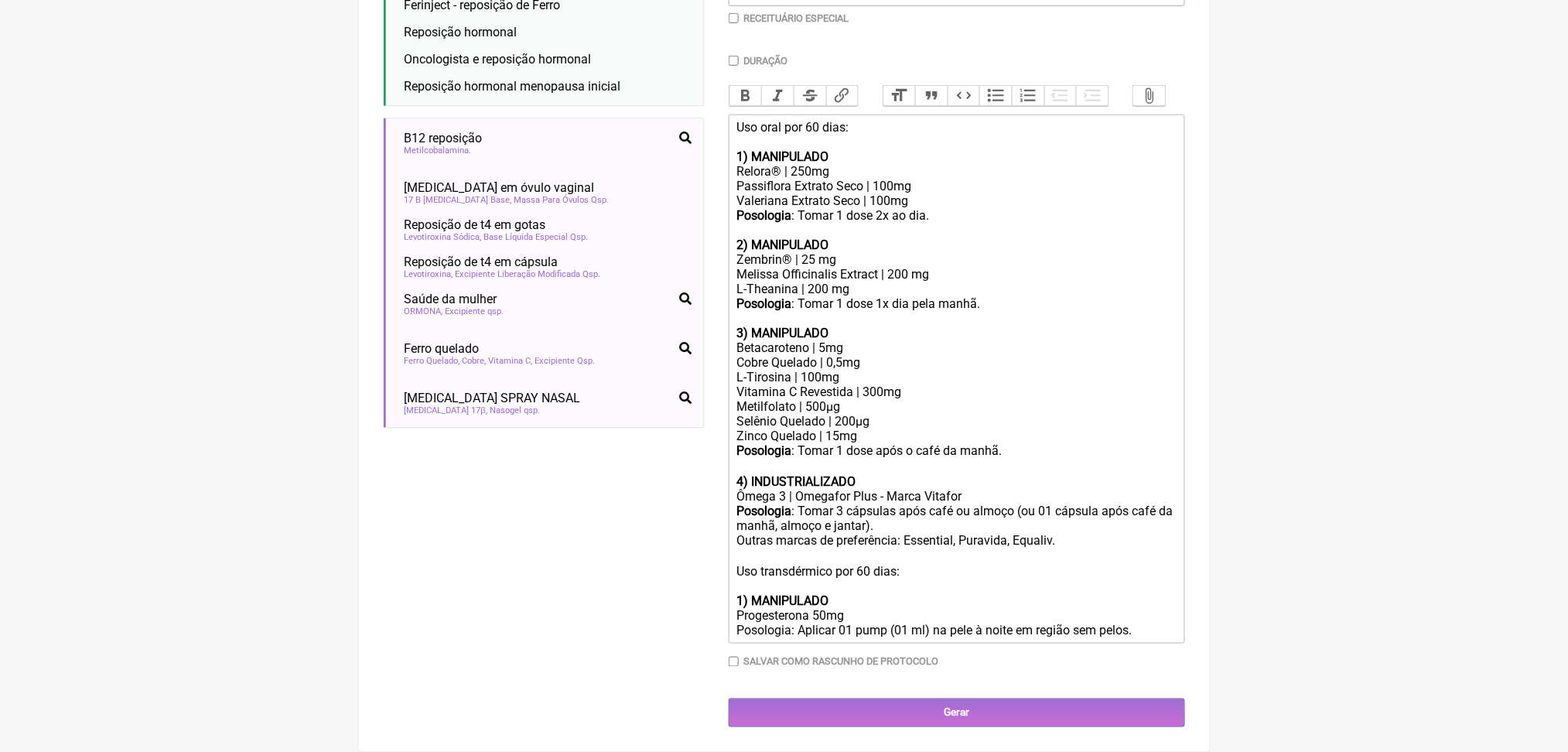
click at [753, 568] on div "Posologia : Tomar 3 cápsulas após café ou almoço (ou 01 cápsula após café da ma…" at bounding box center [956, 570] width 440 height 134
click at [776, 593] on div "Posologia : Tomar 3 cápsulas após café ou almoço (ou 01 cápsula após café da ma…" at bounding box center [956, 570] width 440 height 134
click at [762, 106] on button "Bold" at bounding box center [746, 96] width 33 height 20
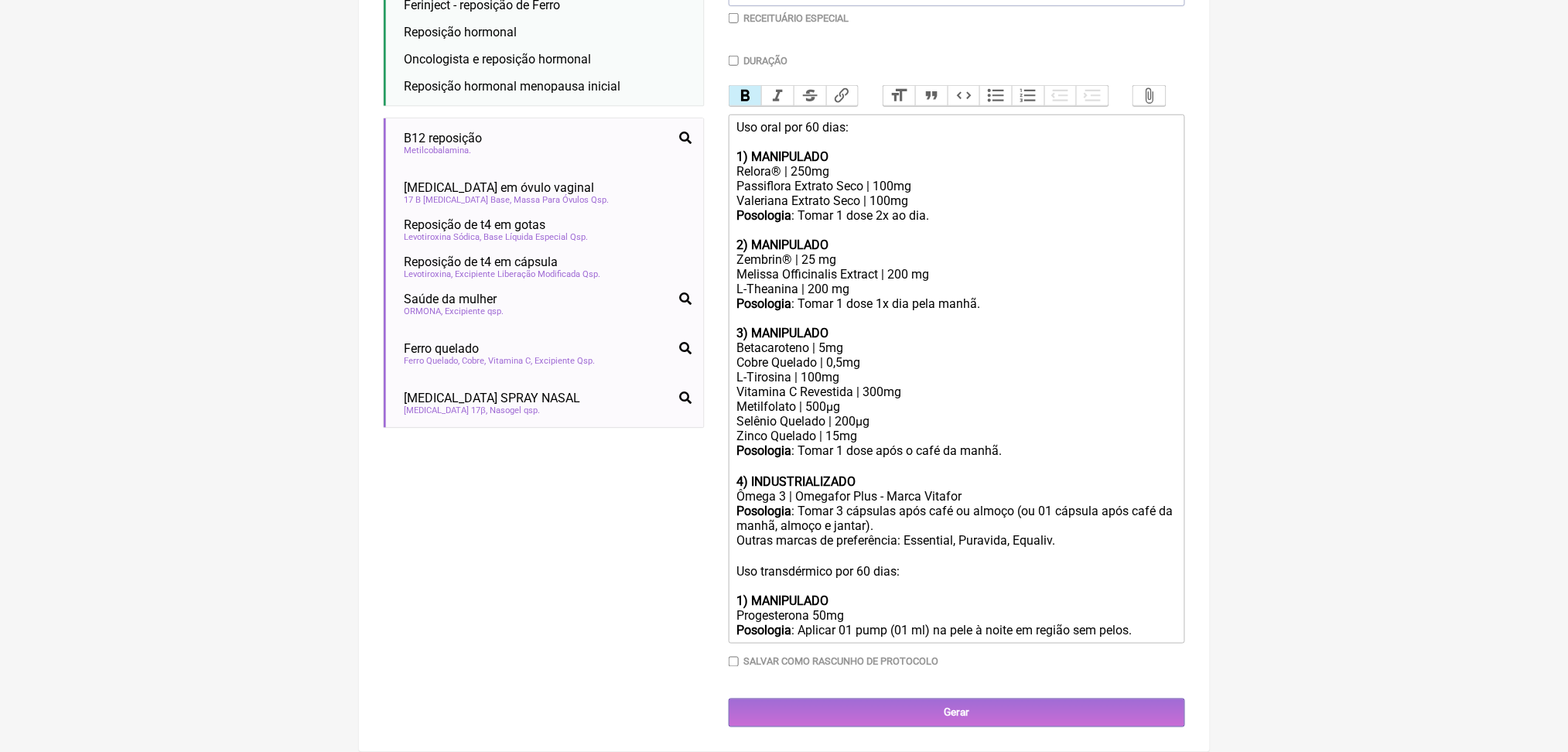
scroll to position [745, 0]
click at [1155, 504] on div "Posologia : Tomar 3 cápsulas após café ou almoço (ou 01 cápsula após café da ma…" at bounding box center [956, 570] width 440 height 134
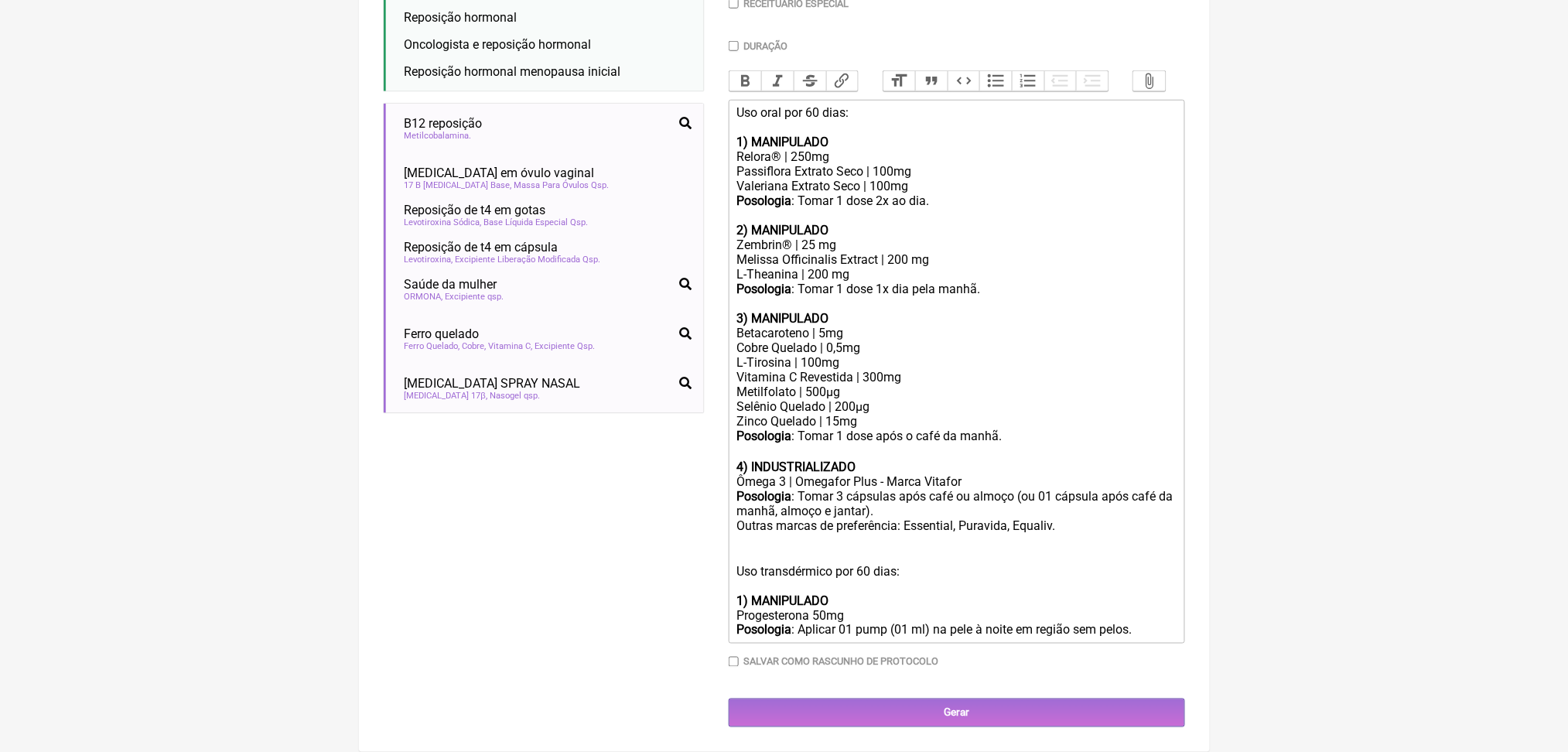
type trix-editor "<lor>Ips dolo sit 07 amet:<co><ad><elitse>9) DOEIUSMODT</incidi></utl><etd>Magn…"
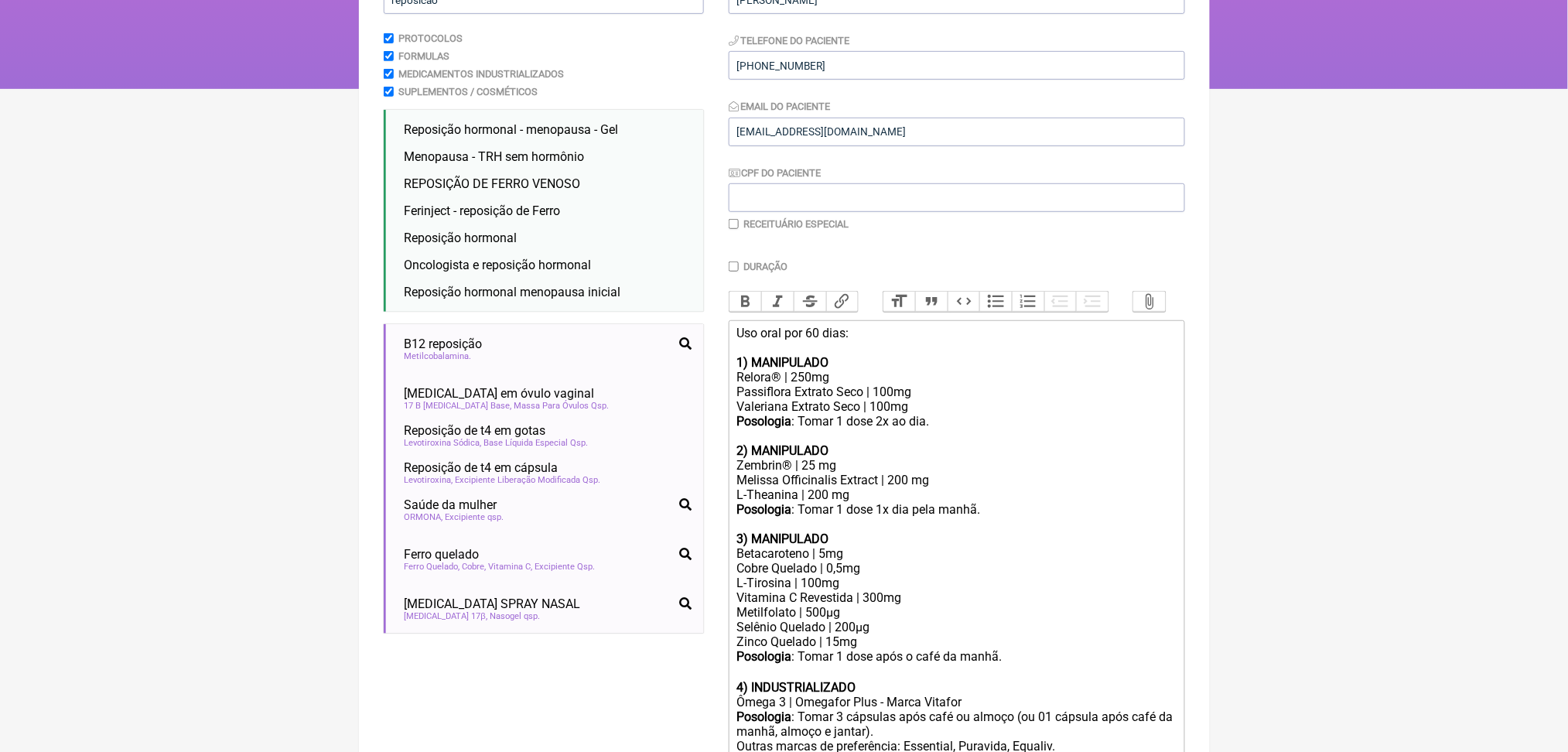
scroll to position [194, 0]
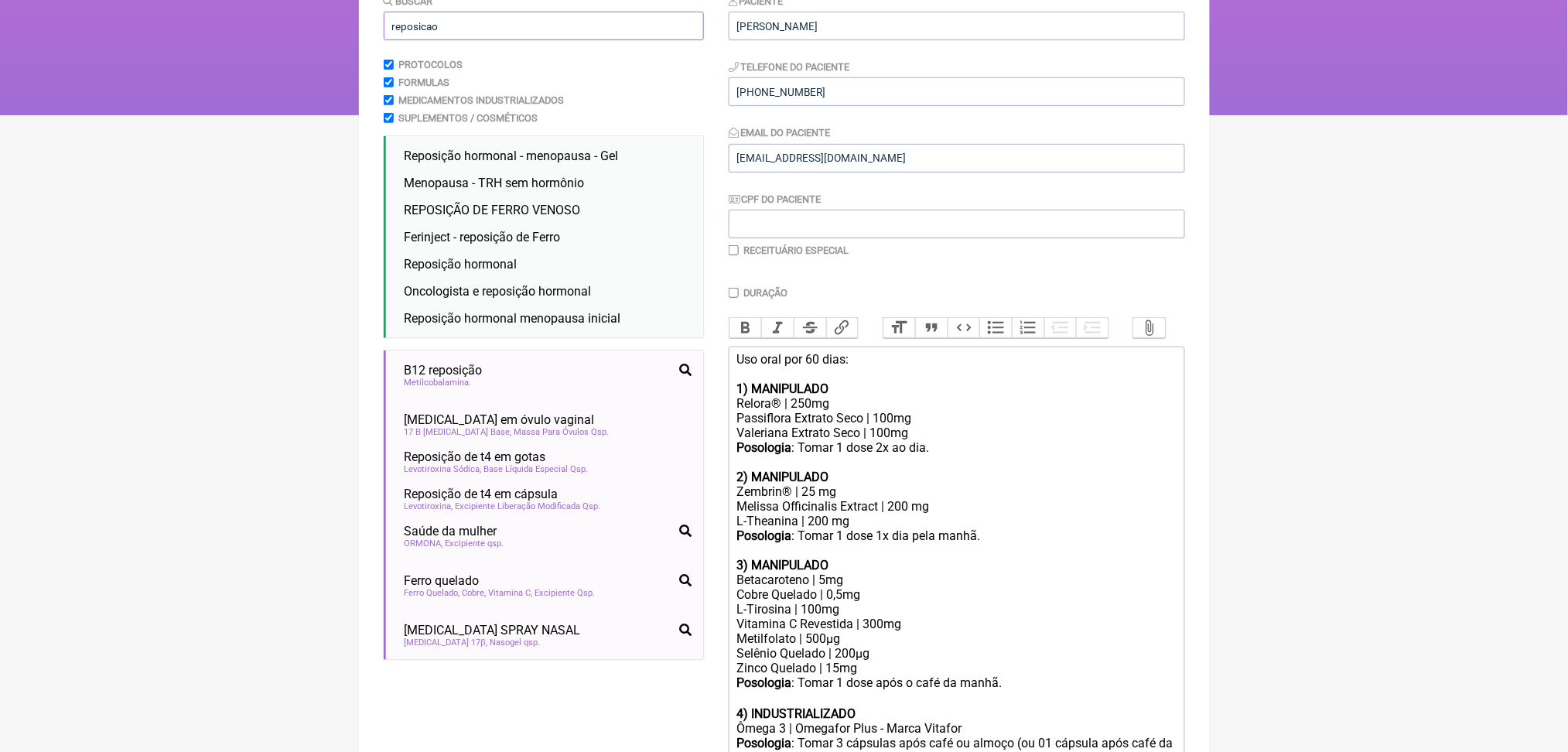
click at [487, 41] on input "reposicao" at bounding box center [544, 25] width 321 height 28
type input "r"
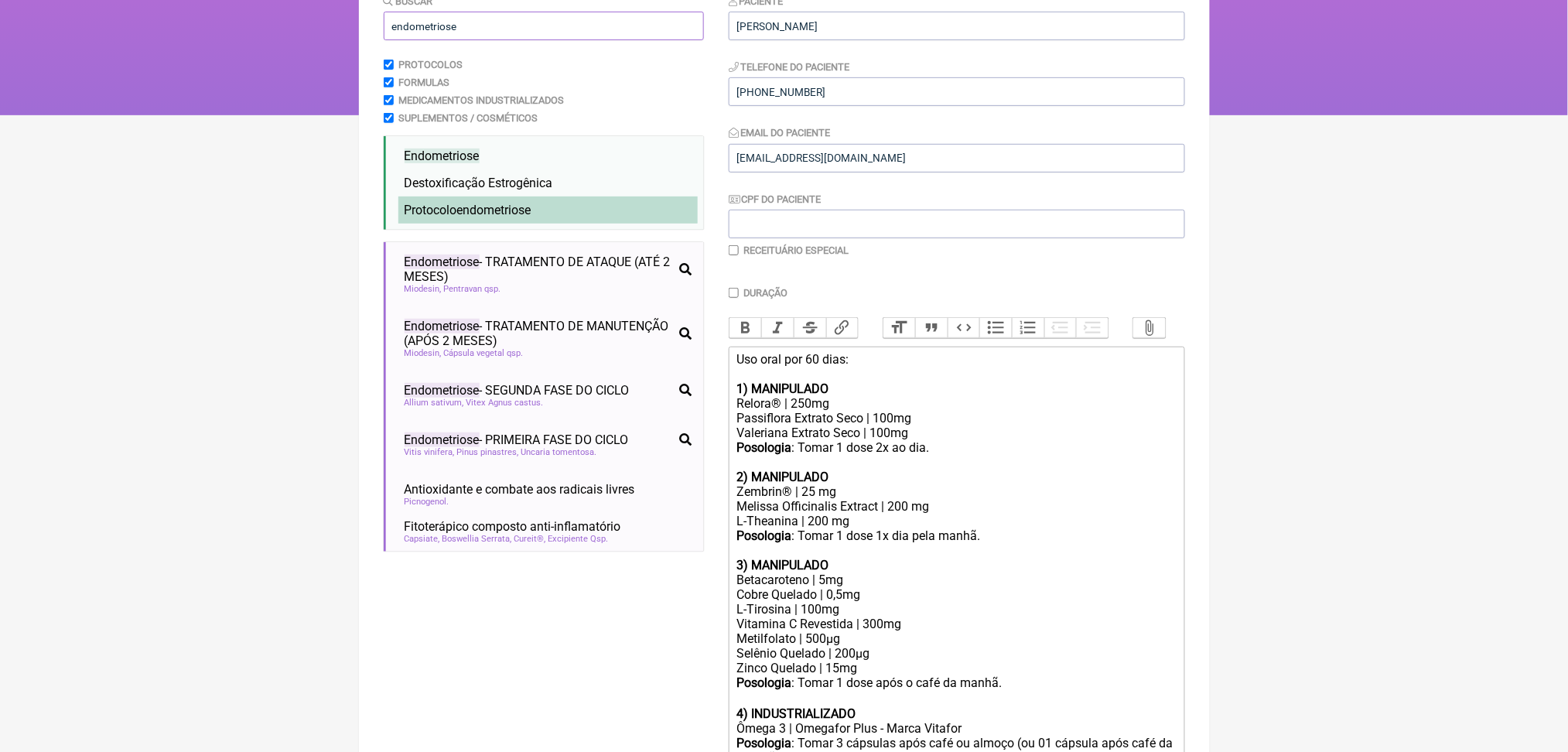
type input "endometriose"
click at [495, 217] on span "endometriose" at bounding box center [494, 210] width 74 height 15
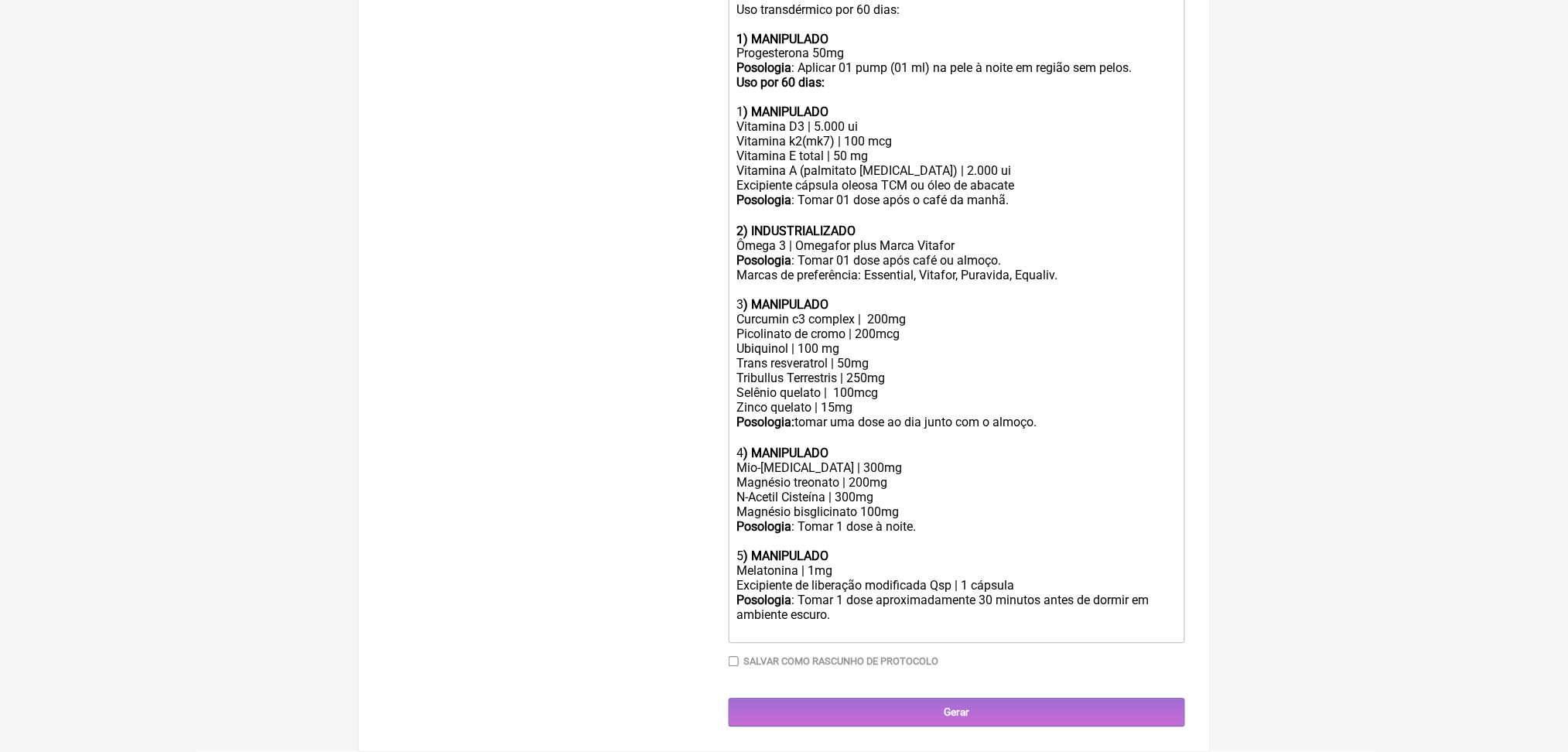
scroll to position [1512, 0]
drag, startPoint x: 977, startPoint y: 467, endPoint x: 725, endPoint y: 381, distance: 266.3
copy trix-editor "4 ) MANIPULADO Mio-[MEDICAL_DATA] | 300mg Magnésio treonato | 200mg N-Acetil Ci…"
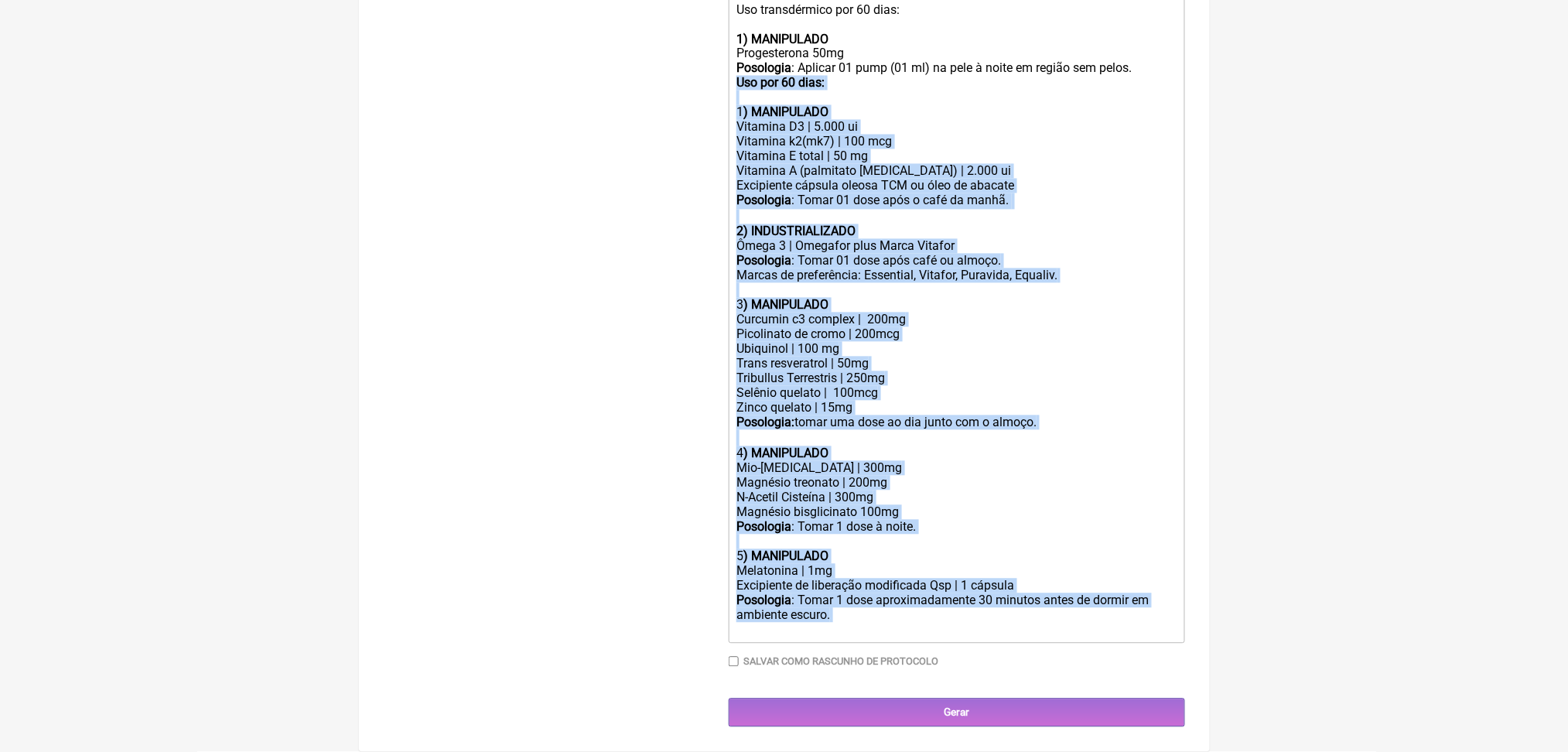
scroll to position [1315, 0]
drag, startPoint x: 1059, startPoint y: 600, endPoint x: 859, endPoint y: 110, distance: 529.2
click at [859, 110] on trix-editor "Uso oral por 60 dias: 1) MANIPULADO Relora® | 250mg Passiflora Extrato Seco | 1…" at bounding box center [957, 84] width 457 height 1121
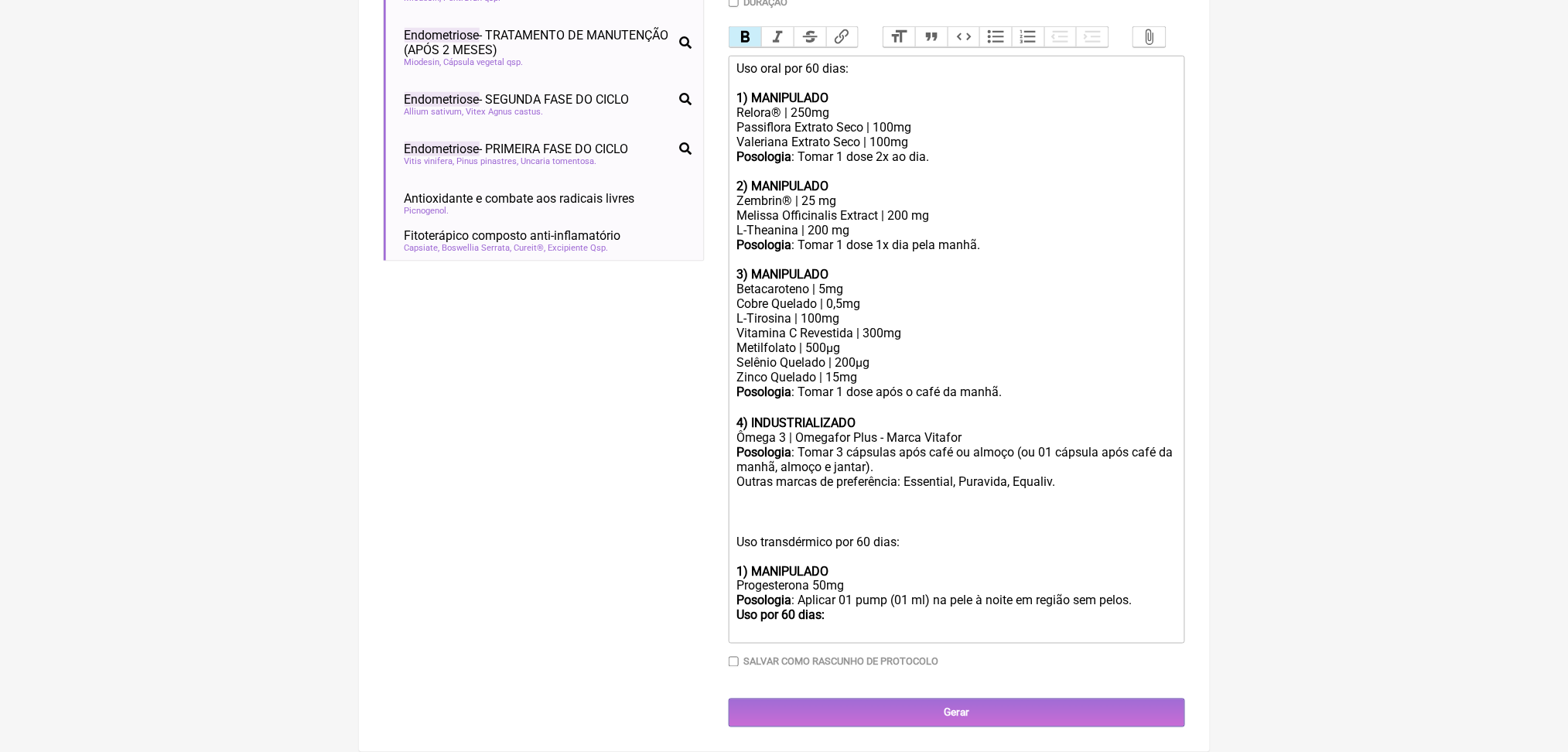
scroll to position [762, 0]
click at [789, 515] on div "Posologia : Tomar 3 cápsulas após café ou almoço (ou 01 cápsula após café da ma…" at bounding box center [956, 526] width 440 height 163
paste trix-editor "4<strong>) MANIPULADO</strong></div><div>Mio-[MEDICAL_DATA] | 300mg<br>Magnésio…"
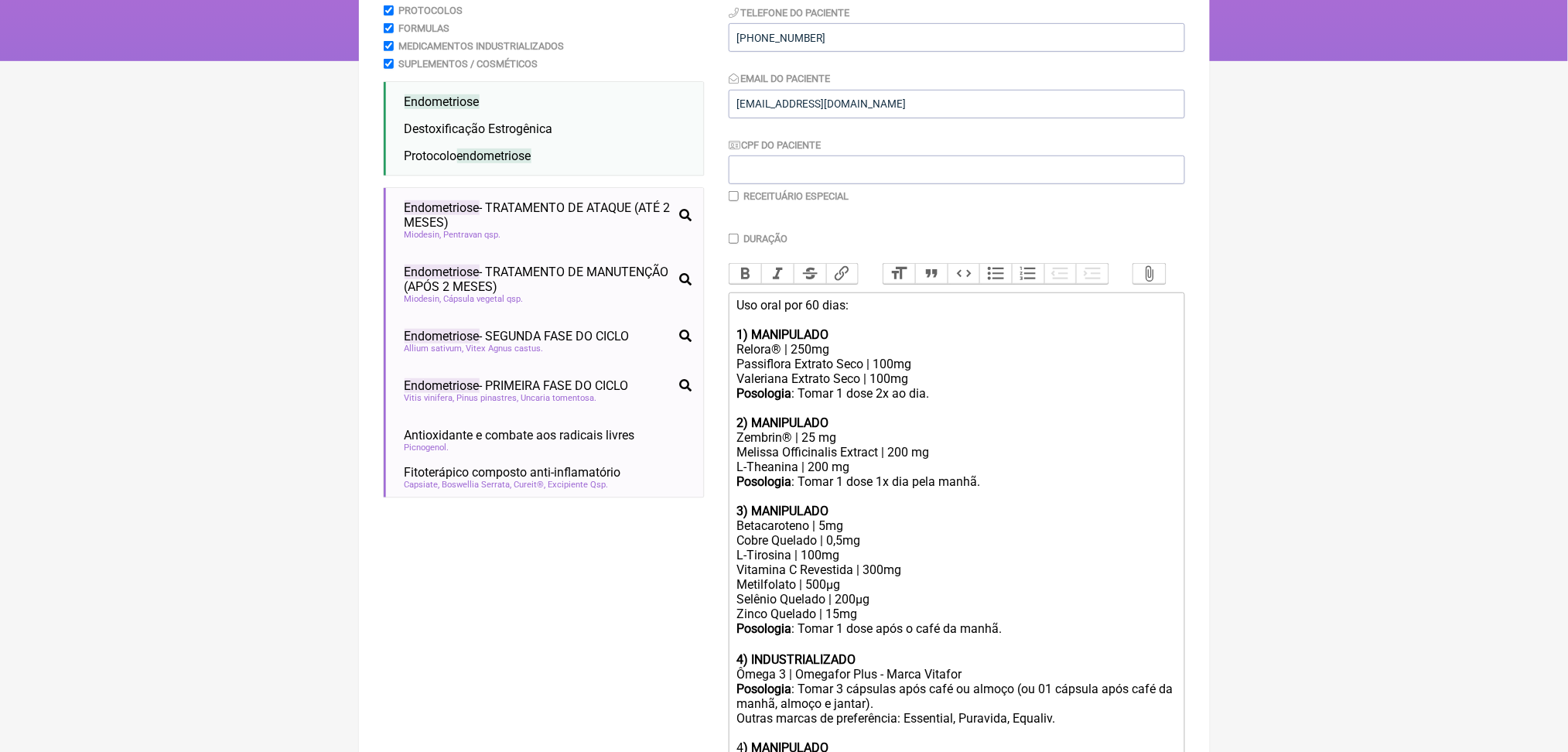
scroll to position [216, 0]
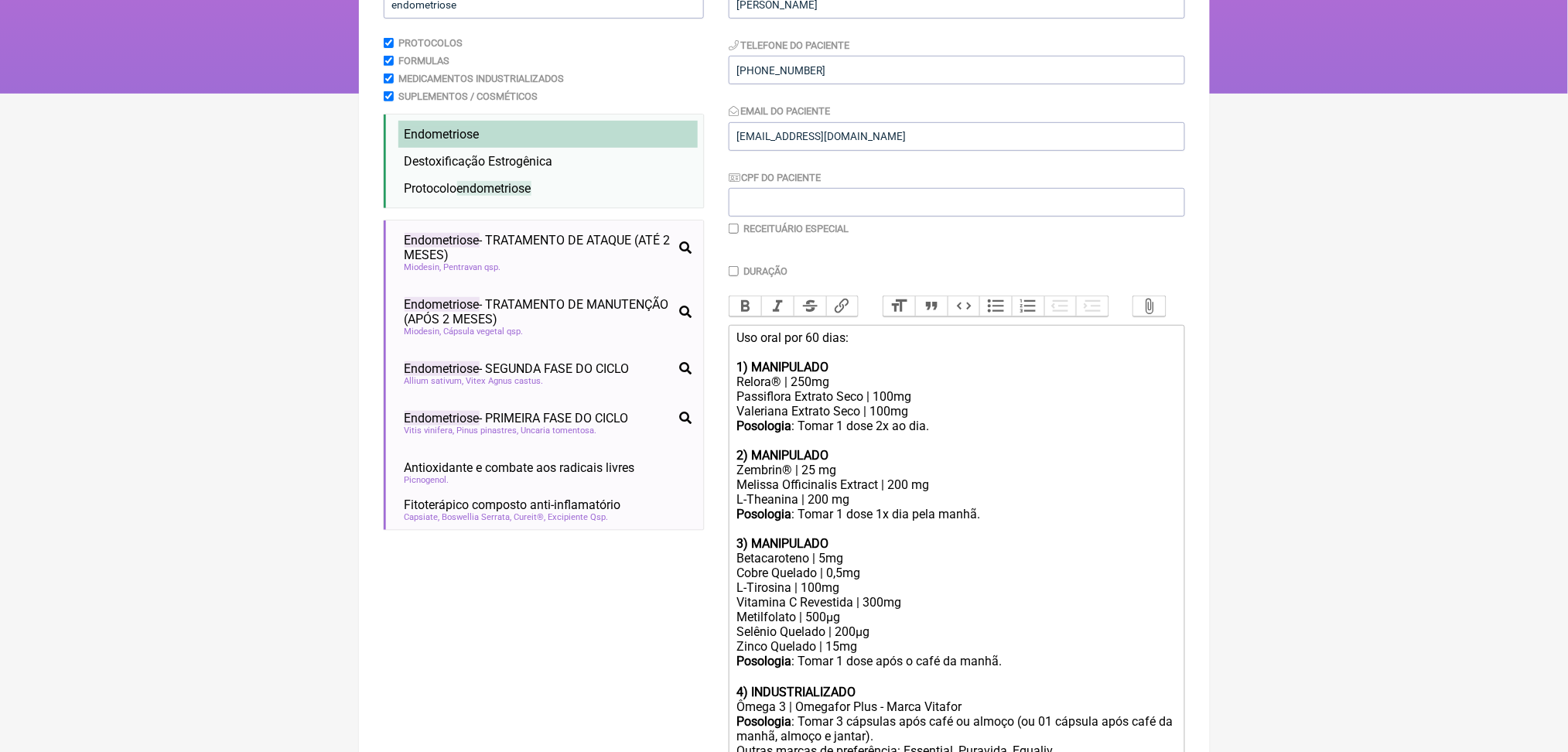
click at [449, 141] on span "Endometriose" at bounding box center [441, 134] width 75 height 15
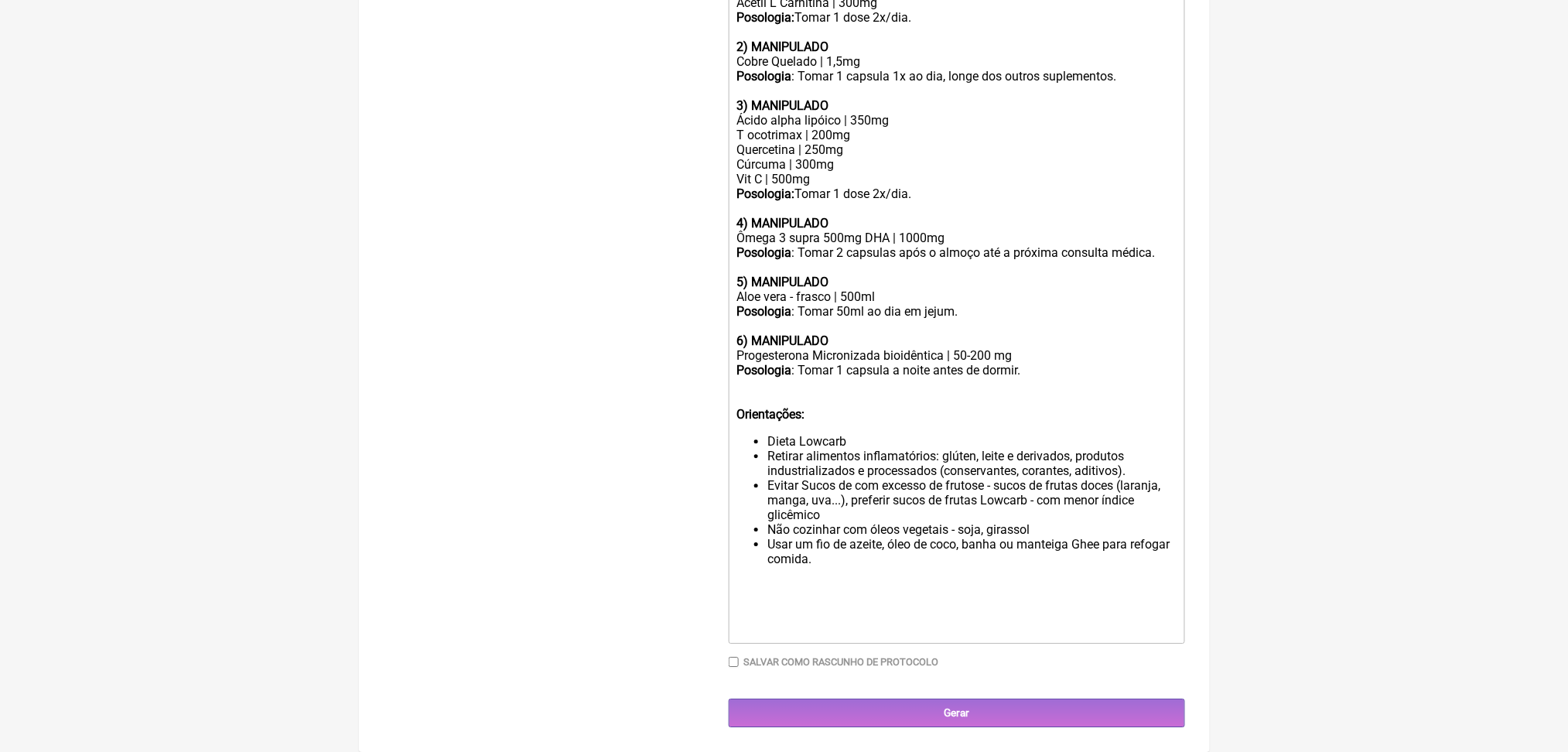
scroll to position [1996, 0]
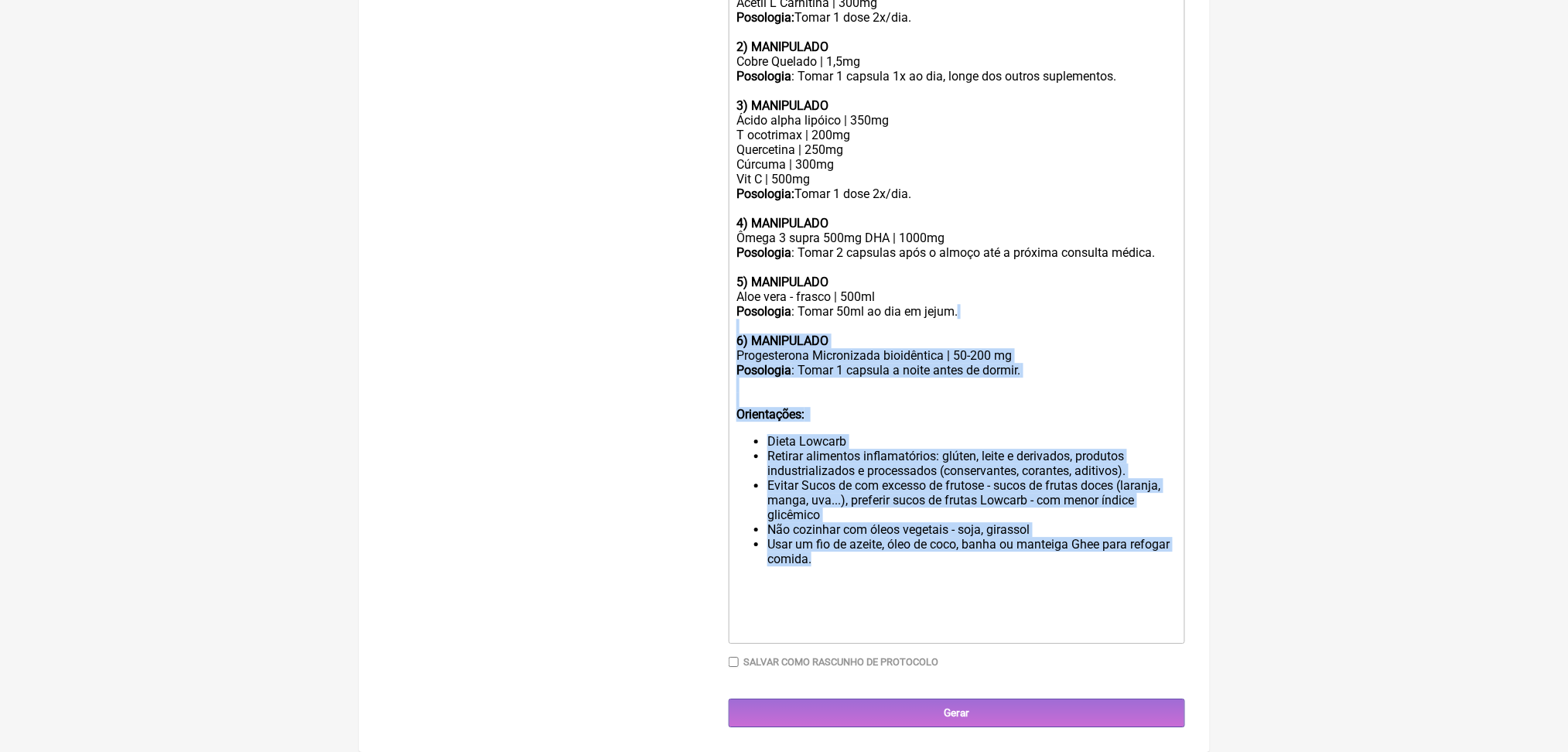
drag, startPoint x: 956, startPoint y: 537, endPoint x: 805, endPoint y: 191, distance: 377.5
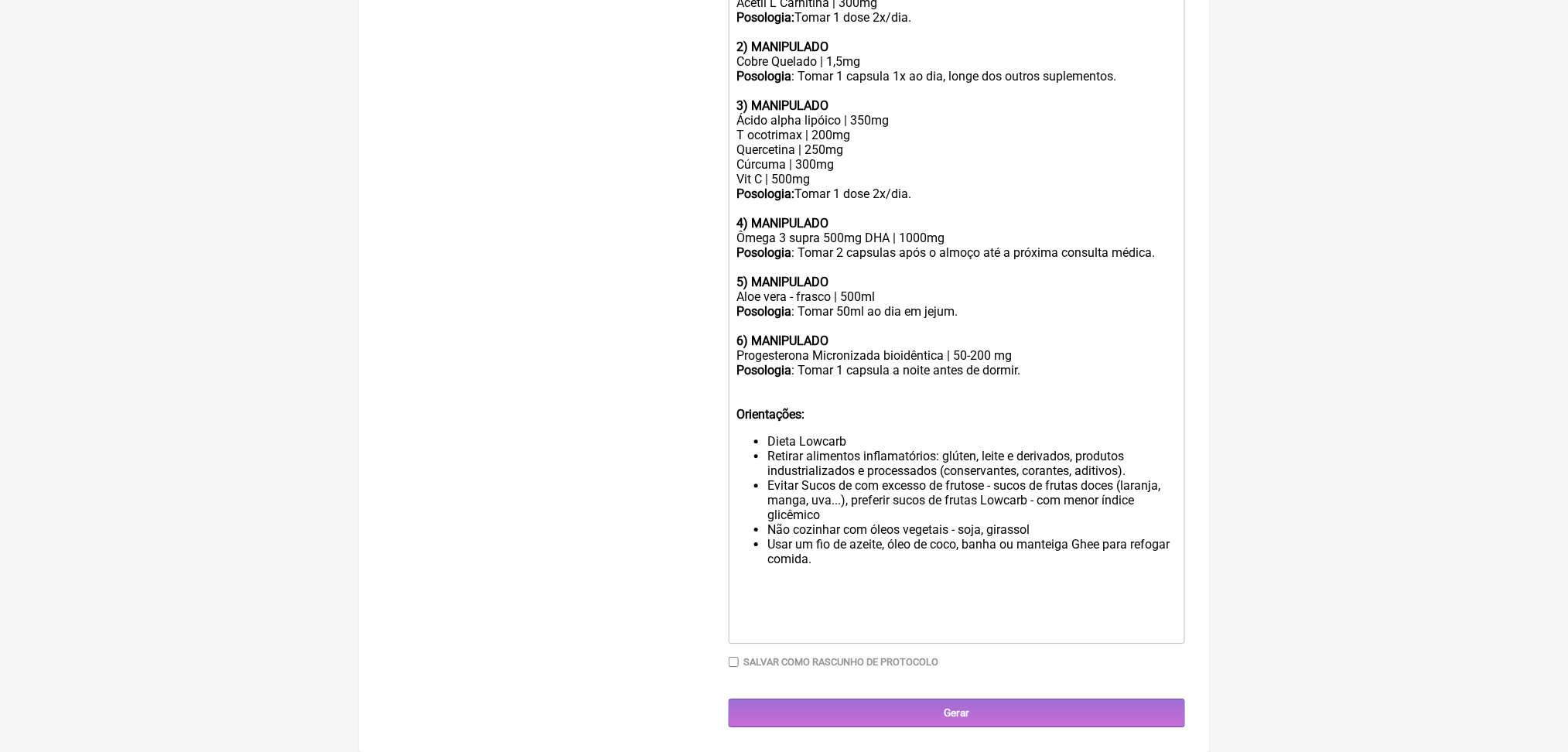
scroll to position [1660, 0]
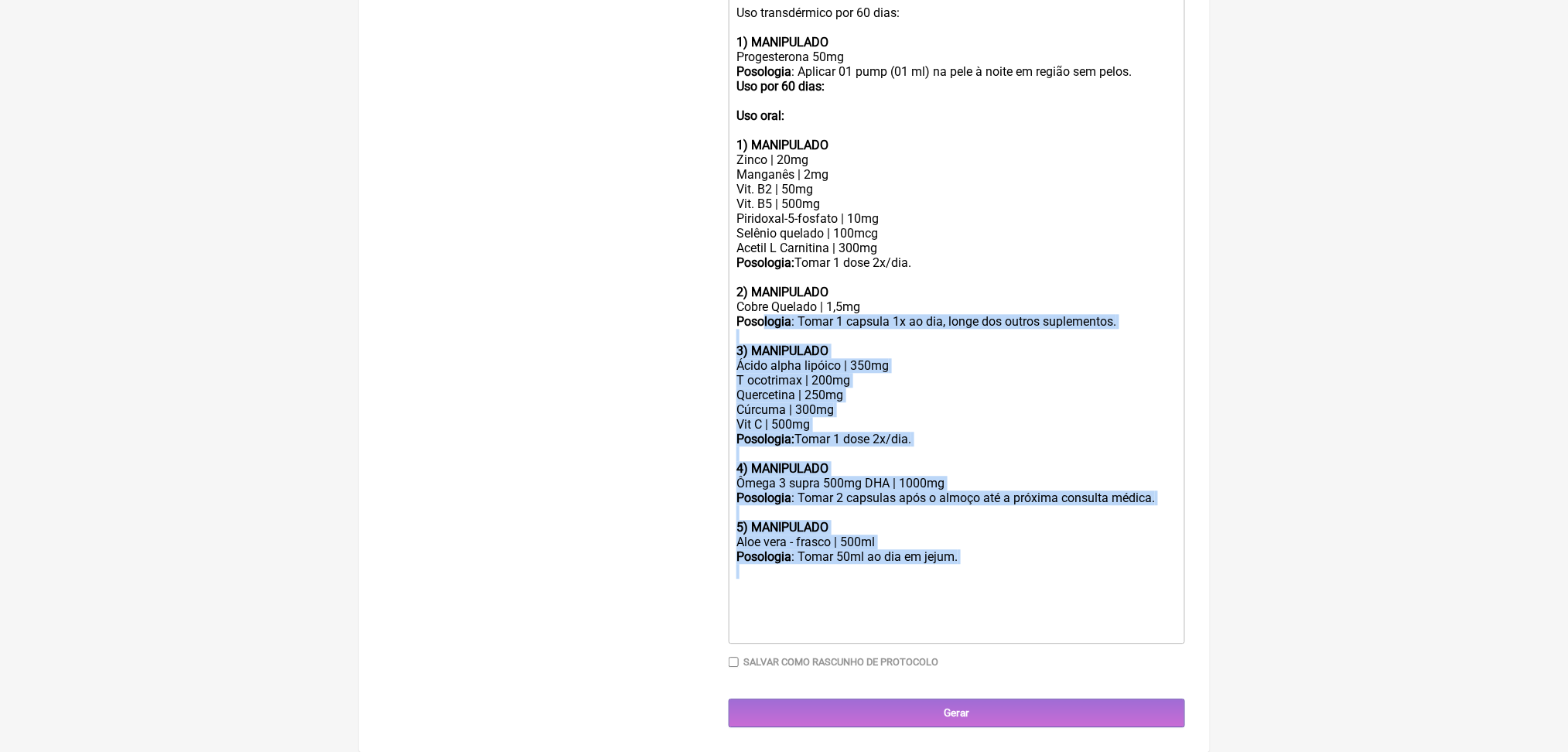
drag, startPoint x: 1044, startPoint y: 537, endPoint x: 783, endPoint y: 166, distance: 453.6
click at [783, 166] on trix-editor "Uso oral por 60 dias: 1) MANIPULADO Relora® | 250mg Passiflora Extrato Seco | 1…" at bounding box center [957, 41] width 457 height 1206
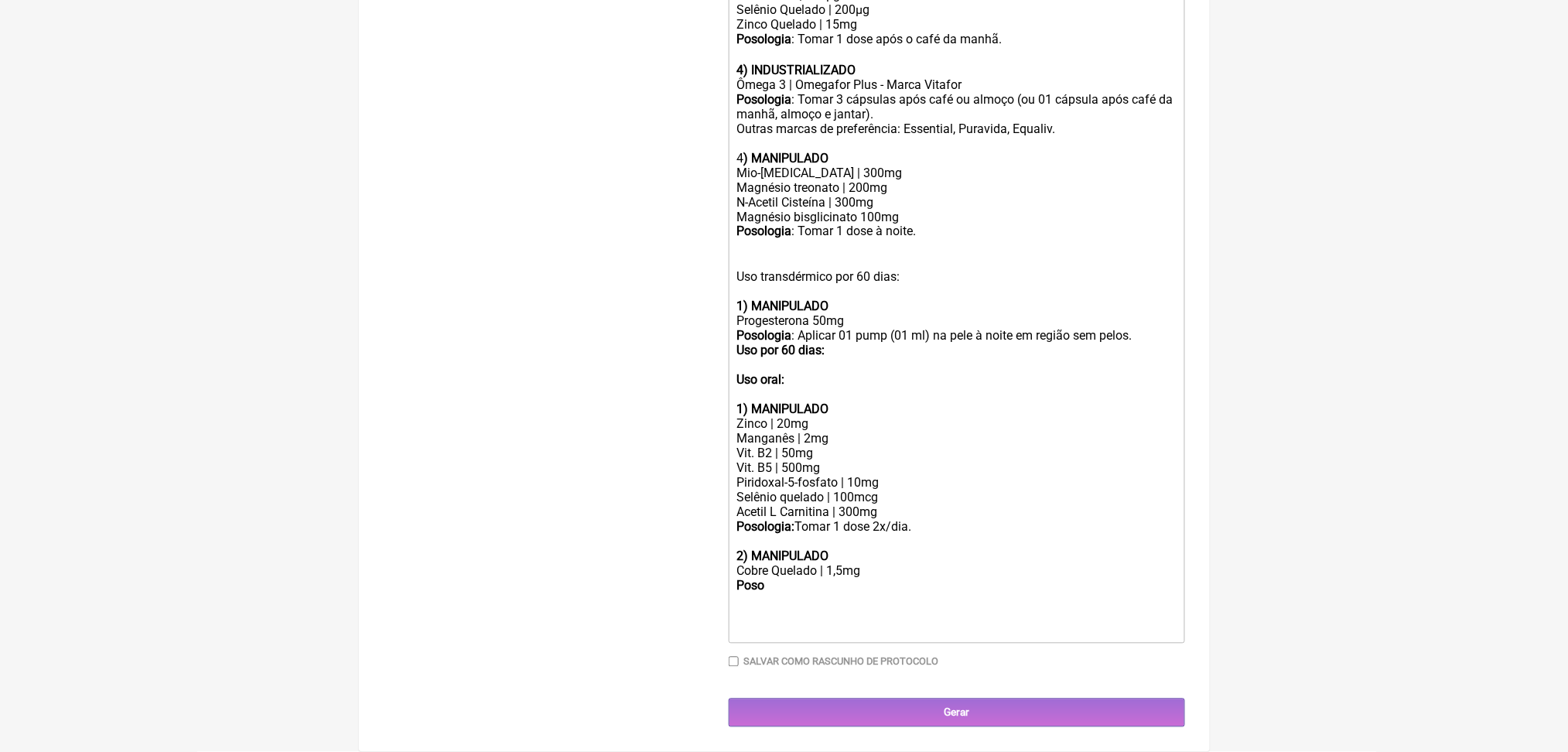
scroll to position [1178, 0]
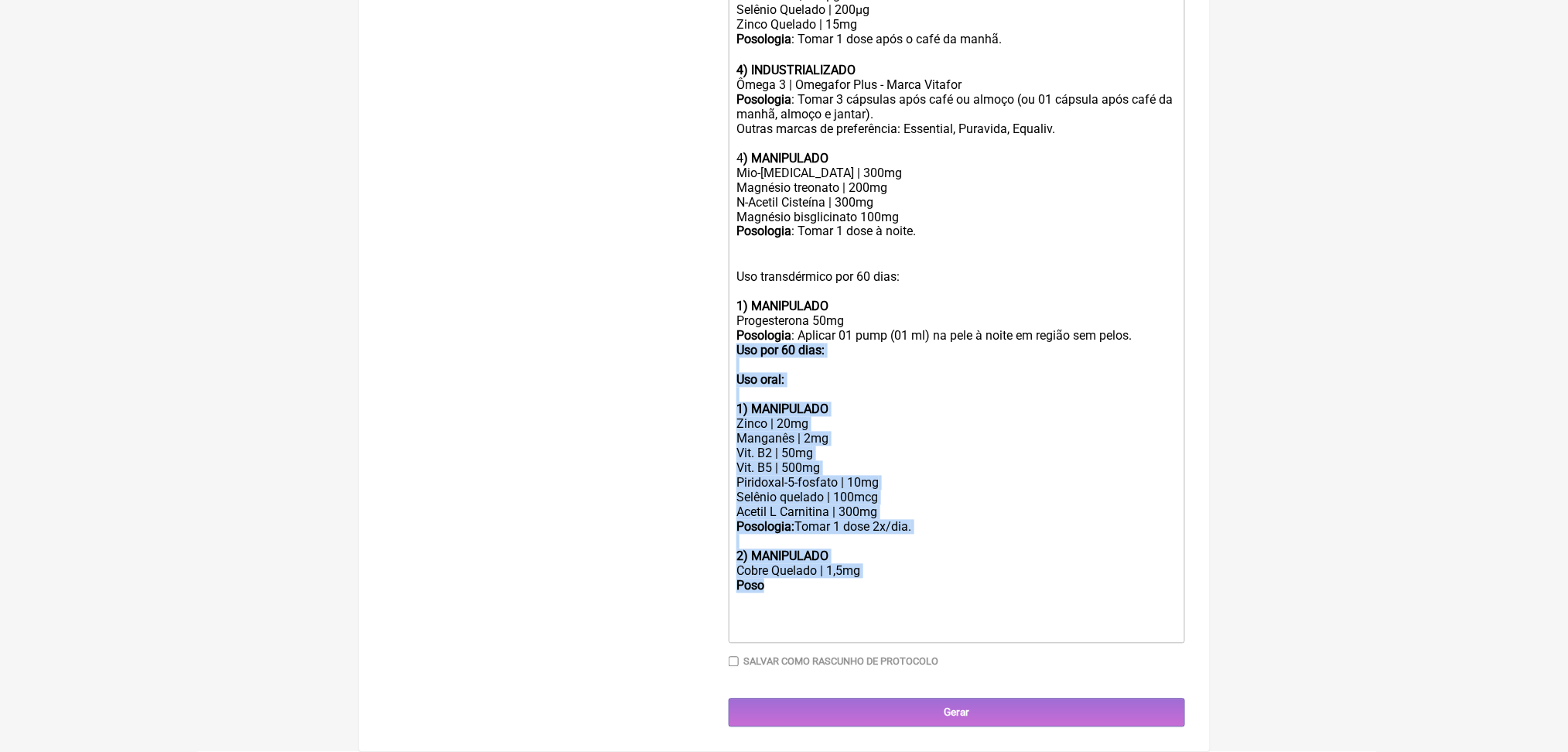
drag, startPoint x: 745, startPoint y: 336, endPoint x: 905, endPoint y: 661, distance: 362.2
click at [905, 644] on trix-editor "Uso oral por 60 dias: 1) MANIPULADO Relora® | 250mg Passiflora Extrato Seco | 1…" at bounding box center [957, 172] width 457 height 941
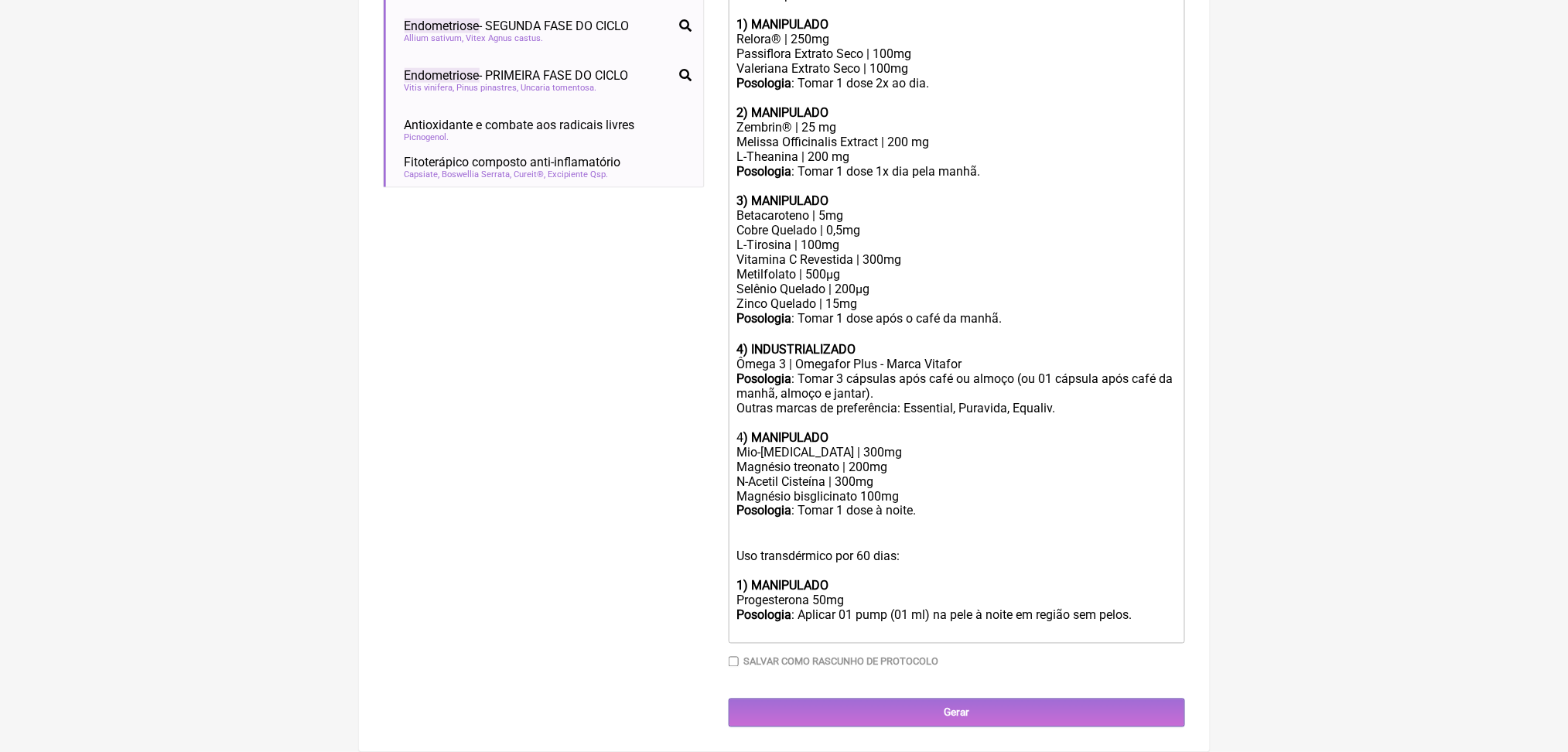
scroll to position [900, 0]
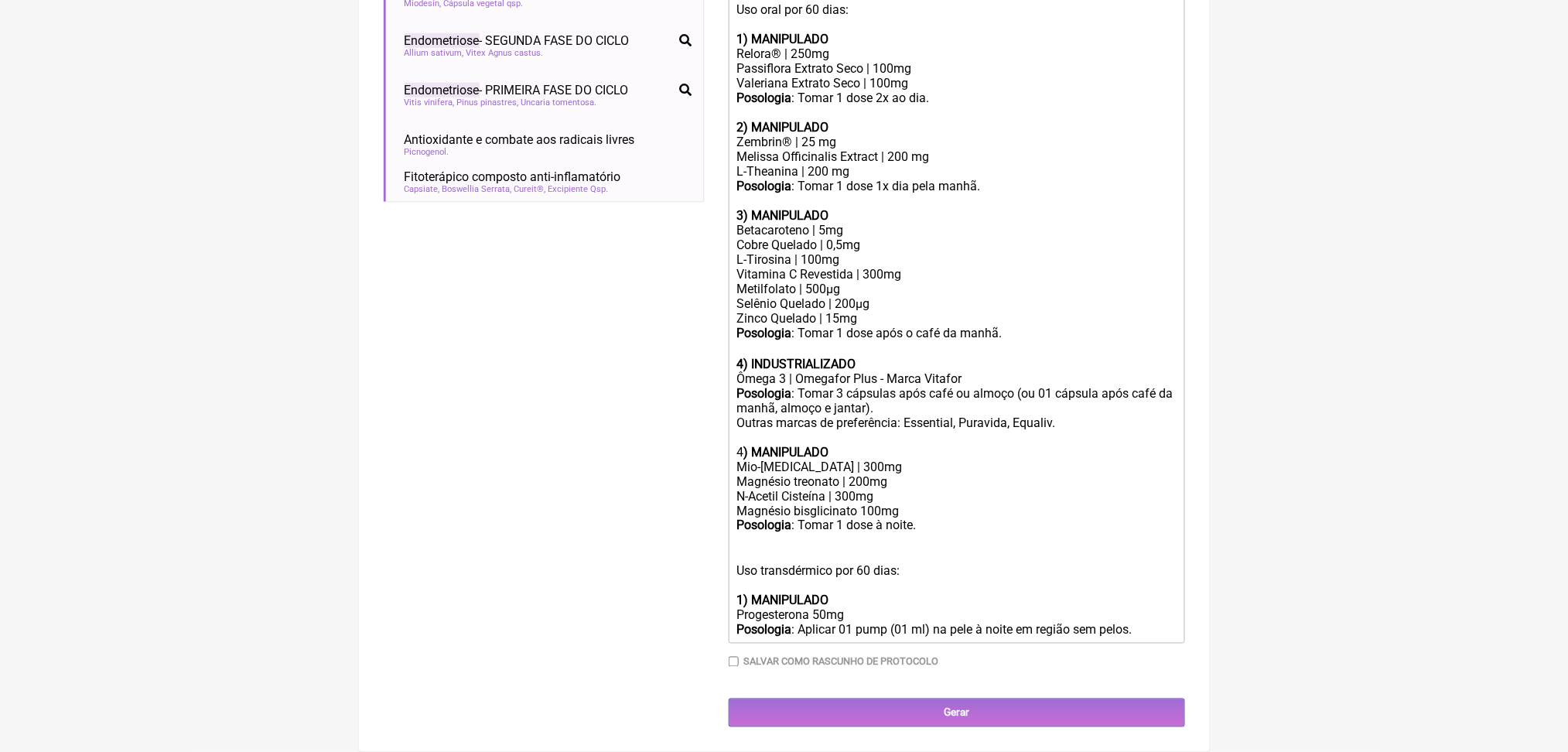
click at [798, 533] on div "ㅤ Uso transdérmico por 60 dias: 1) MANIPULADO Progesterona 50mg Posologia : Apl…" at bounding box center [956, 585] width 440 height 104
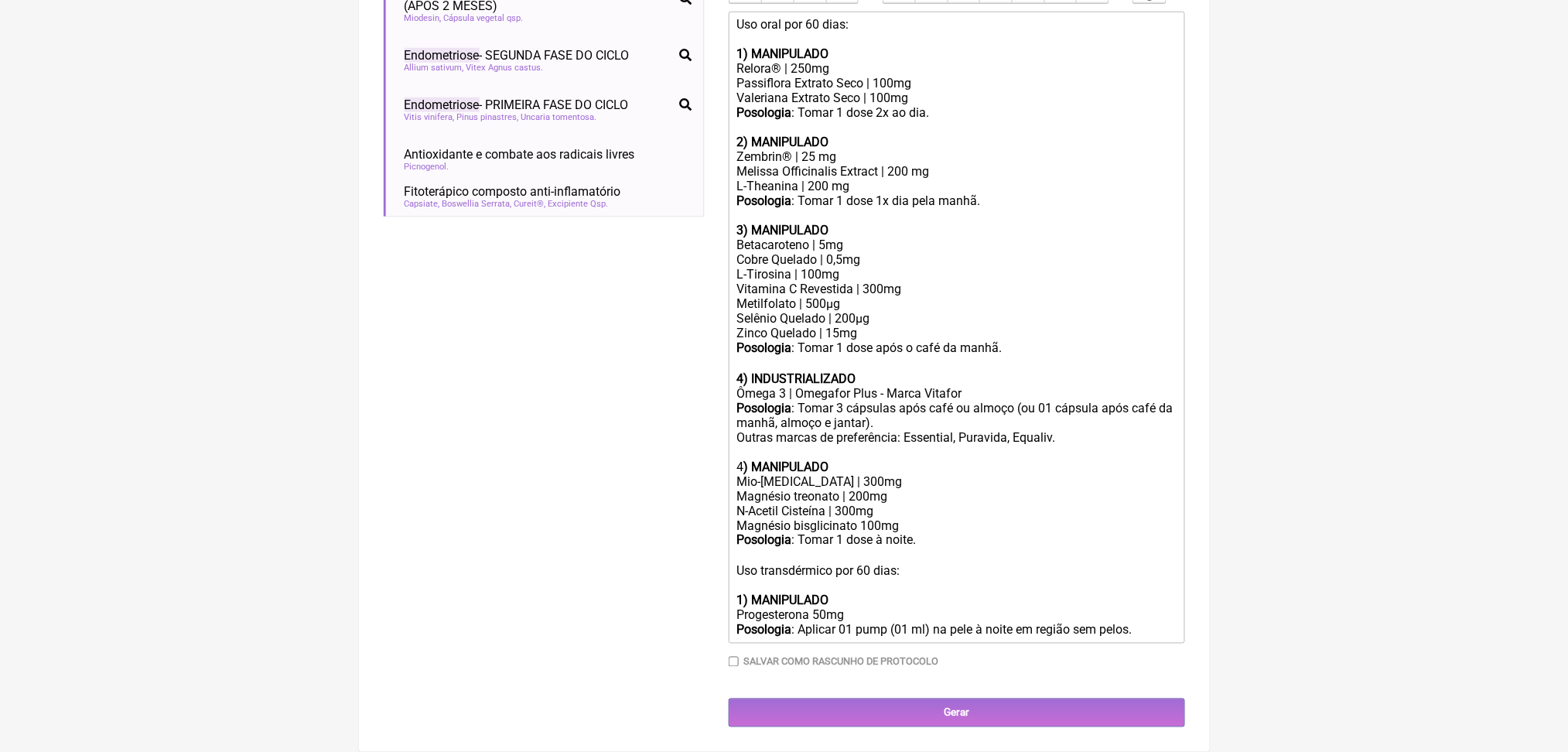
scroll to position [881, 0]
click at [753, 401] on div "Posologia : Tomar 3 cápsulas após café ou almoço (ou 01 cápsula após café da ma…" at bounding box center [956, 437] width 440 height 73
click at [833, 474] on div "Mio-[MEDICAL_DATA] | 300mg Magnésio treonato | 200mg N-Acetil Cisteína | 300mg …" at bounding box center [956, 504] width 440 height 59
click at [808, 474] on div "Mio-[MEDICAL_DATA] | 300mg Magnésio treonato | 200mg N-Acetil Cisteína | 300mg …" at bounding box center [956, 504] width 440 height 59
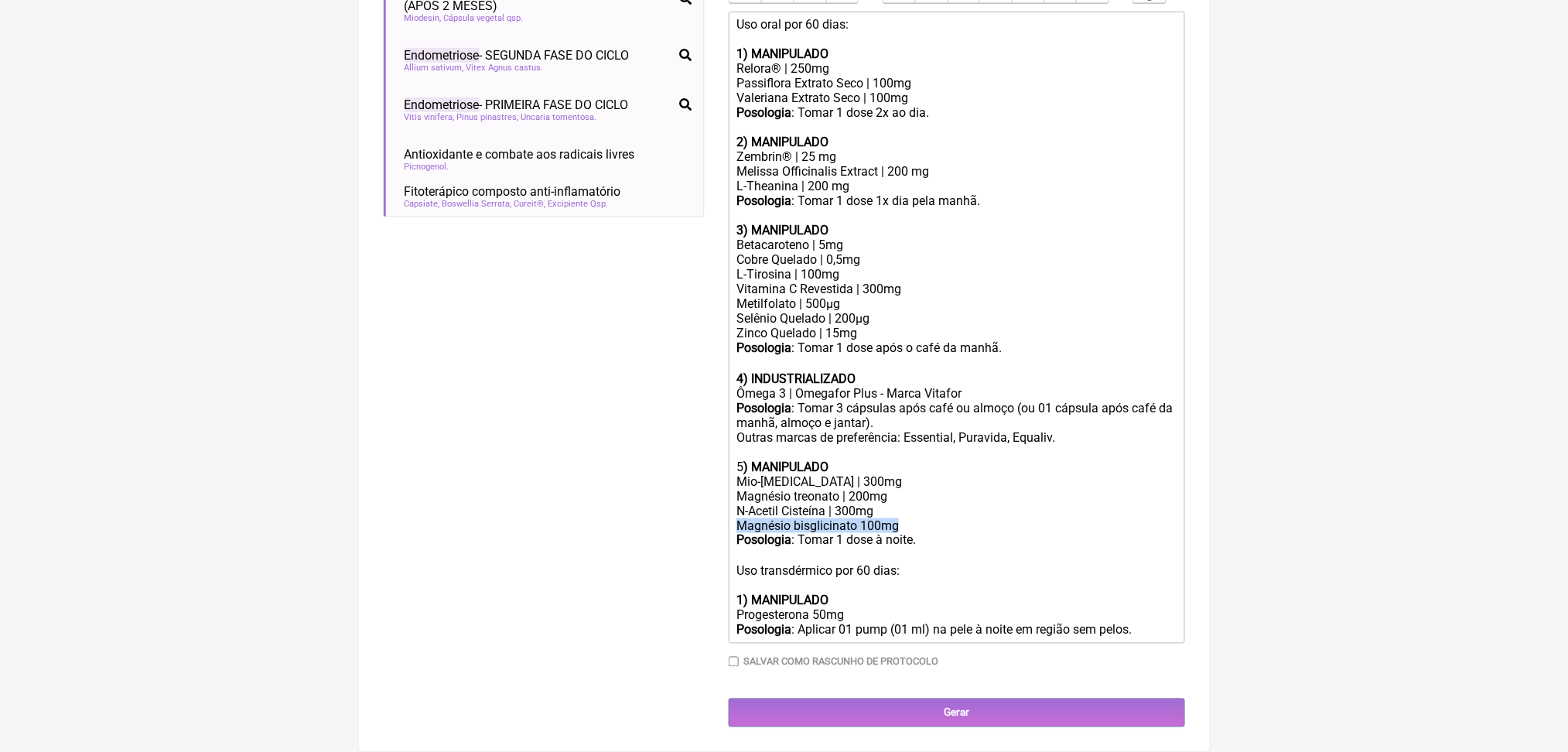
click at [808, 474] on div "Mio-[MEDICAL_DATA] | 300mg Magnésio treonato | 200mg N-Acetil Cisteína | 300mg …" at bounding box center [956, 504] width 440 height 59
click at [871, 533] on div "Posologia : Tomar 1 dose à noite." at bounding box center [956, 540] width 440 height 15
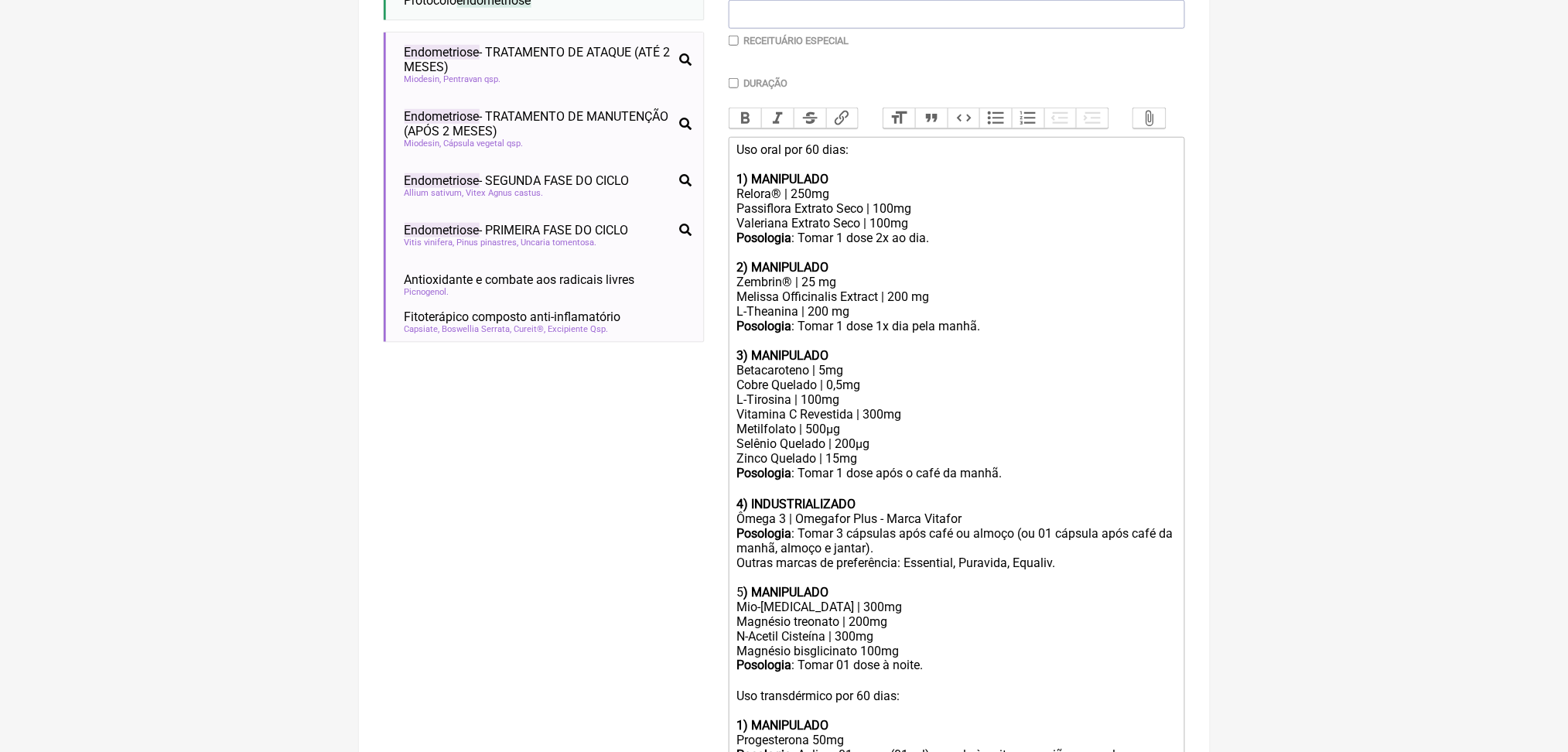
scroll to position [365, 0]
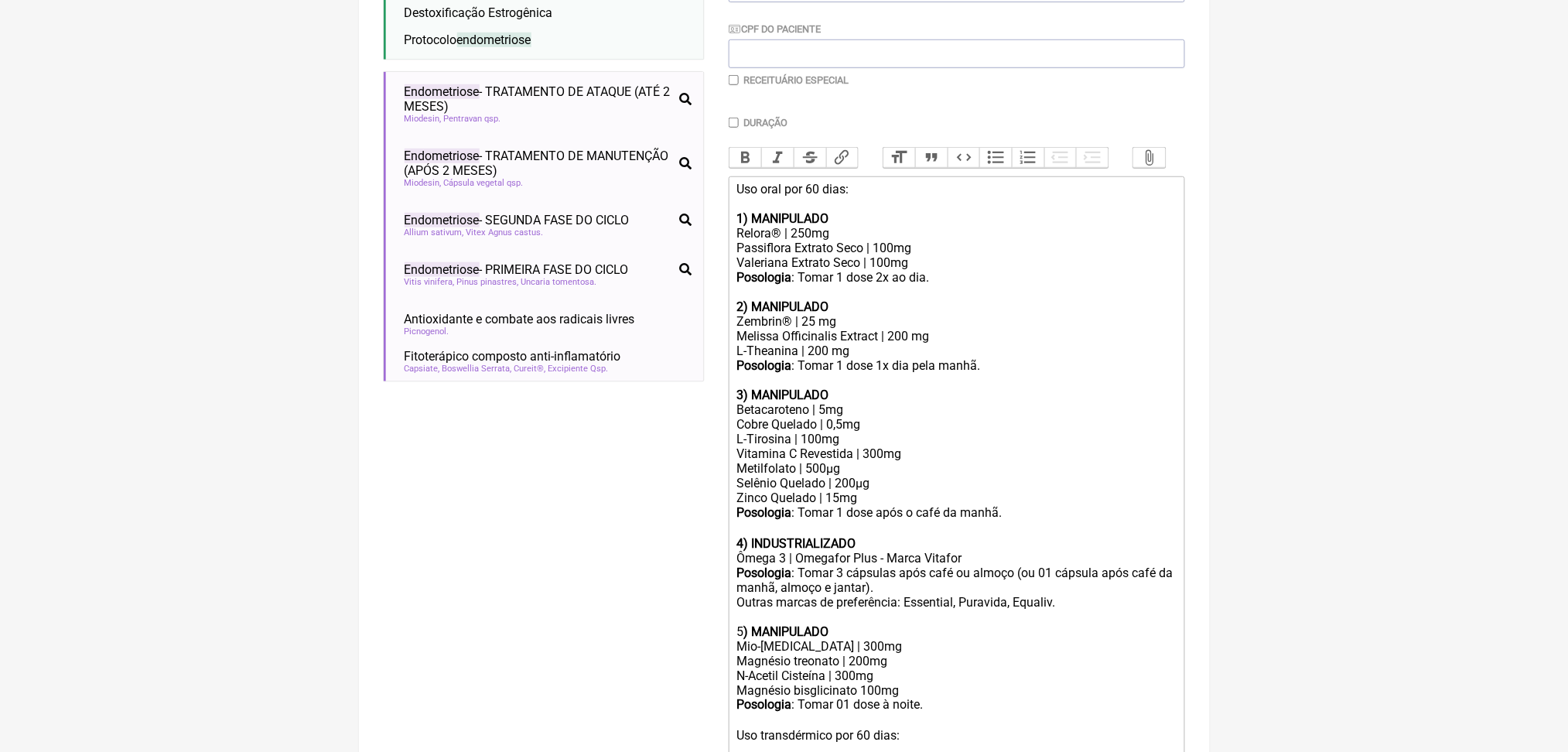
click at [1016, 314] on div "Posologia : Tomar 1 dose 2x ao dia. 2) MANIPULADO" at bounding box center [956, 291] width 440 height 44
type trix-editor "<lor>Ips dolo sit 86 amet:<co><ad><elitse>1) DOEIUSMODT</incidi></utl><etd>Magn…"
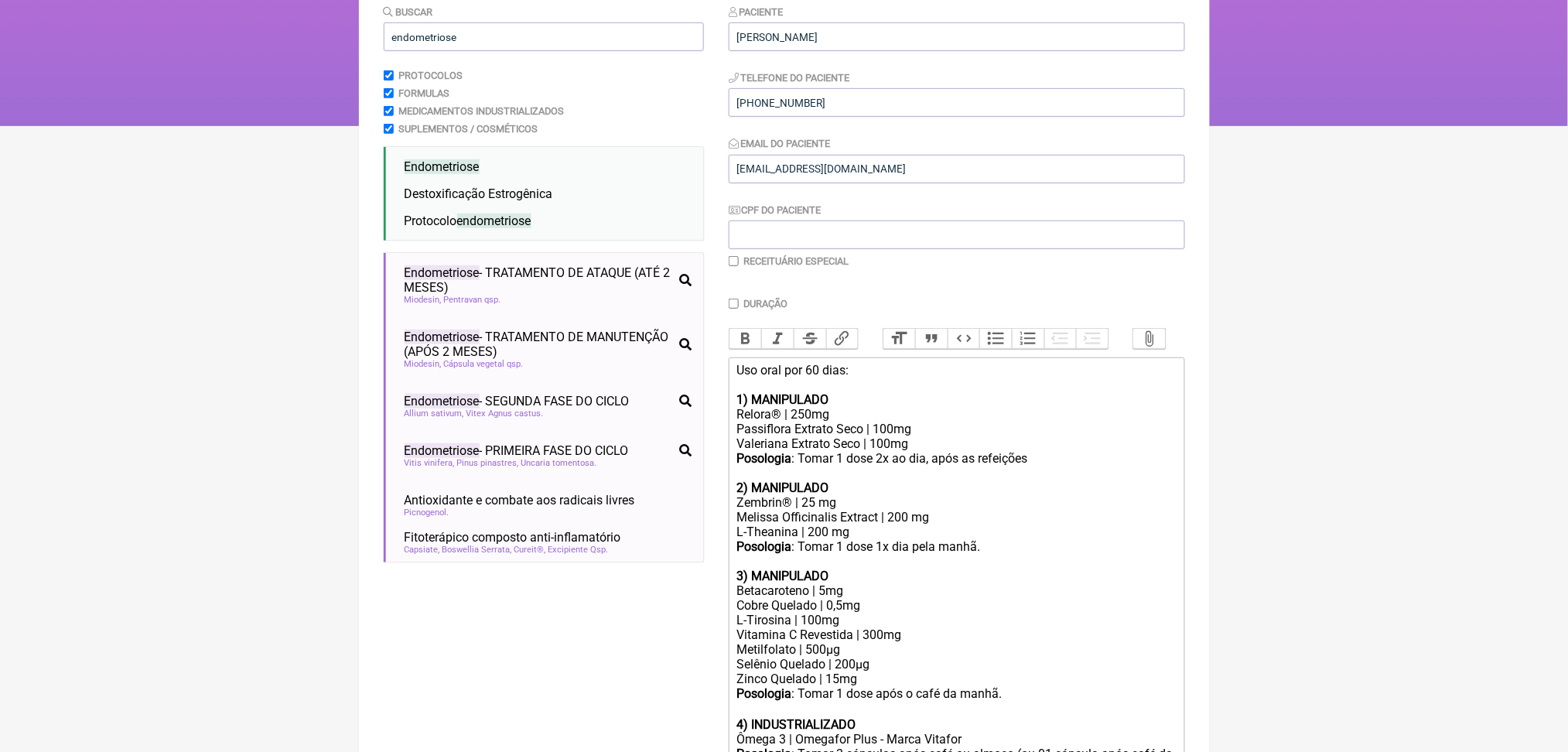
scroll to position [154, 0]
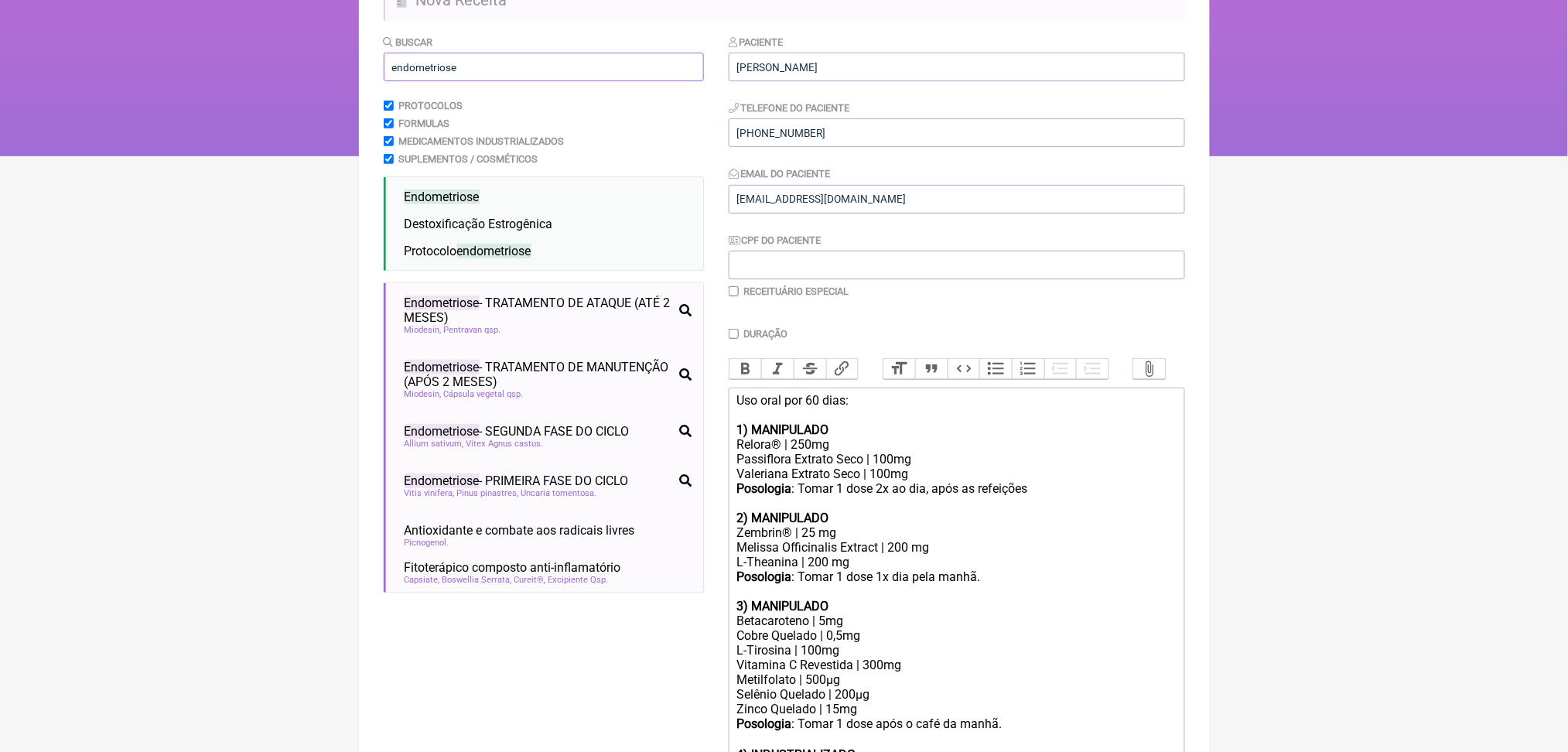
click at [450, 81] on input "endometriose" at bounding box center [544, 66] width 321 height 28
click at [440, 81] on input "endometriose" at bounding box center [544, 66] width 321 height 28
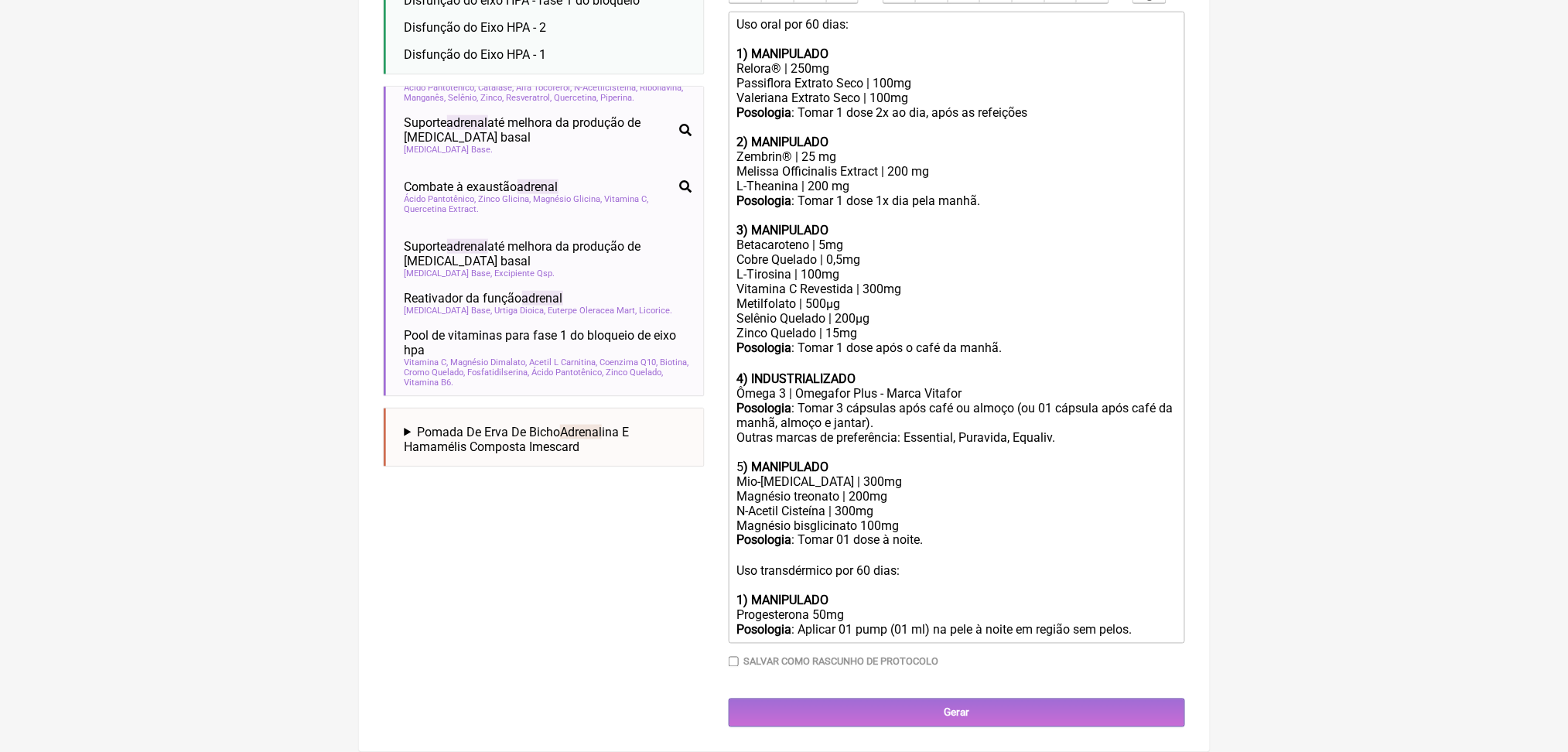
scroll to position [3, 0]
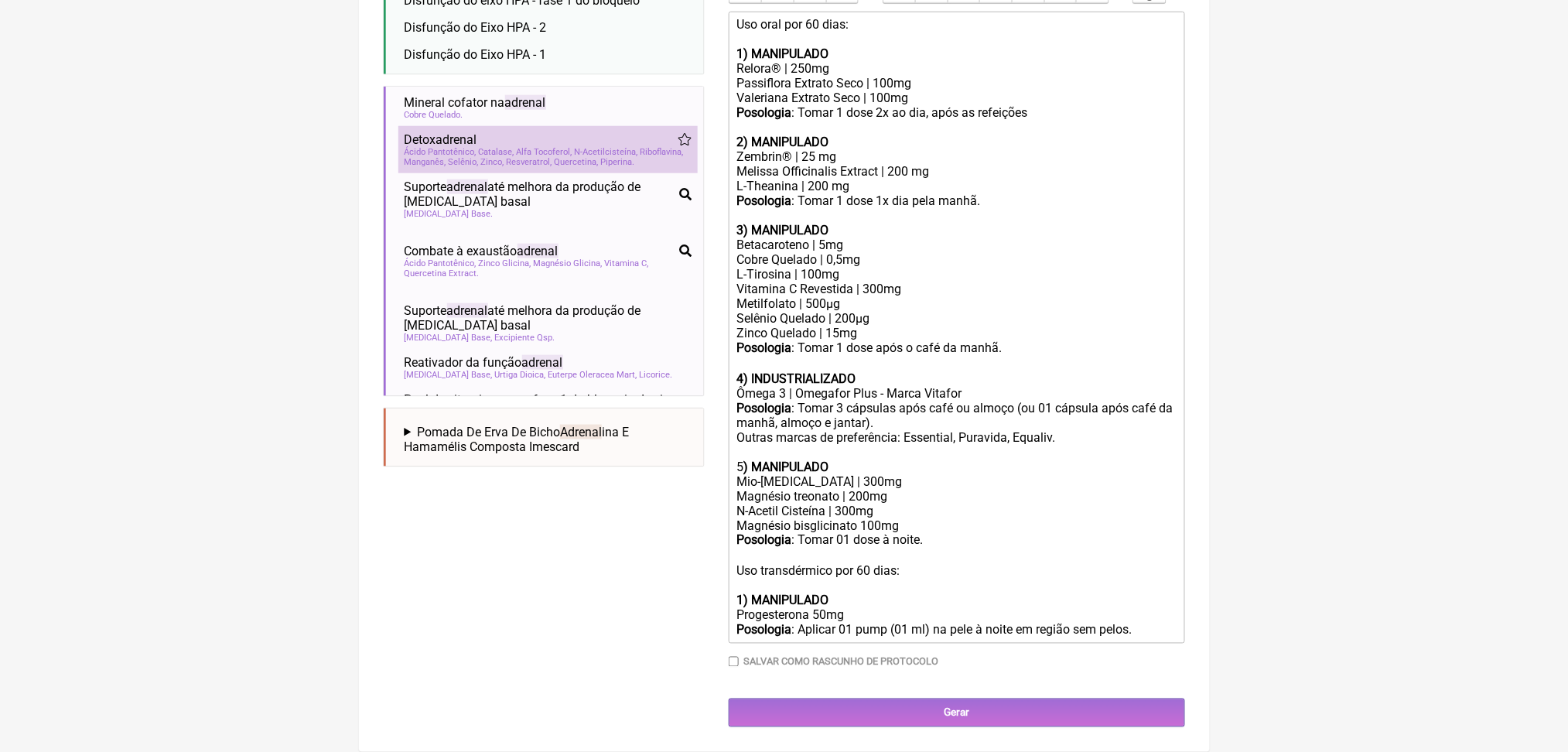
type input "adrenal"
click at [515, 157] on span "Catalase" at bounding box center [497, 153] width 35 height 10
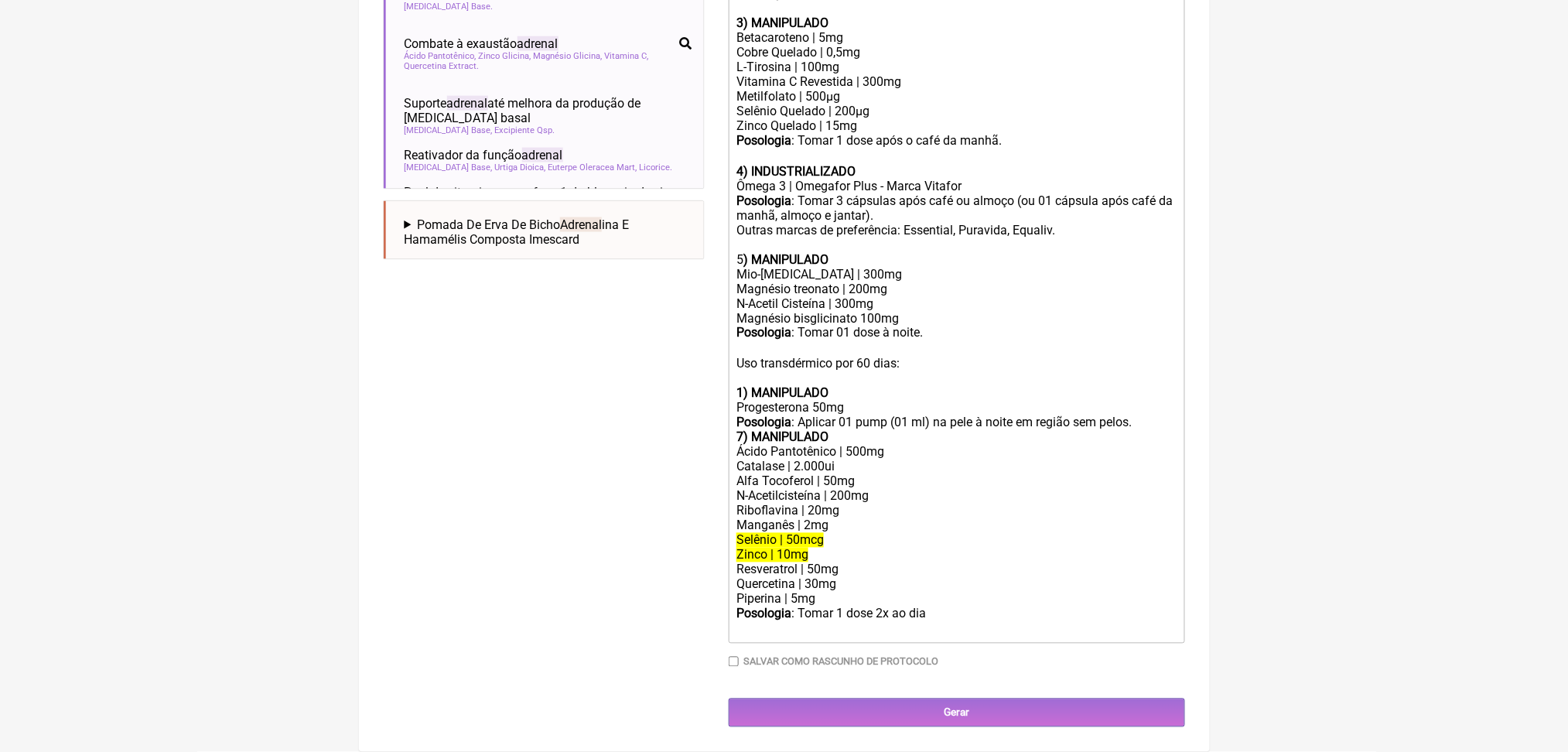
scroll to position [1149, 0]
drag, startPoint x: 744, startPoint y: 361, endPoint x: 972, endPoint y: 533, distance: 285.6
click at [972, 533] on trix-editor "Uso oral por 60 dias: 1) MANIPULADO Relora® | 250mg Passiflora Extrato Seco | 1…" at bounding box center [957, 224] width 457 height 840
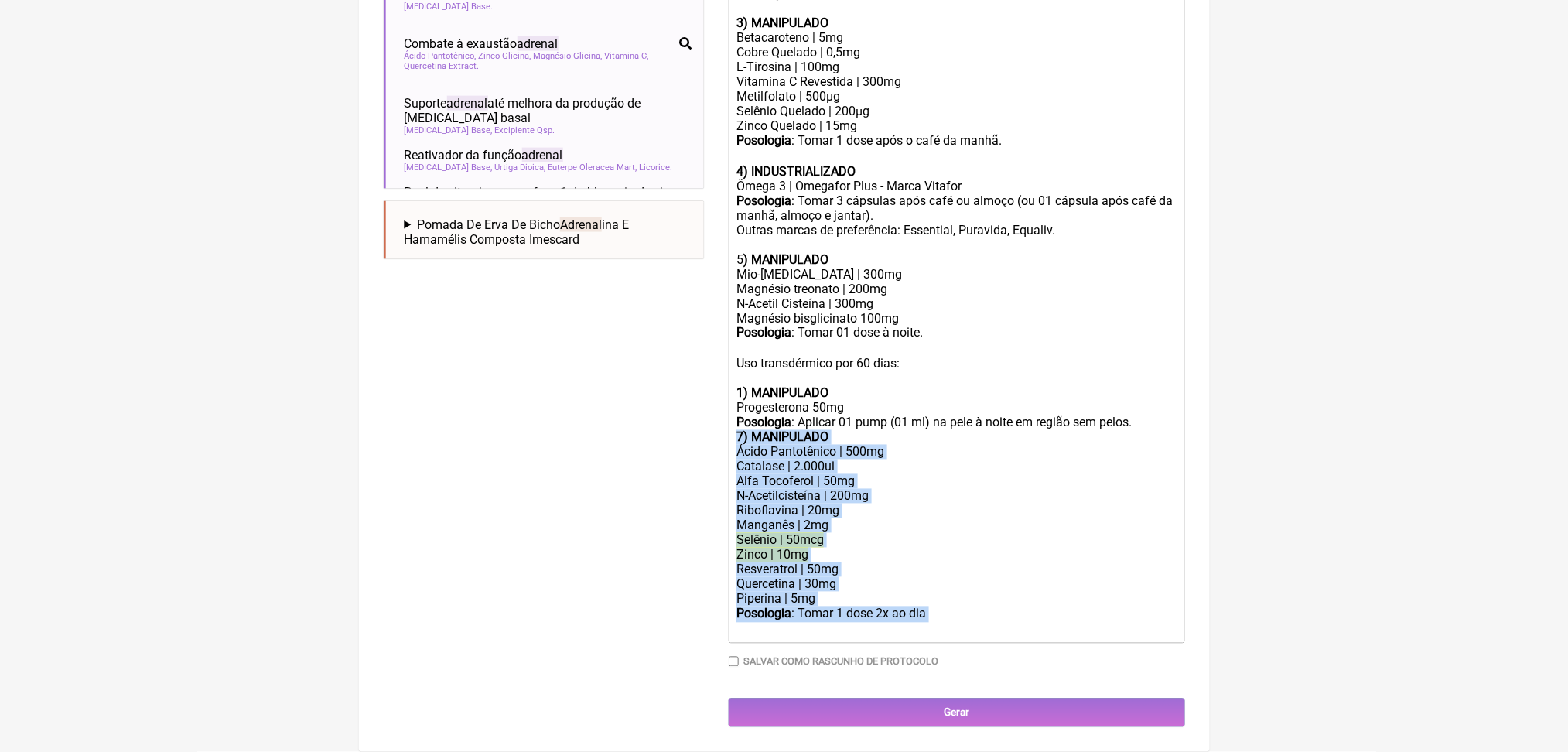
drag, startPoint x: 736, startPoint y: 348, endPoint x: 1041, endPoint y: 586, distance: 386.9
click at [1041, 586] on trix-editor "Uso oral por 60 dias: 1) MANIPULADO Relora® | 250mg Passiflora Extrato Seco | 1…" at bounding box center [957, 224] width 457 height 840
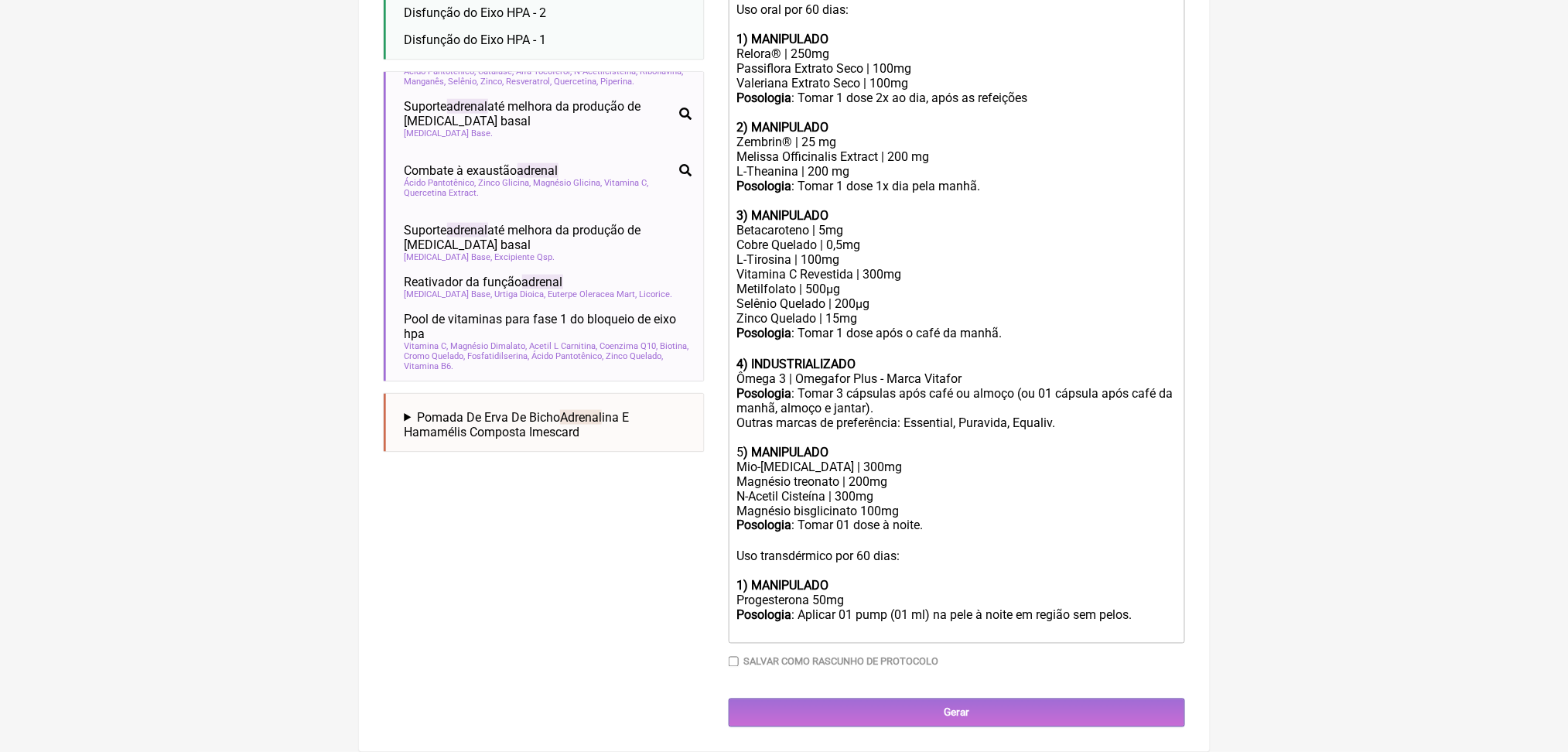
scroll to position [78, 0]
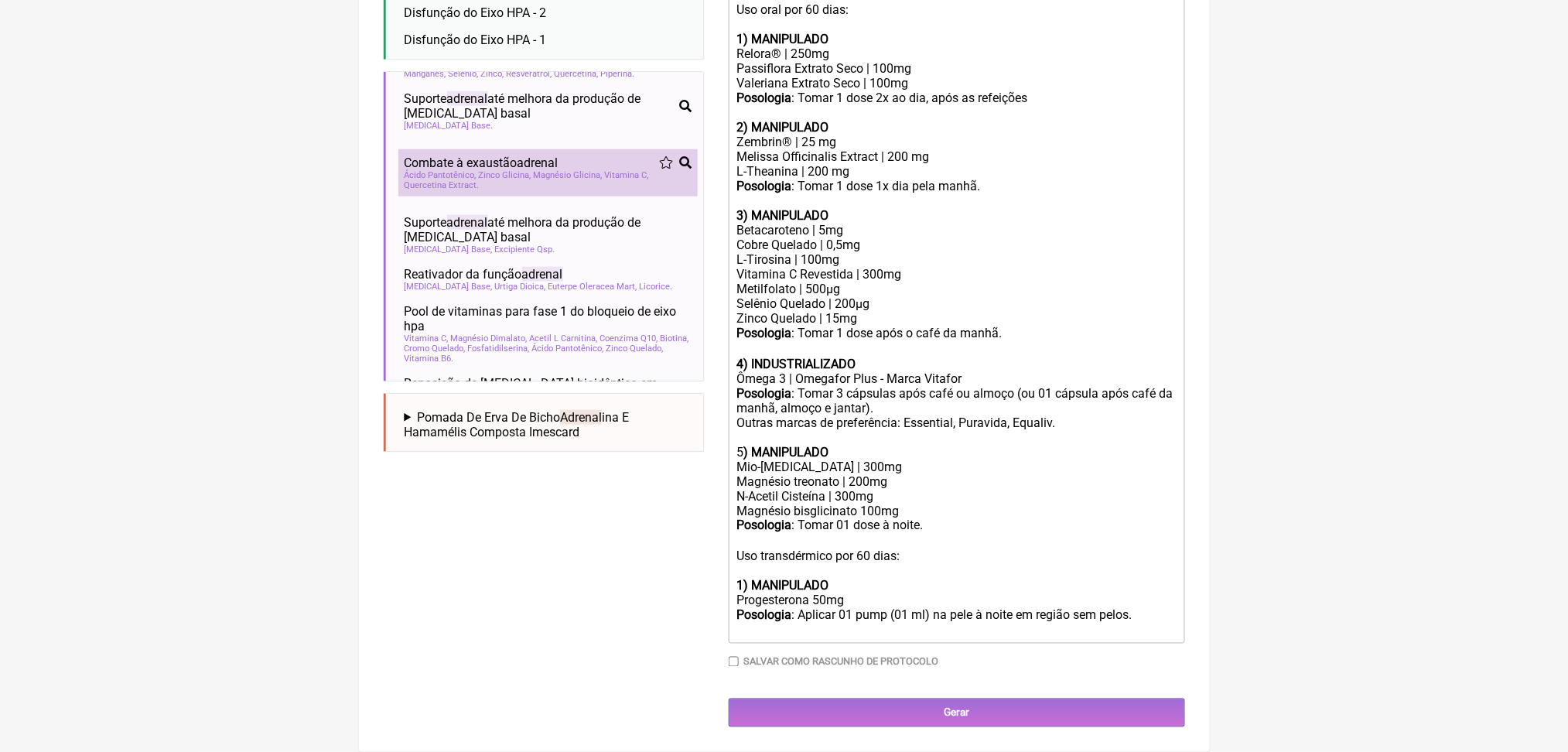
click at [605, 180] on span "Vitamina C" at bounding box center [627, 175] width 44 height 10
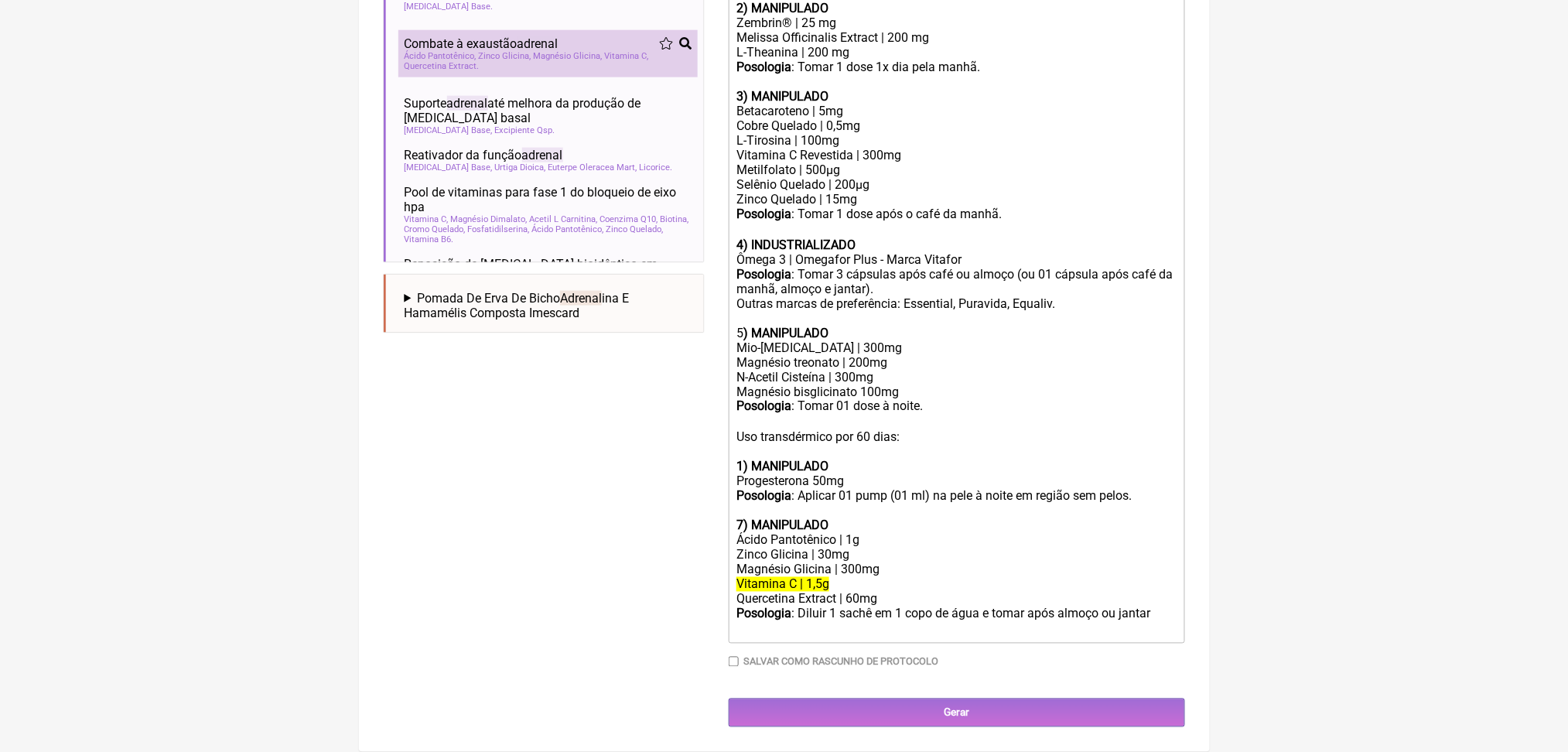
scroll to position [1073, 0]
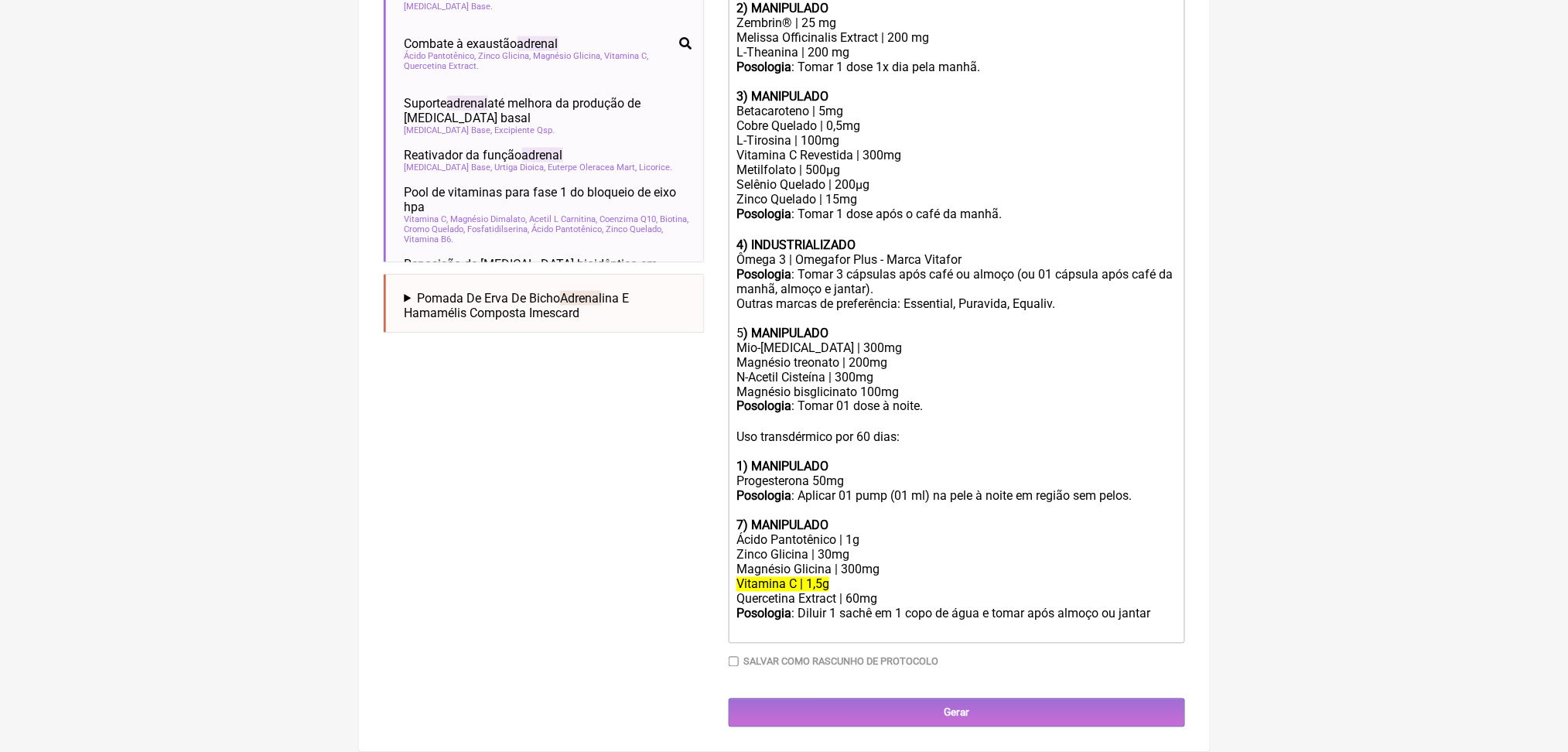
click at [415, 454] on div "Buscar adrenal Protocolos Formulas Medicamentos Industrializados Suplementos / …" at bounding box center [544, 126] width 321 height 1204
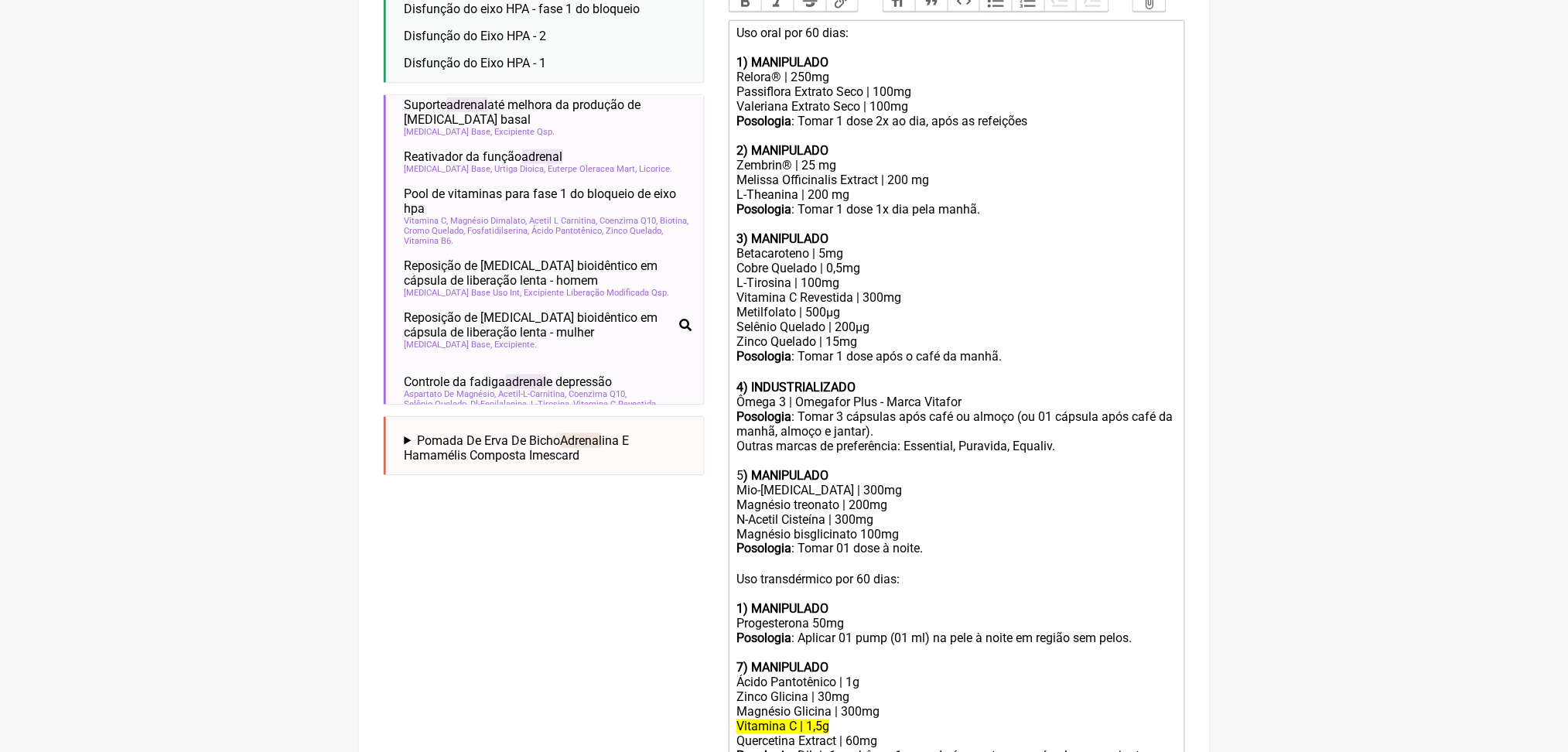
scroll to position [233, 0]
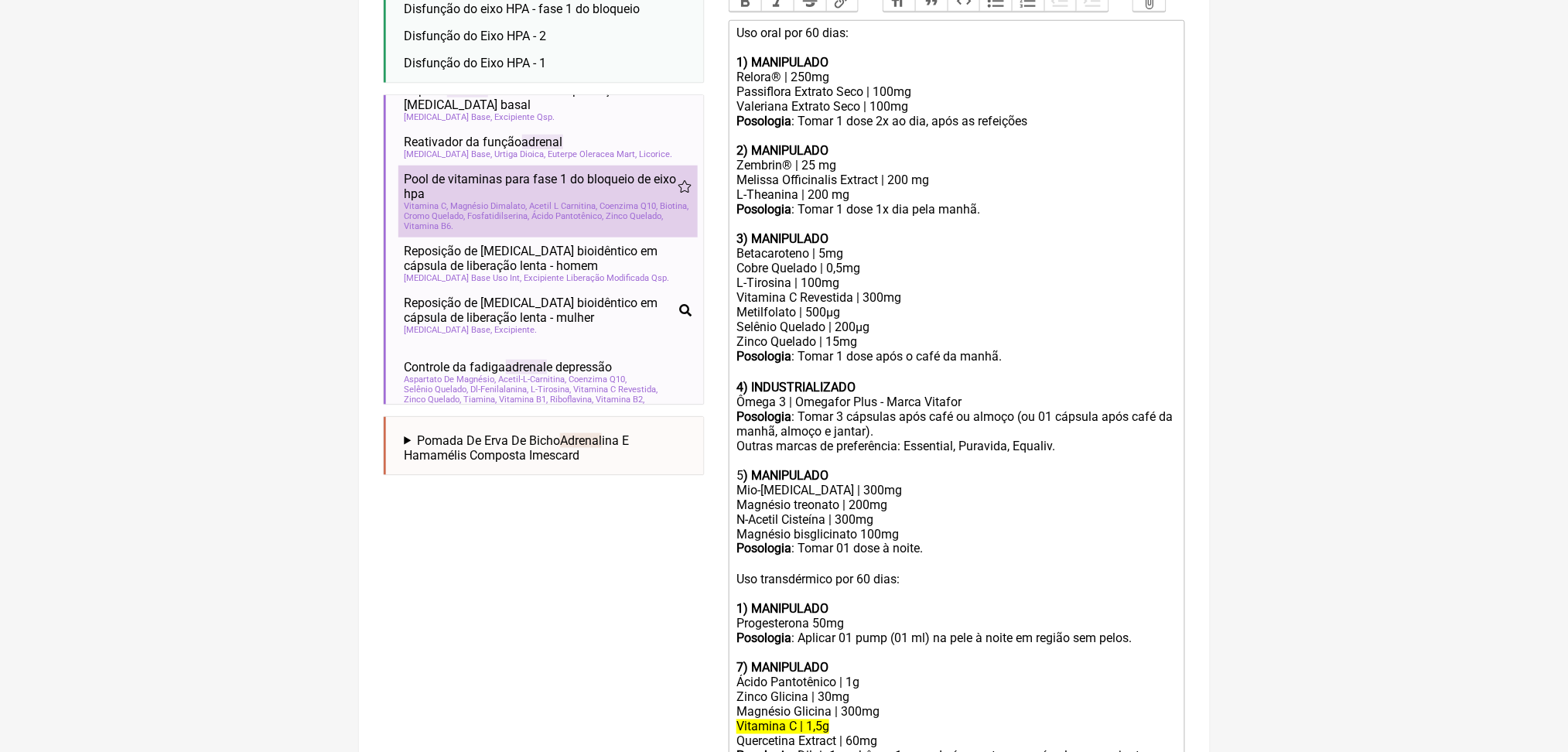
click at [578, 211] on span "Acetil L Carnitina" at bounding box center [564, 206] width 68 height 10
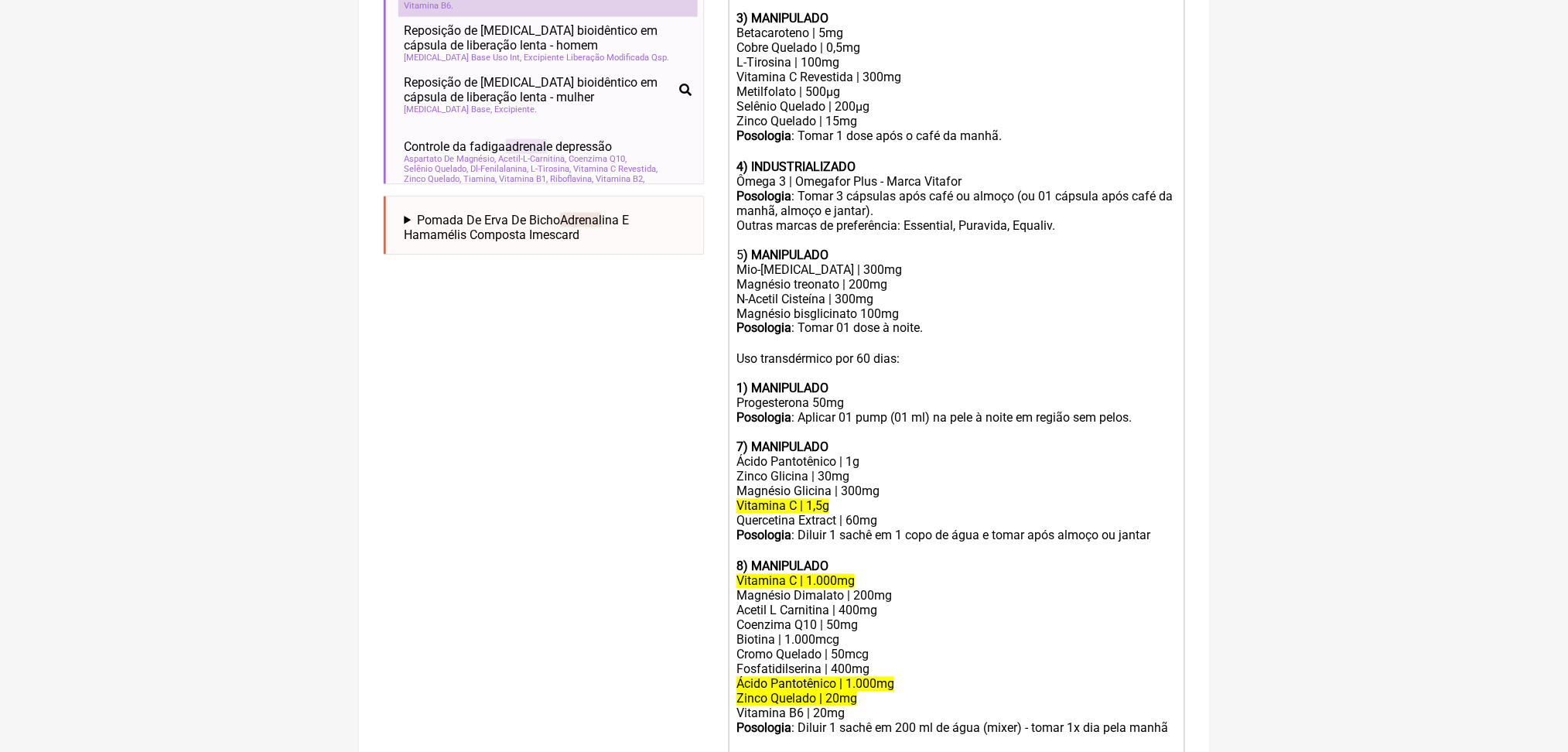
scroll to position [1341, 0]
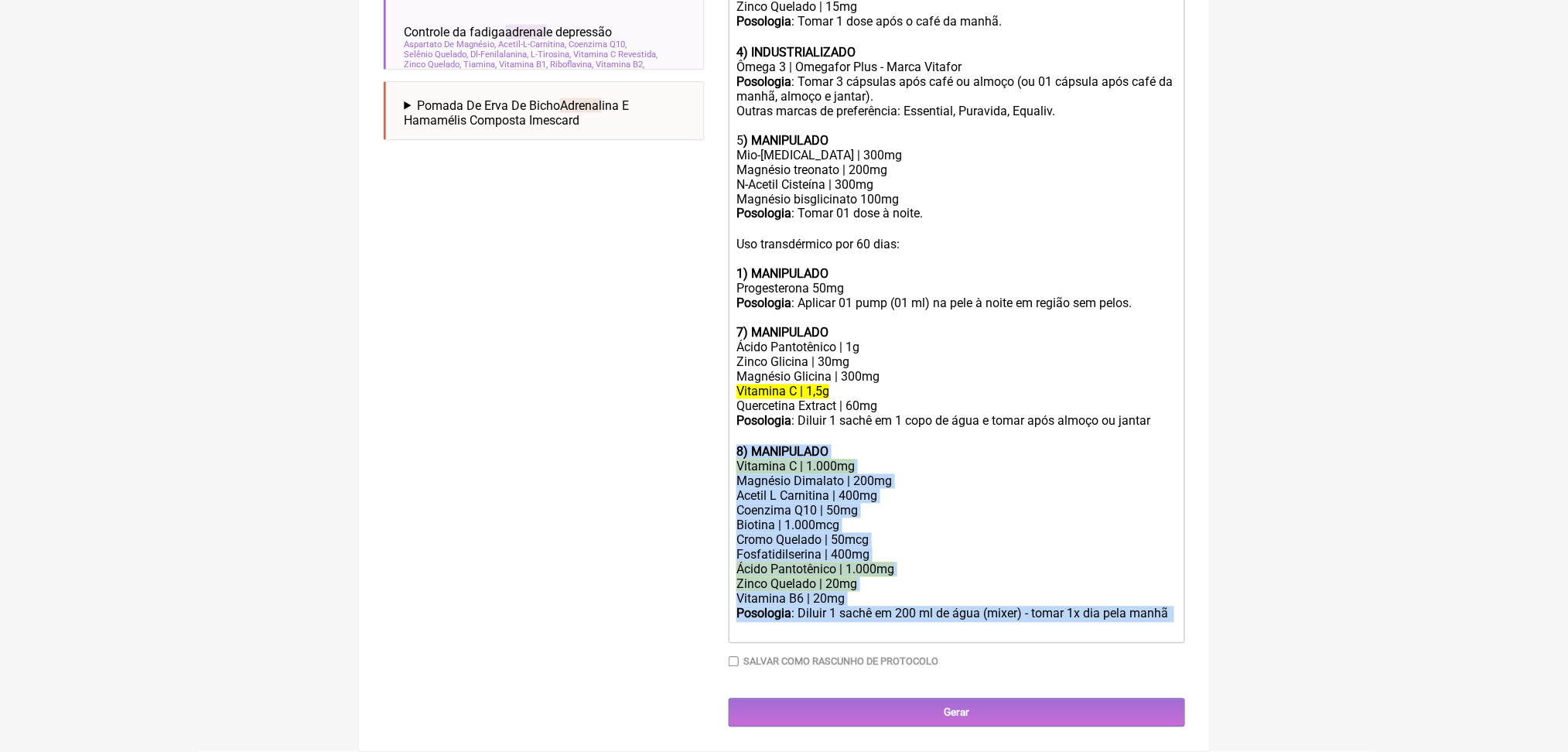
drag, startPoint x: 887, startPoint y: 599, endPoint x: 736, endPoint y: 351, distance: 290.4
click at [736, 351] on trix-editor "Uso oral por 60 dias: 1) MANIPULADO Relora® | 250mg Passiflora Extrato Seco | 1…" at bounding box center [957, 165] width 457 height 959
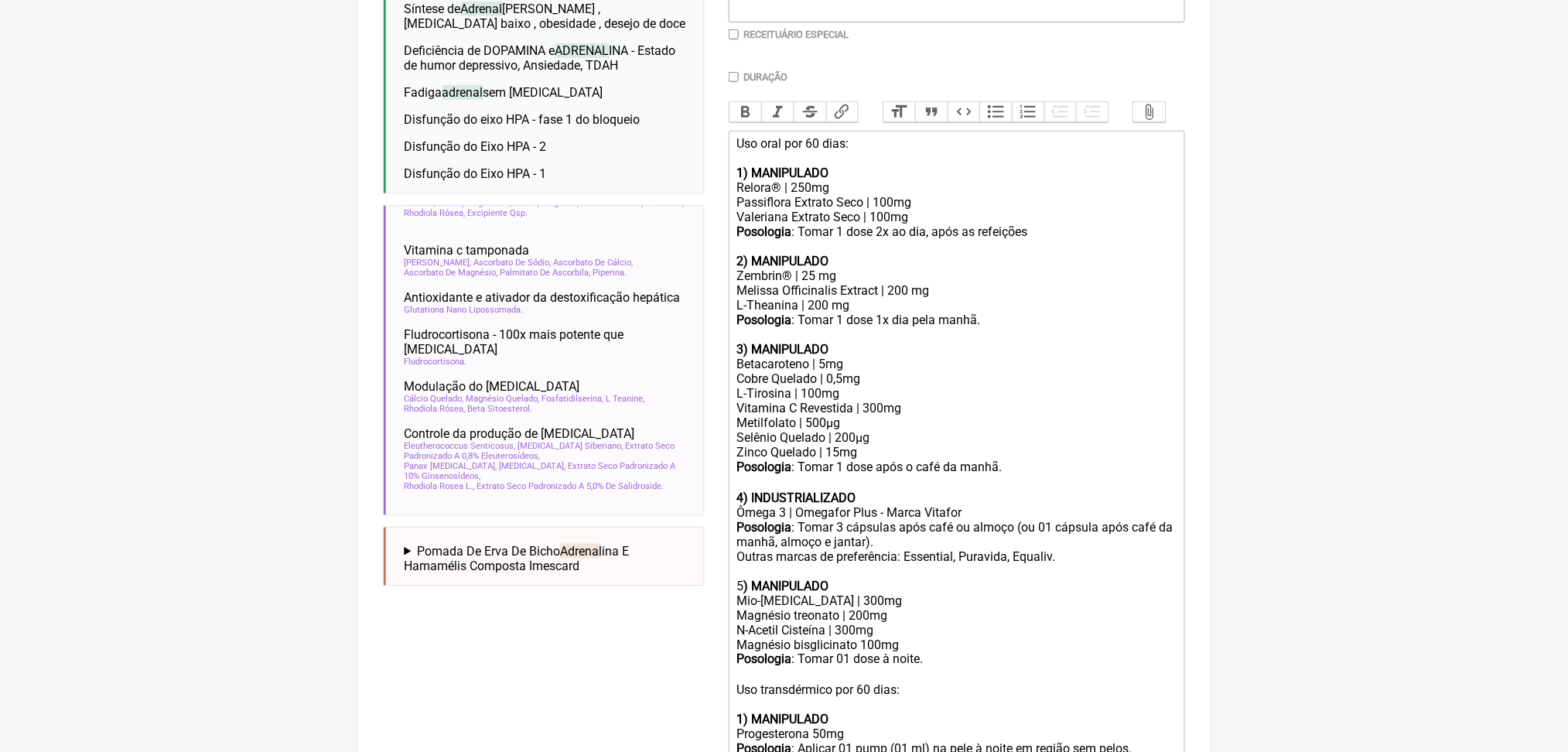
scroll to position [1156, 0]
click at [448, 208] on span "Cálcio Quelado" at bounding box center [434, 204] width 59 height 10
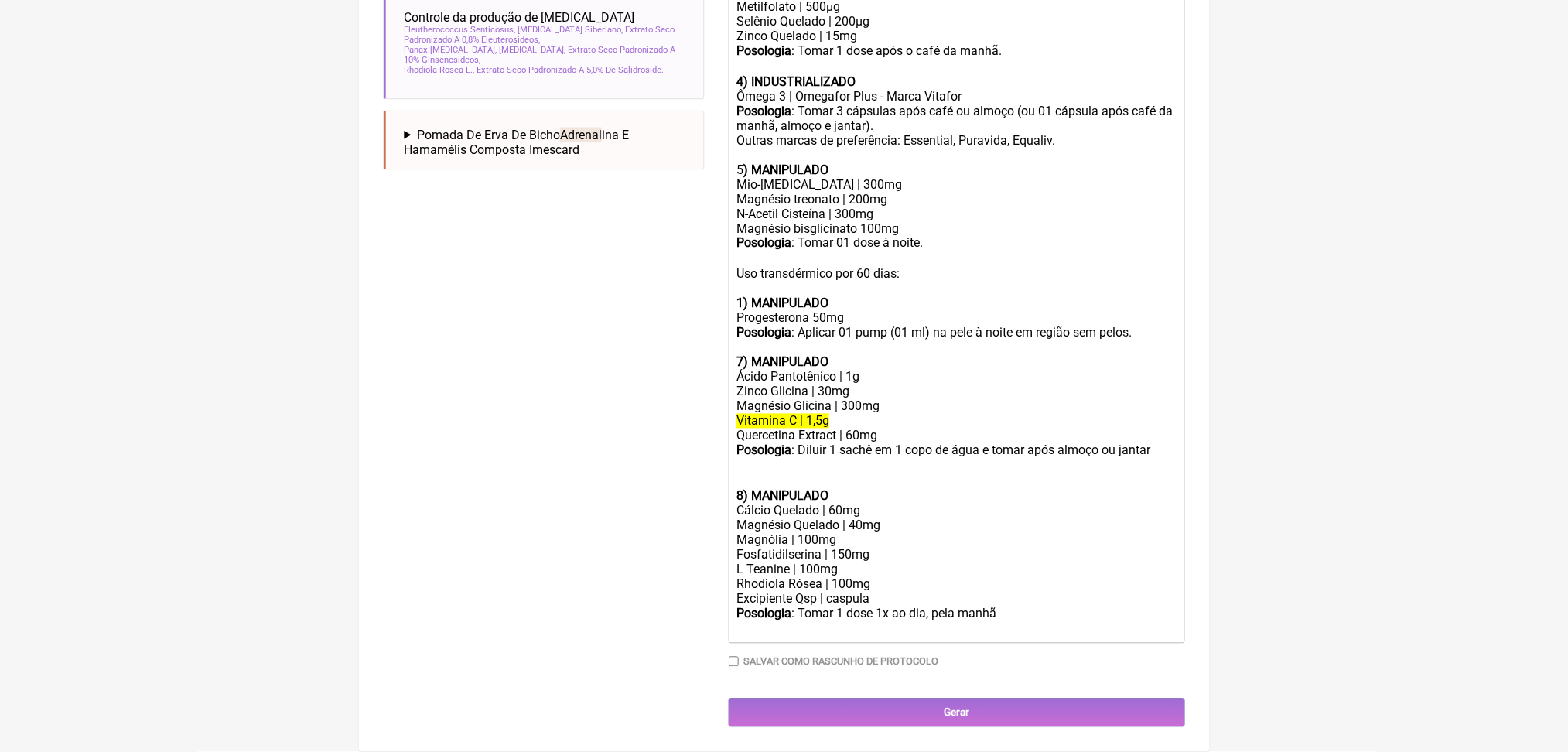
scroll to position [1283, 0]
click at [811, 504] on div "Cálcio Quelado | 60mg" at bounding box center [956, 511] width 440 height 15
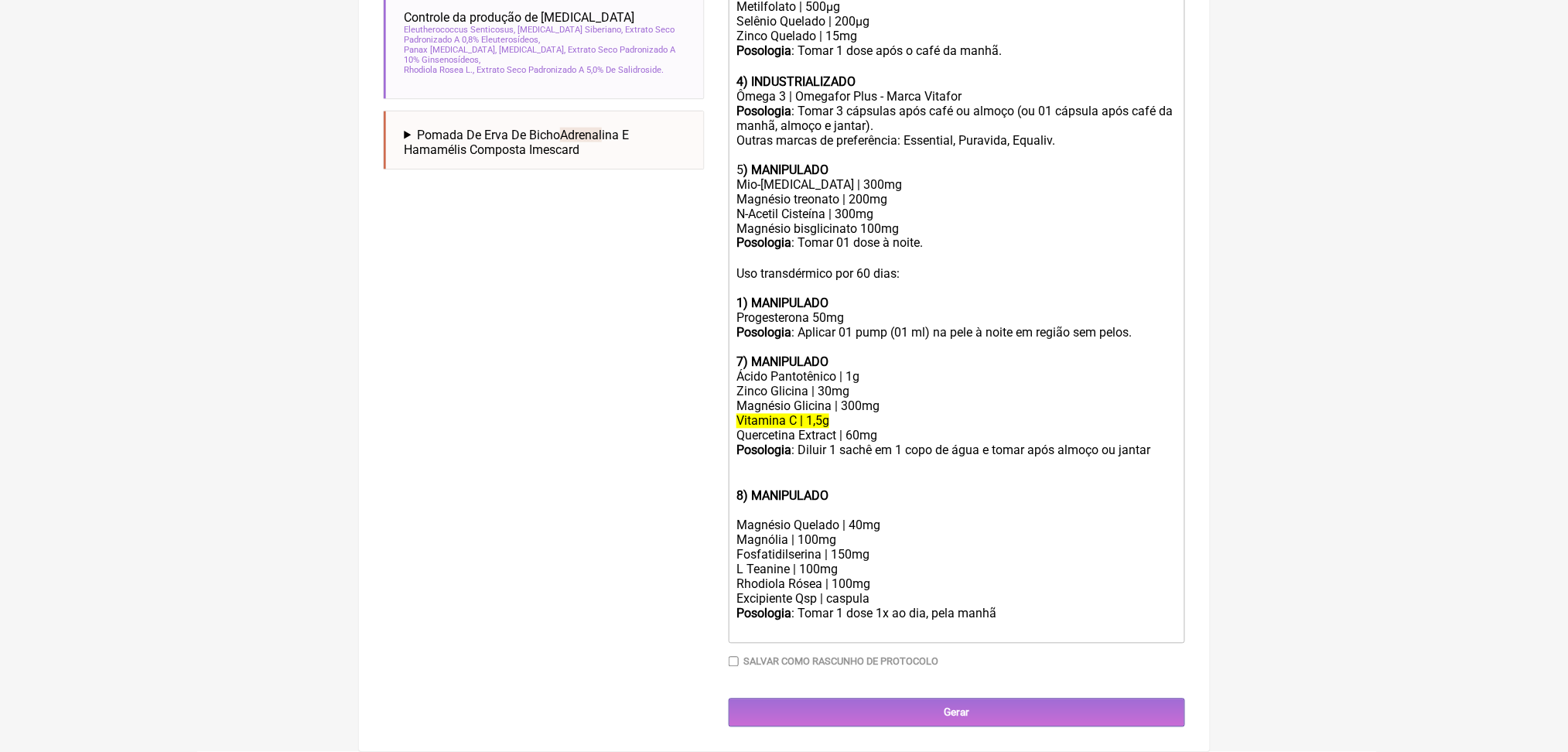
scroll to position [1265, 0]
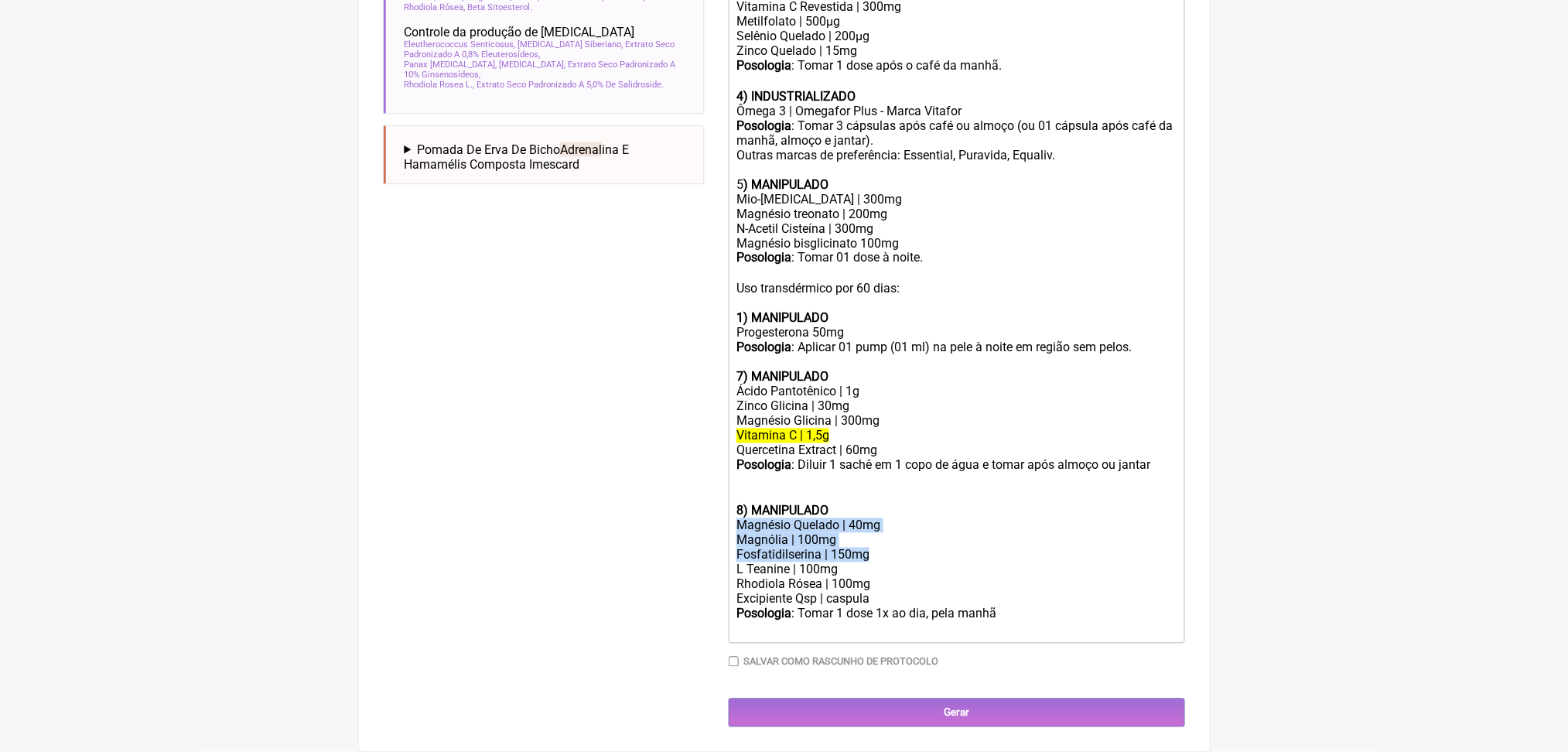
drag, startPoint x: 744, startPoint y: 462, endPoint x: 916, endPoint y: 498, distance: 175.7
click at [916, 498] on trix-editor "Uso oral por 60 dias: 1) MANIPULADO Relora® | 250mg Passiflora Extrato Seco | 1…" at bounding box center [957, 186] width 457 height 915
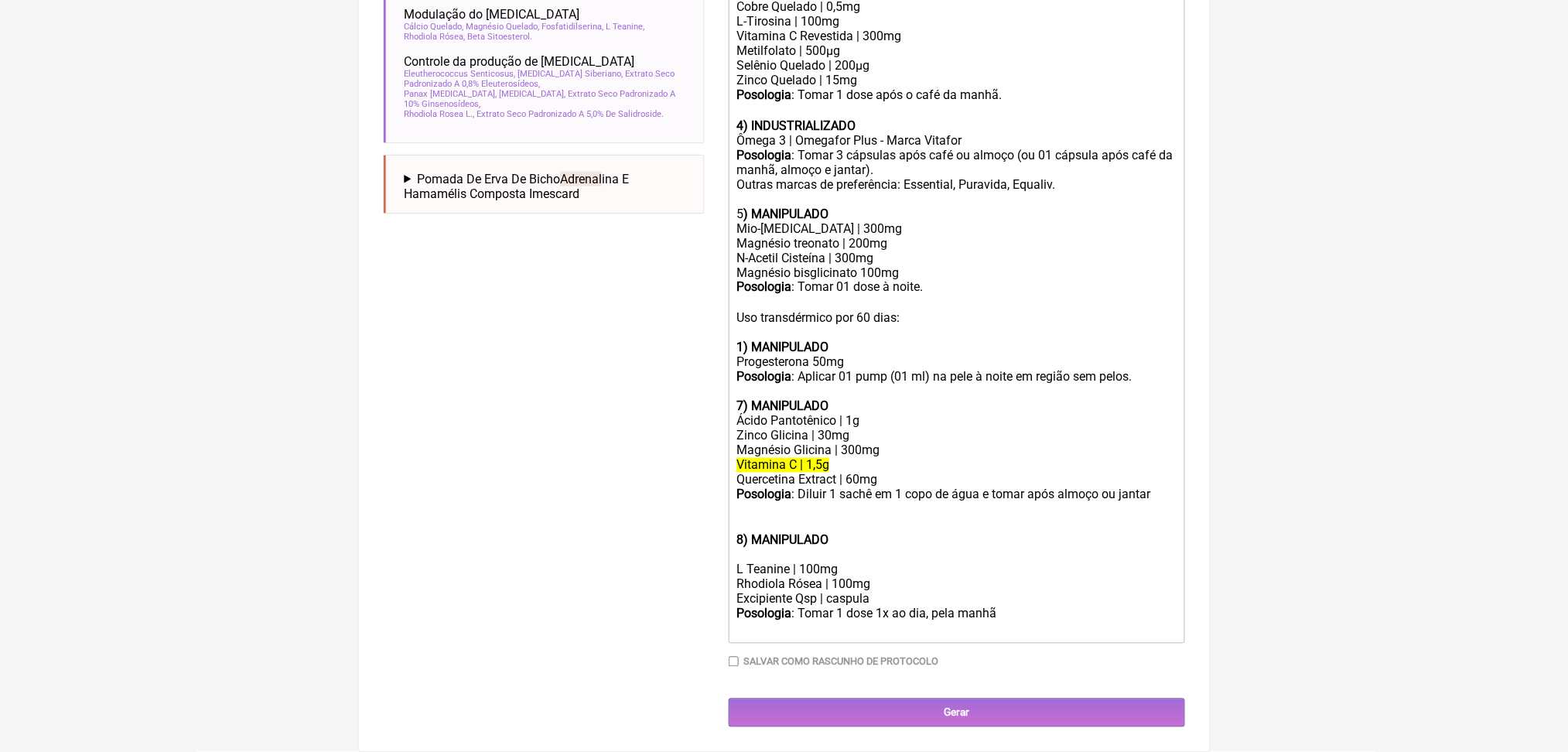
click at [824, 414] on div "Ácido Pantotênico | 1g" at bounding box center [956, 421] width 440 height 15
copy div "Ácido Pantotênico | 1g"
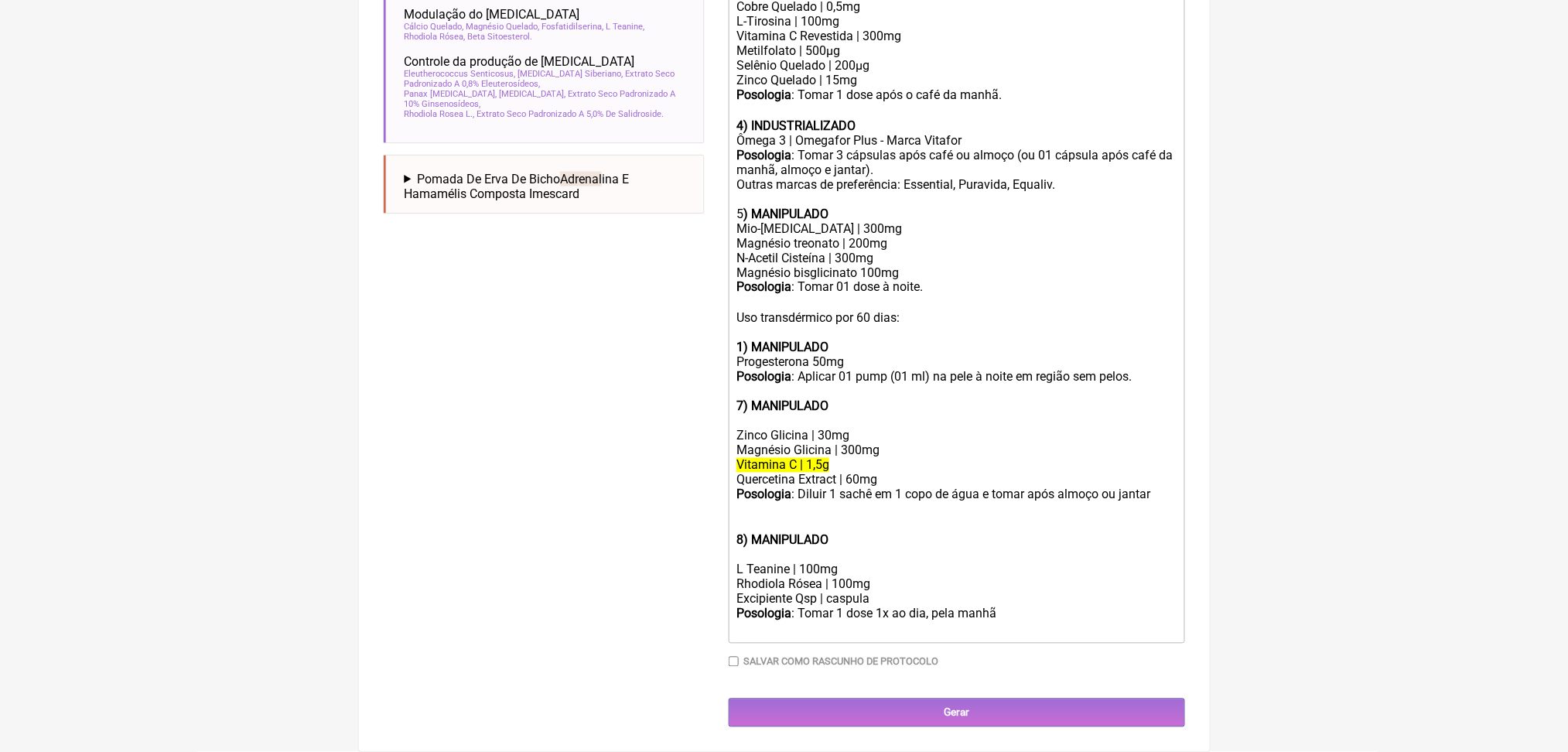
click at [751, 548] on div at bounding box center [956, 555] width 440 height 15
paste trix-editor "Ácido Pantotênico | 1g</div><div><br>"
click at [822, 578] on div "Rhodiola Rósea | 100mg" at bounding box center [956, 585] width 440 height 15
click at [766, 562] on div "L Teanine | 100mg" at bounding box center [956, 569] width 440 height 15
click at [792, 578] on div "Rhodiola Rósea | 100mg" at bounding box center [956, 585] width 440 height 15
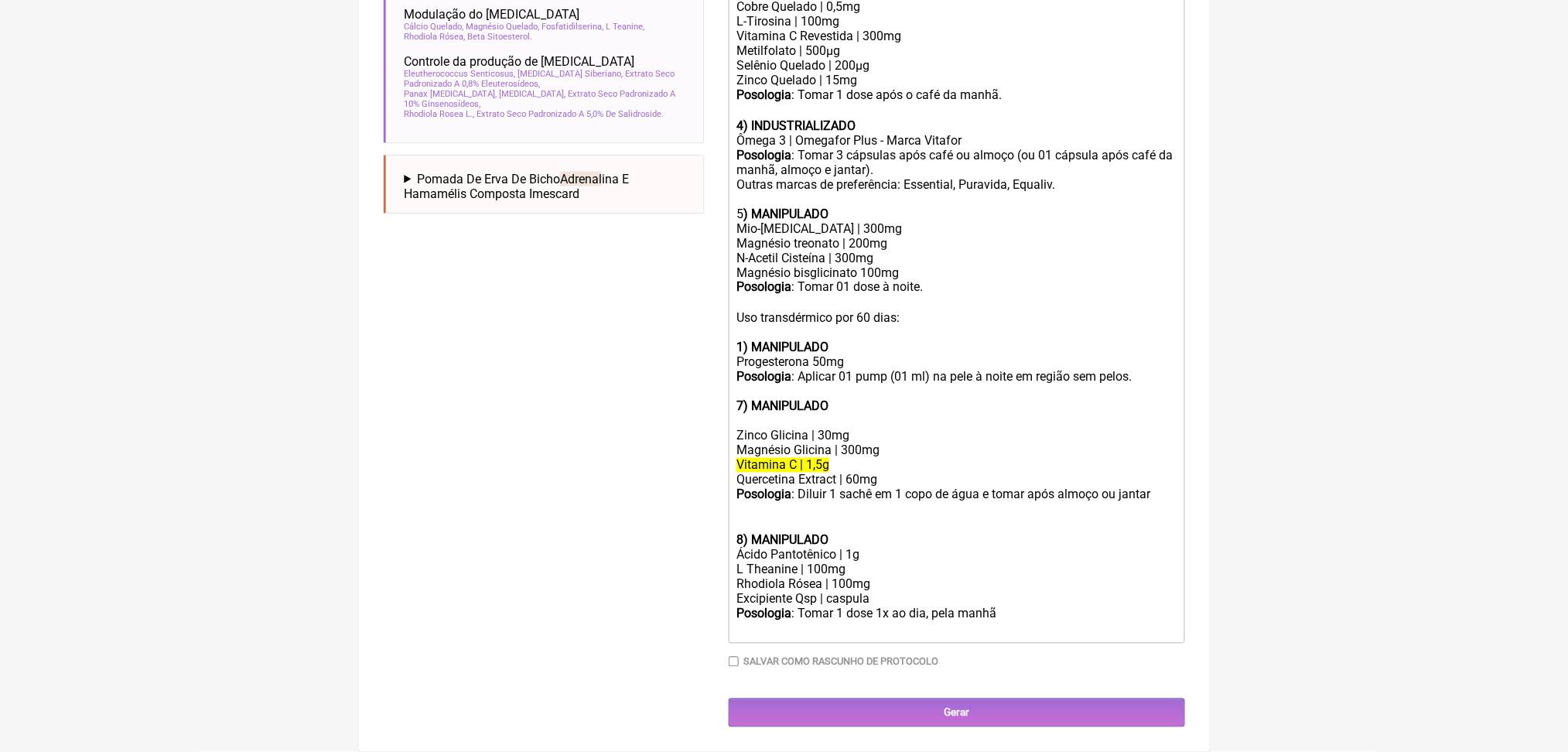
click at [904, 548] on div "Ácido Pantotênico | 1g" at bounding box center [956, 555] width 440 height 15
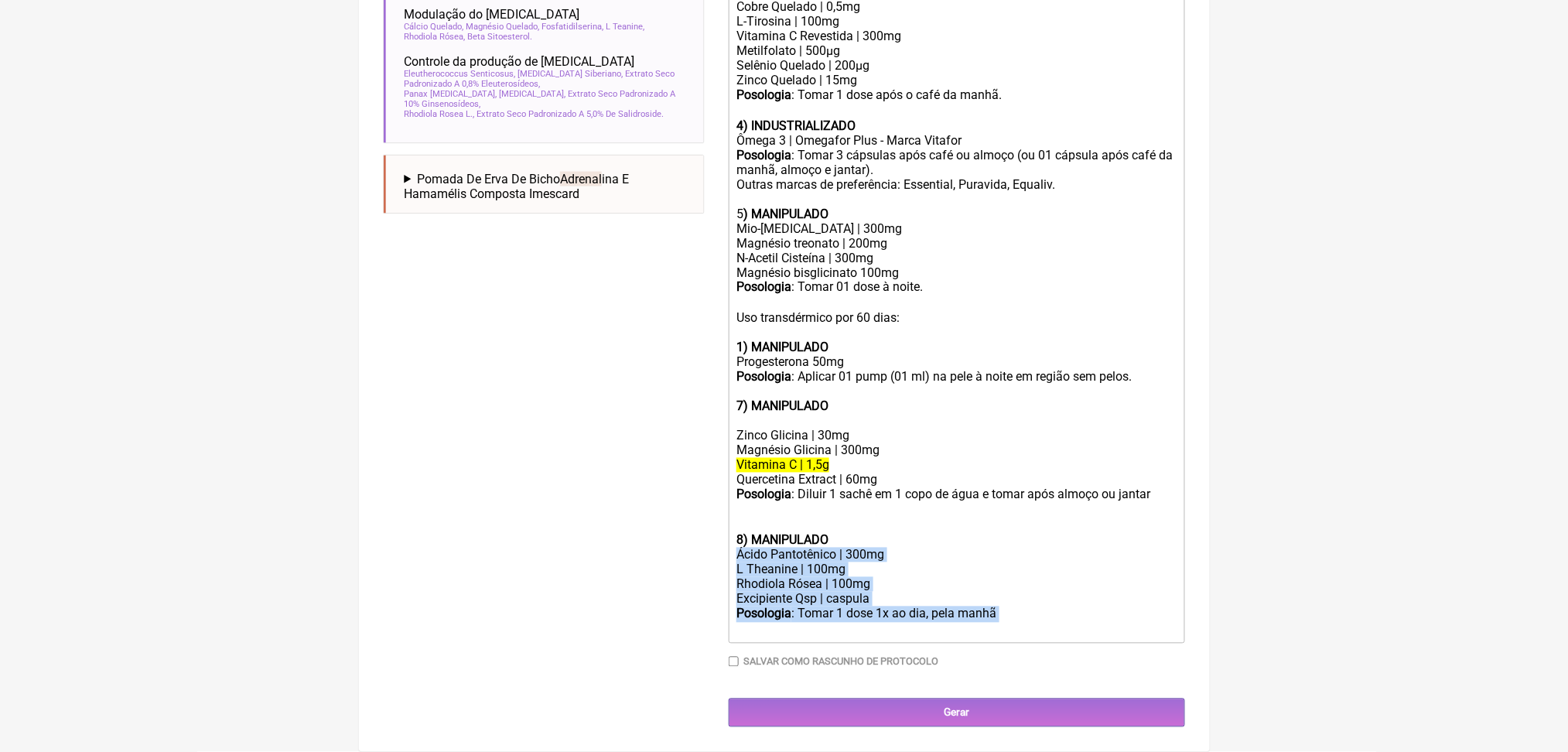
drag, startPoint x: 1082, startPoint y: 580, endPoint x: 732, endPoint y: 503, distance: 358.4
click at [732, 503] on form "Buscar adrenal Protocolos Formulas Medicamentos Industrializados Suplementos / …" at bounding box center [784, 66] width 802 height 1323
copy trix-editor "Ácido Pantotênico | 300mg L Theanine | 100mg Rhodiola Rósea | 100mg Excipiente …"
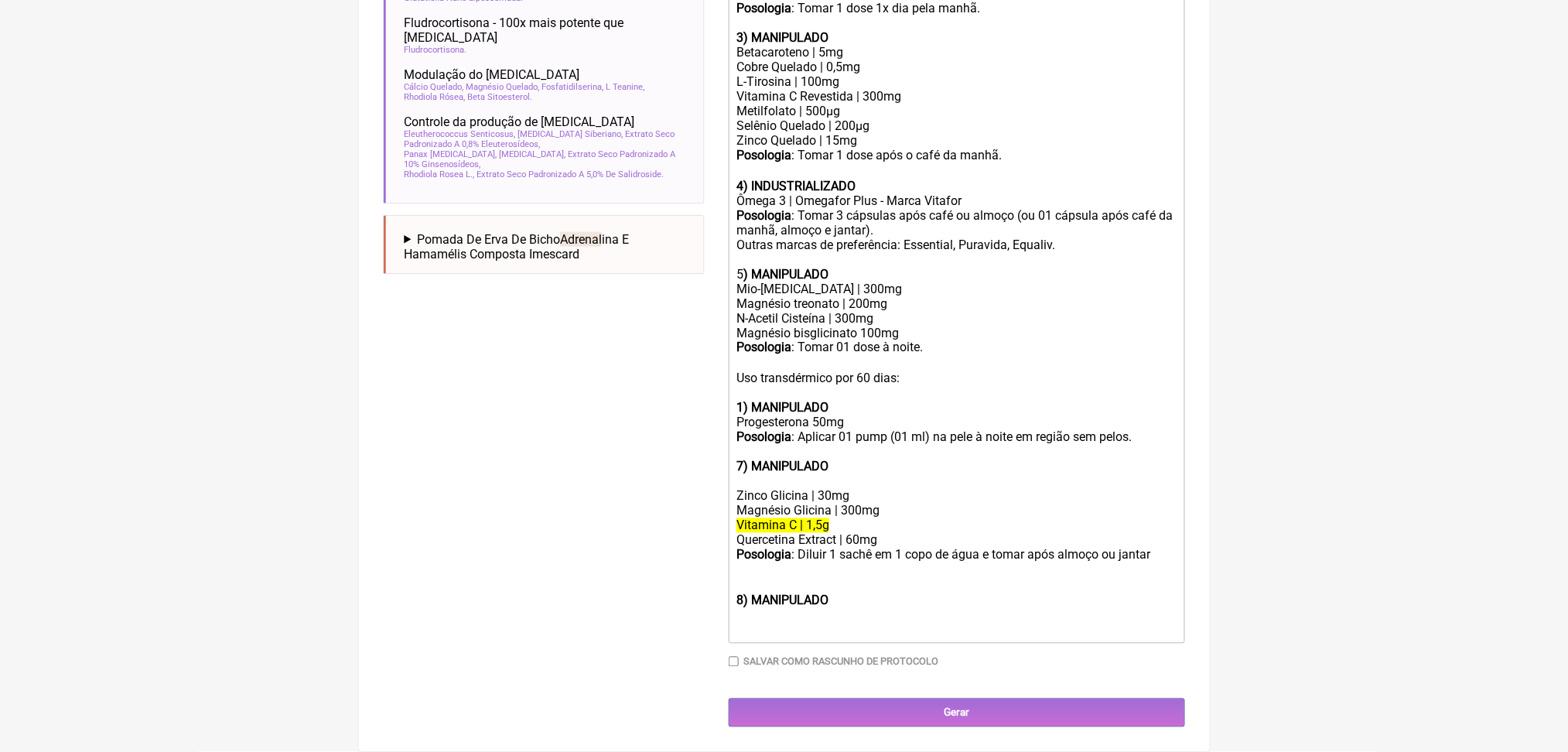
scroll to position [724, 0]
drag, startPoint x: 1076, startPoint y: 197, endPoint x: 736, endPoint y: 129, distance: 346.7
click at [736, 129] on trix-editor "Uso oral por 60 dias: 1) MANIPULADO Relora® | 250mg Passiflora Extrato Seco | 1…" at bounding box center [957, 231] width 457 height 825
paste trix-editor "Ácido Pantotênico | 300mg</div><div>L Theanine | 100mg</div><div>Rhodiola Rósea…"
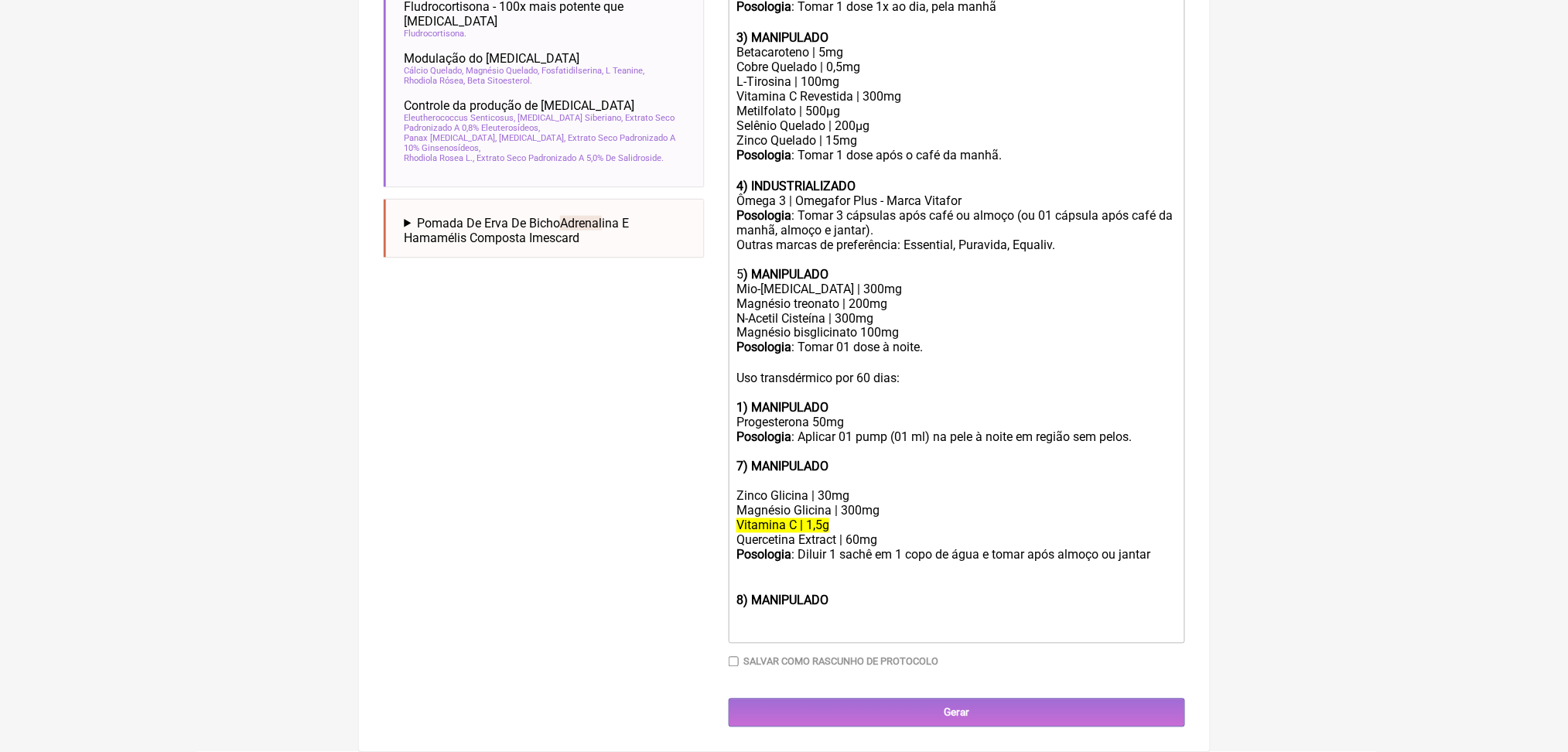
scroll to position [1169, 0]
drag, startPoint x: 910, startPoint y: 632, endPoint x: 741, endPoint y: 366, distance: 315.1
click at [741, 366] on div "Duração Duração de 30 dias Bold Italic Strikethrough Link Heading Quote Code Bu…" at bounding box center [957, 211] width 457 height 937
click at [741, 366] on trix-editor "Uso oral por 60 dias: 1) MANIPULADO Relora® | 250mg Passiflora Extrato Seco | 1…" at bounding box center [957, 223] width 457 height 842
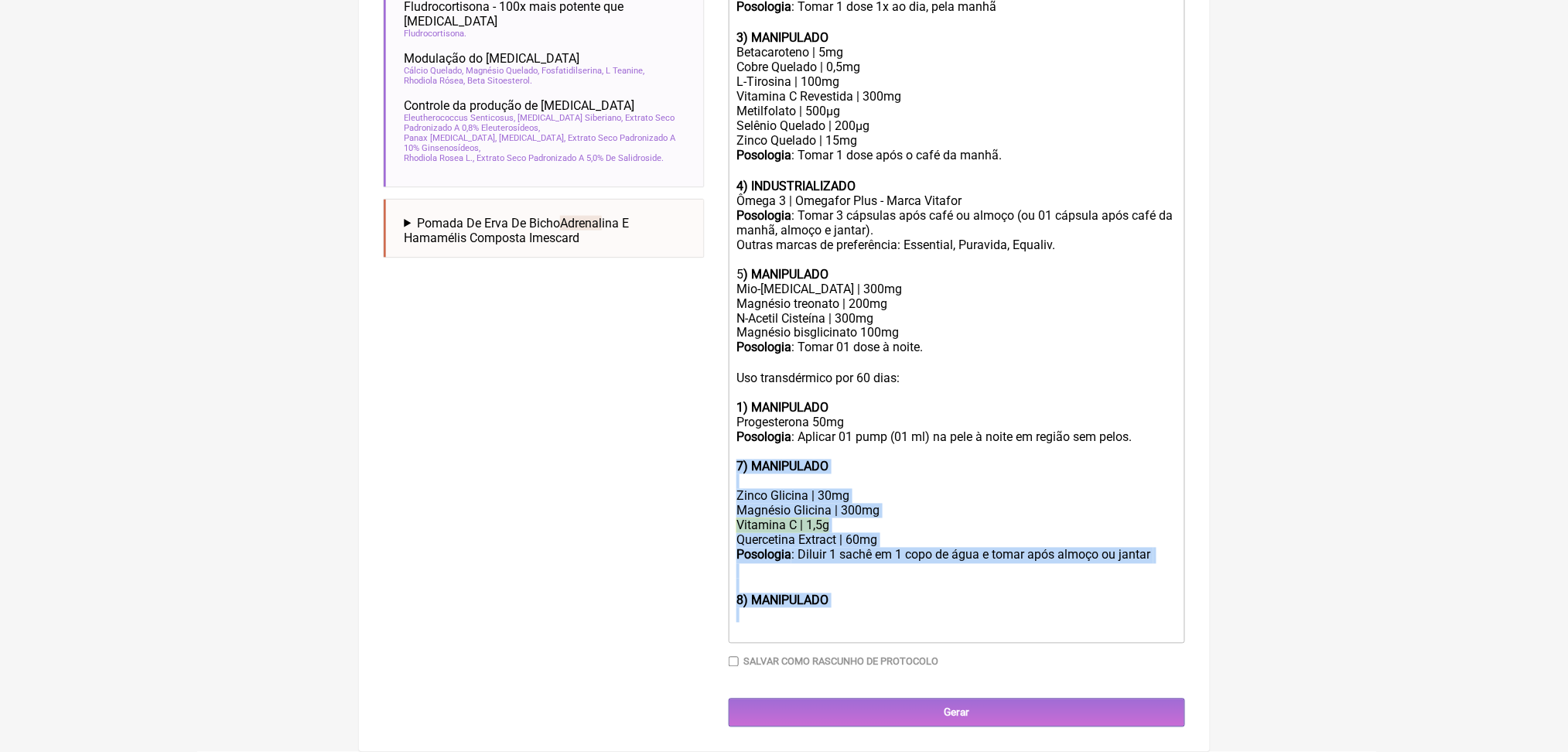
drag, startPoint x: 741, startPoint y: 366, endPoint x: 925, endPoint y: 620, distance: 313.6
click at [925, 620] on div "Duração Duração de 30 dias Bold Italic Strikethrough Link Heading Quote Code Bu…" at bounding box center [957, 211] width 457 height 937
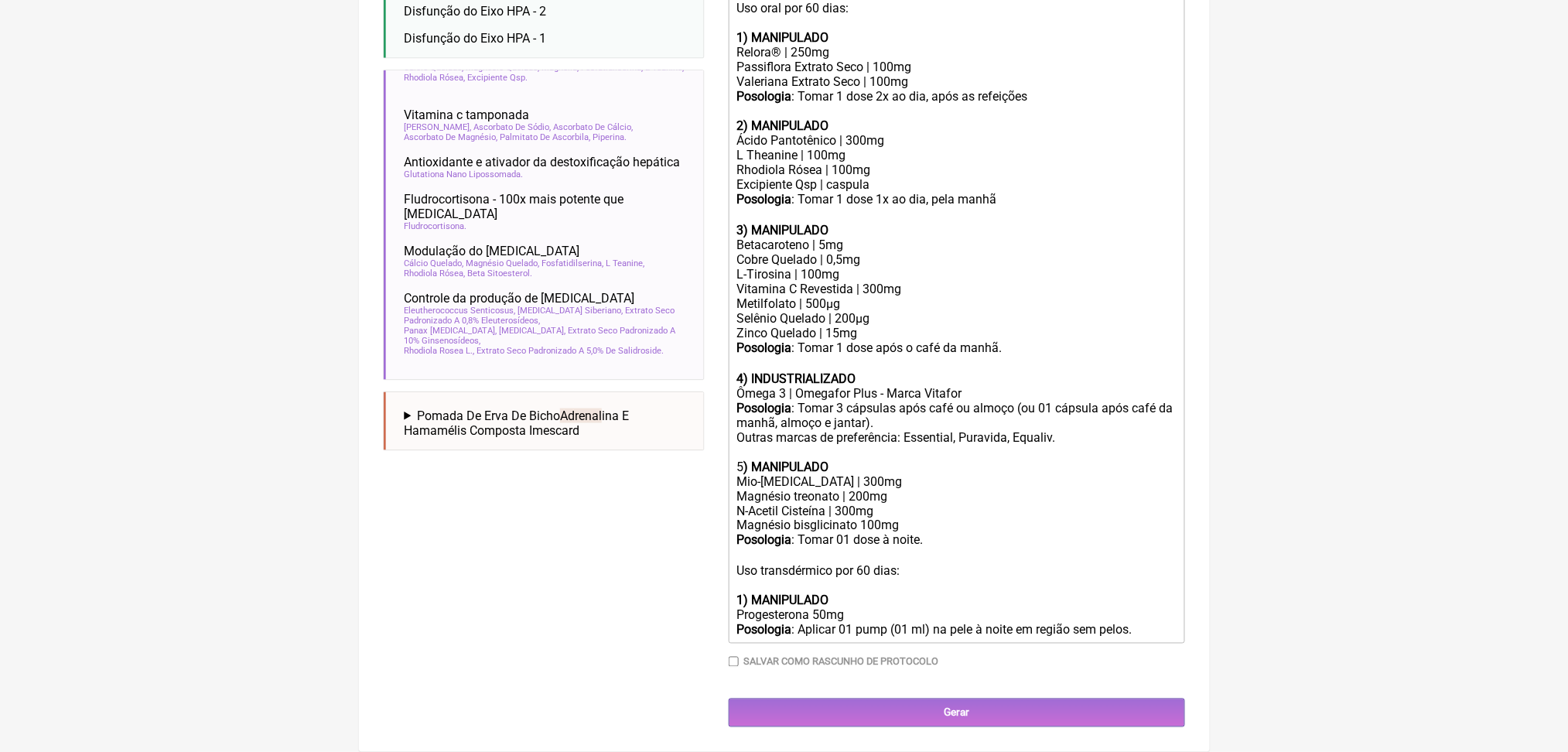
scroll to position [635, 0]
click at [1115, 133] on div "Posologia : Tomar 1 dose 2x ao dia, após as refeições 2) MANIPULADO" at bounding box center [956, 110] width 440 height 44
click at [1093, 192] on div "Excipiente Qsp | caspula" at bounding box center [956, 185] width 440 height 15
click at [1098, 208] on div "Posologia : Tomar 1 dose 1x ao dia, pela manhã ㅤ" at bounding box center [956, 200] width 440 height 16
type trix-editor "<lor>Ips dolo sit 56 amet:<co><ad><elitse>5) DOEIUSMODT</incidi></utl><etd>Magn…"
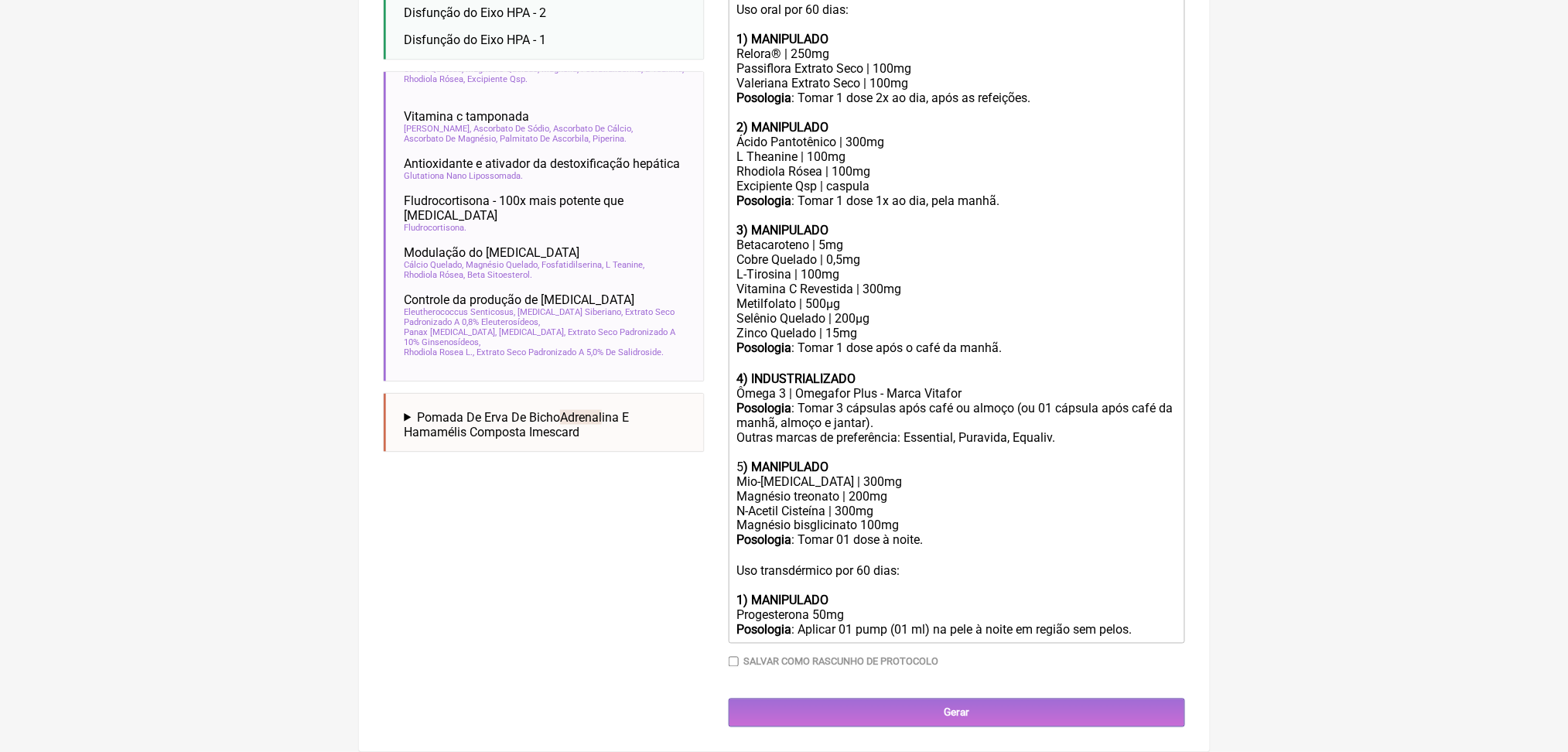
scroll to position [806, 0]
click at [843, 638] on div "ㅤ Uso transdérmico por 60 dias: 1) MANIPULADO Progesterona 50mg Posologia : Apl…" at bounding box center [956, 592] width 440 height 90
click at [963, 699] on input "Gerar" at bounding box center [957, 712] width 457 height 28
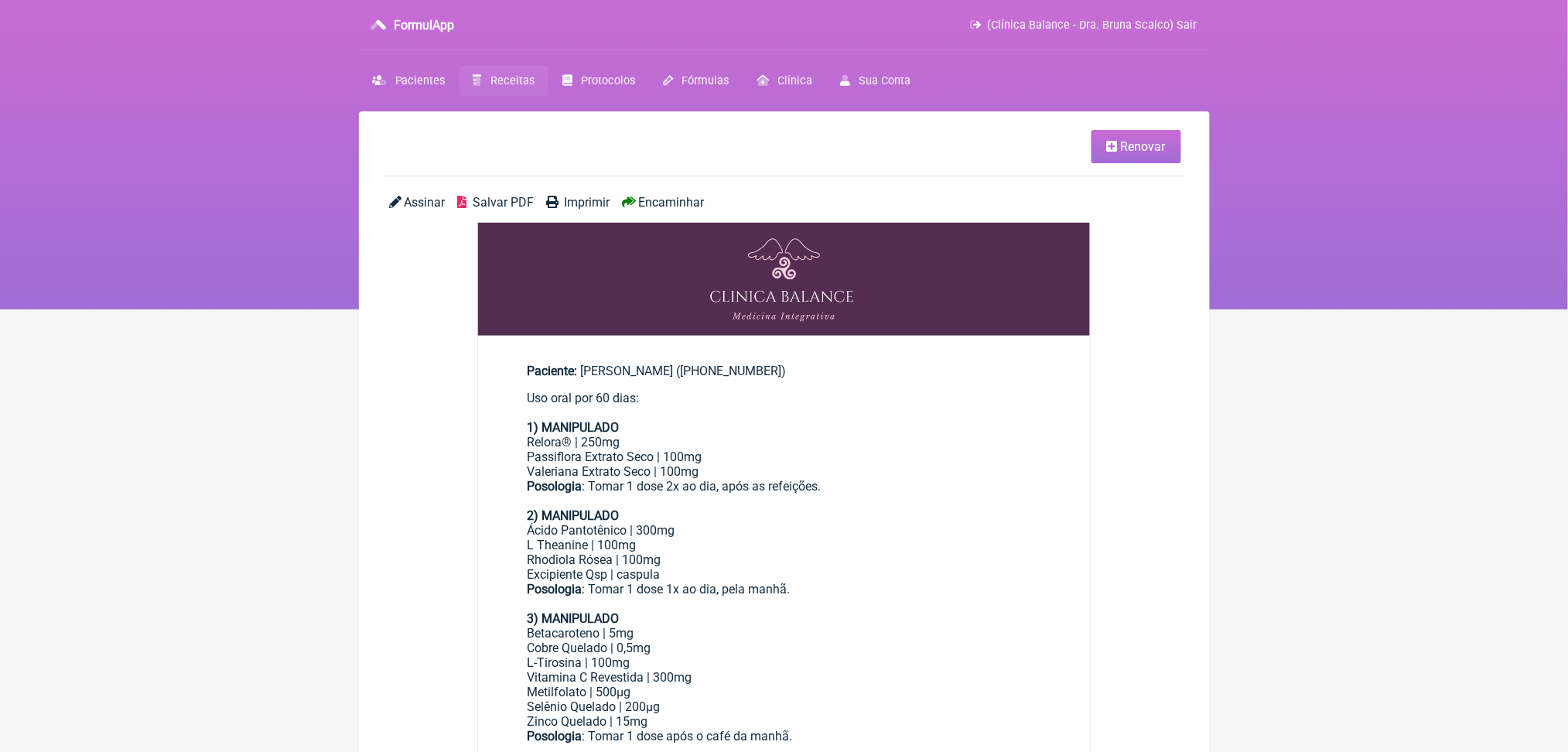
click at [543, 222] on div "Assinar Salvar PDF Imprimir Encaminhar" at bounding box center [784, 208] width 802 height 27
click at [534, 210] on span "Salvar PDF" at bounding box center [503, 202] width 61 height 15
